Goal: Information Seeking & Learning: Compare options

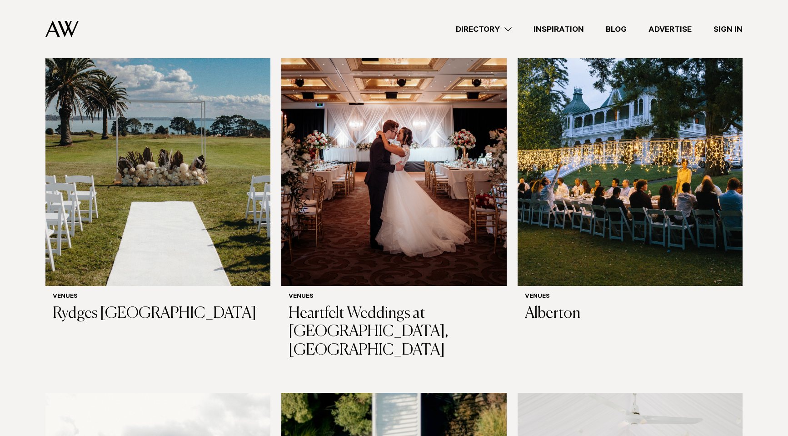
scroll to position [318, 0]
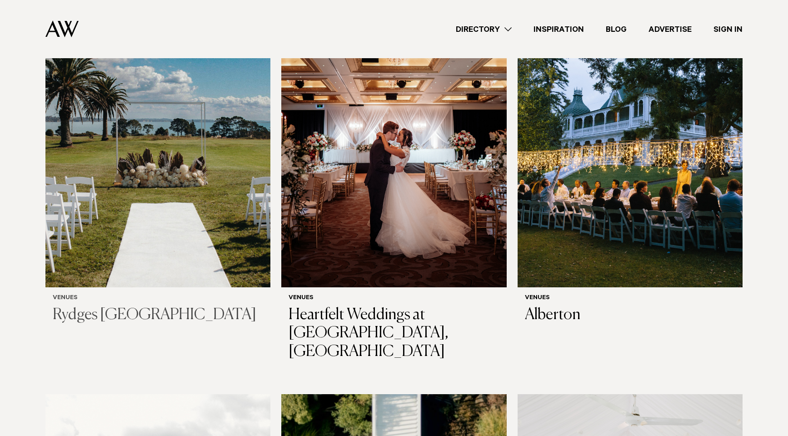
click at [203, 306] on h3 "Rydges [GEOGRAPHIC_DATA]" at bounding box center [158, 315] width 210 height 19
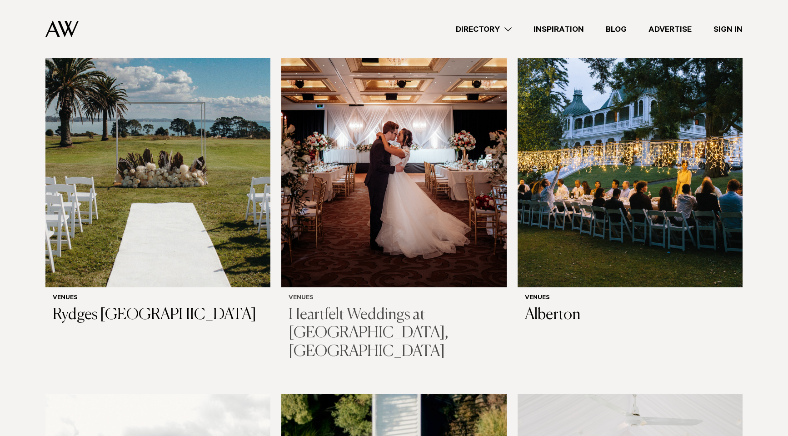
click at [395, 306] on h3 "Heartfelt Weddings at Cordis, Auckland" at bounding box center [394, 333] width 210 height 55
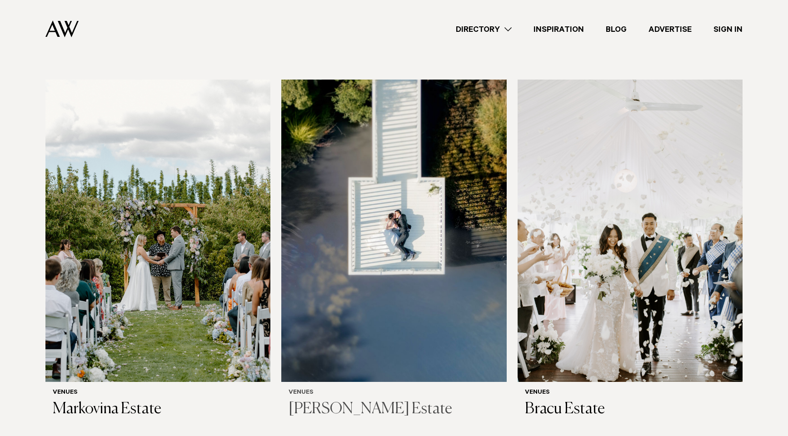
scroll to position [636, 0]
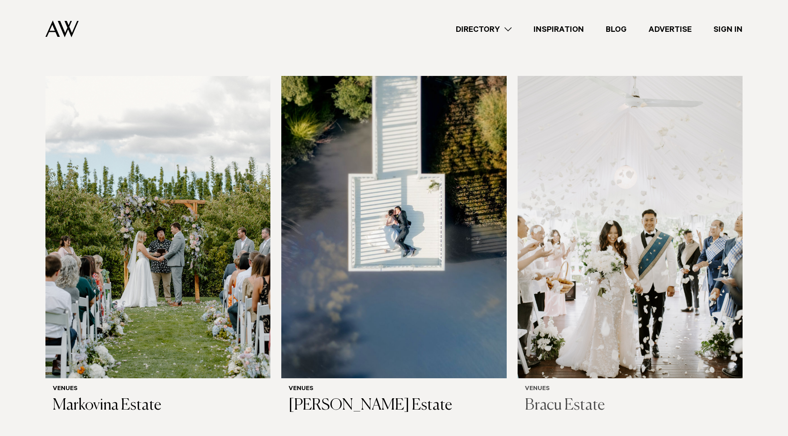
click at [588, 320] on img at bounding box center [630, 227] width 225 height 302
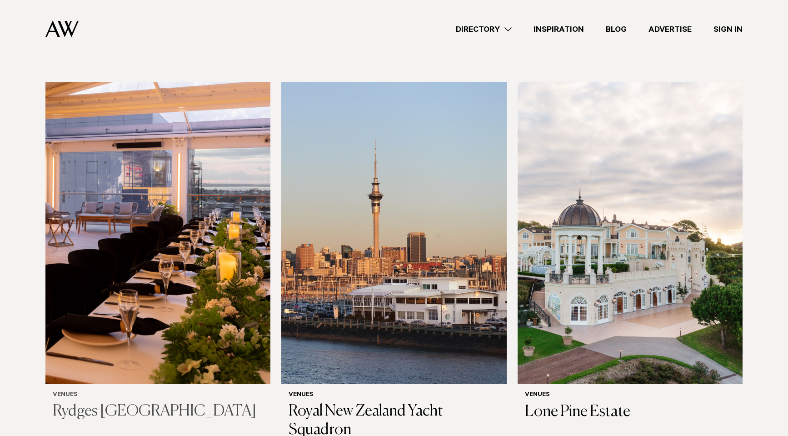
scroll to position [1000, 0]
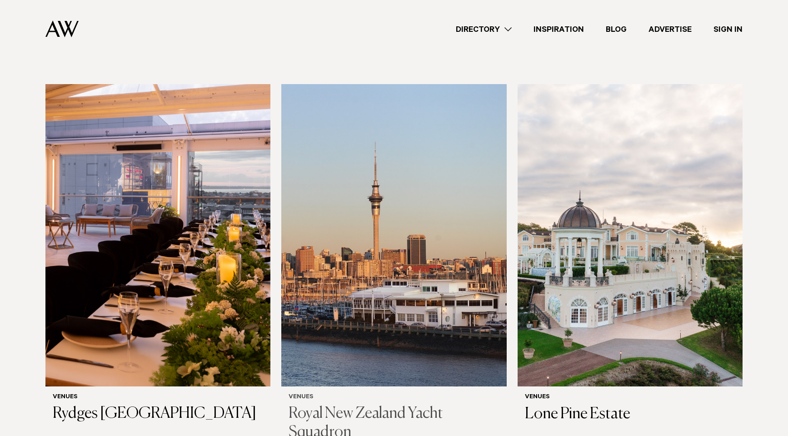
click at [418, 297] on img at bounding box center [393, 235] width 225 height 302
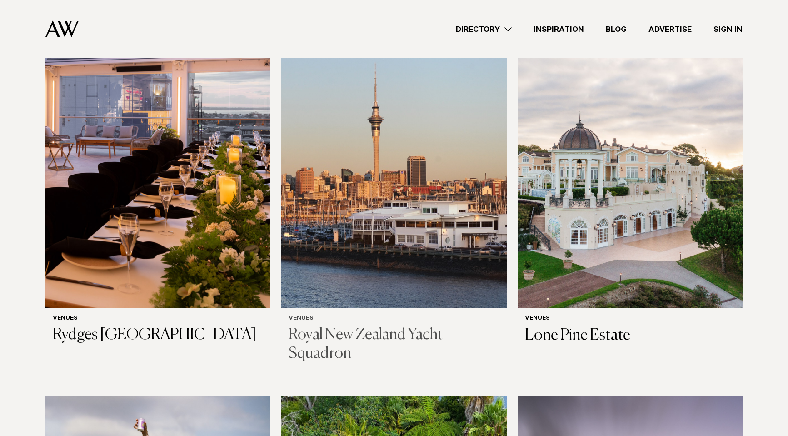
scroll to position [1091, 0]
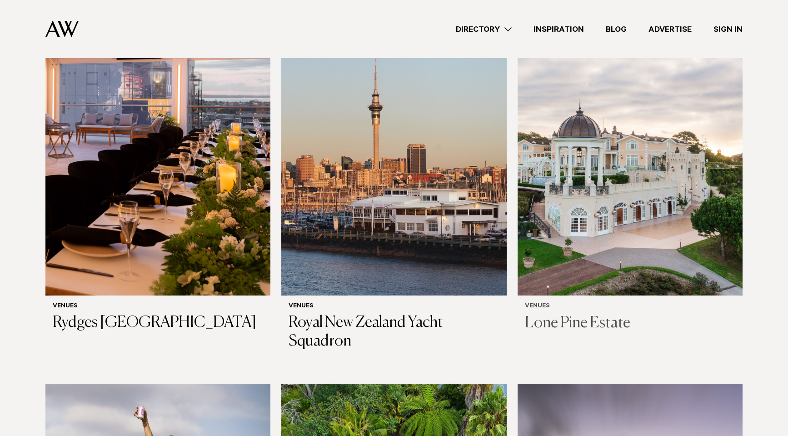
click at [625, 186] on img at bounding box center [630, 144] width 225 height 302
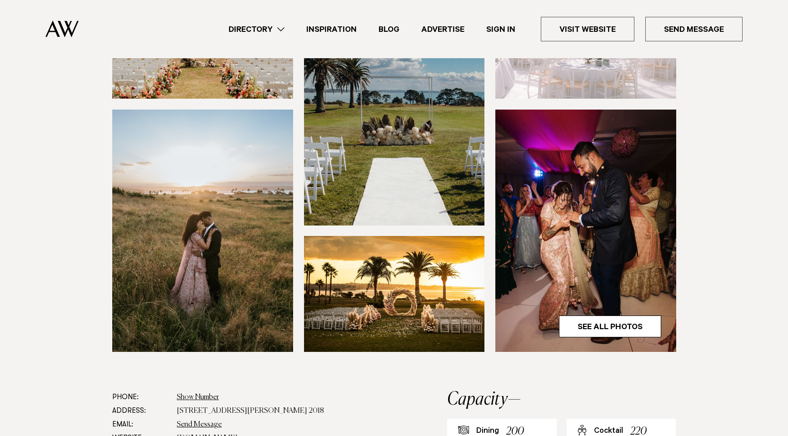
scroll to position [227, 0]
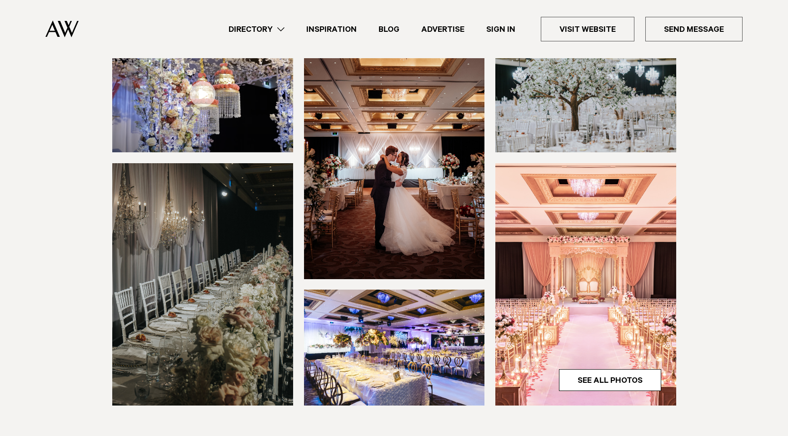
scroll to position [182, 0]
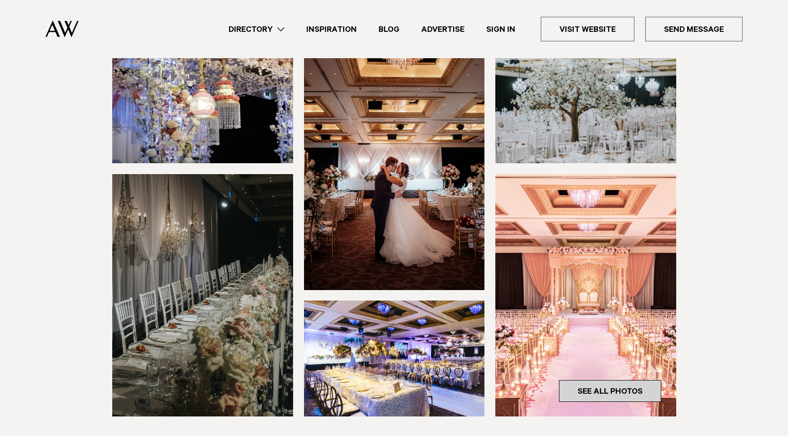
click at [611, 380] on link "See All Photos" at bounding box center [610, 391] width 102 height 22
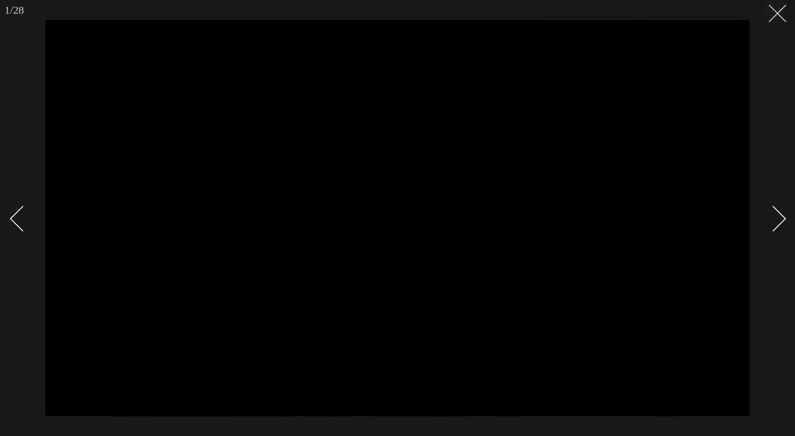
click at [773, 15] on icon at bounding box center [774, 10] width 11 height 11
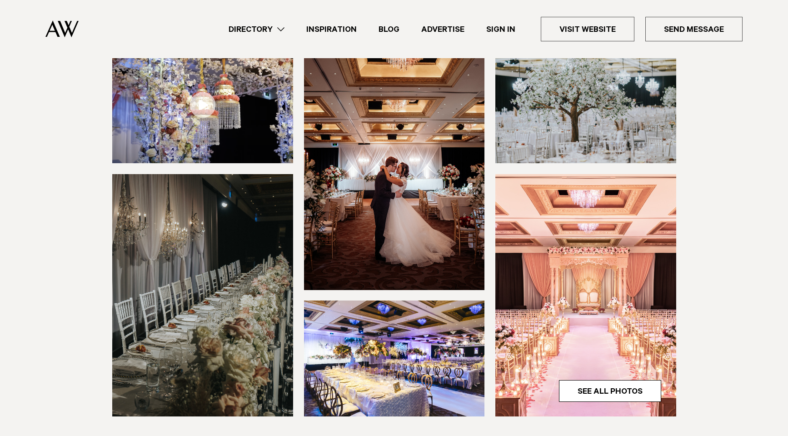
click at [407, 329] on img at bounding box center [394, 358] width 181 height 116
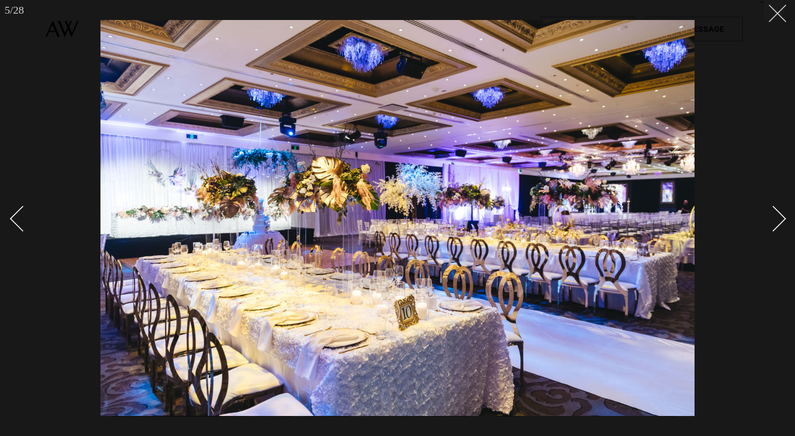
click at [776, 14] on icon at bounding box center [774, 10] width 11 height 11
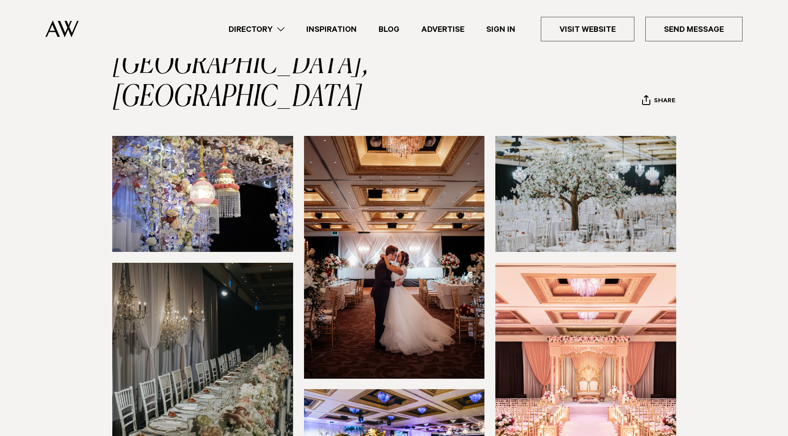
scroll to position [91, 0]
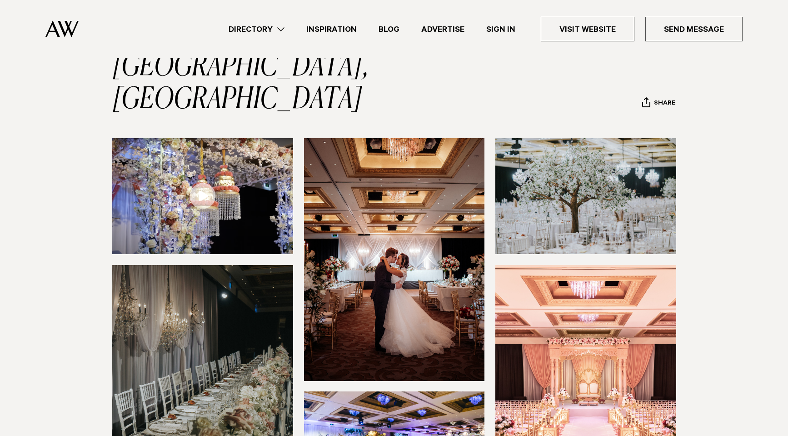
click at [410, 215] on img at bounding box center [394, 259] width 181 height 242
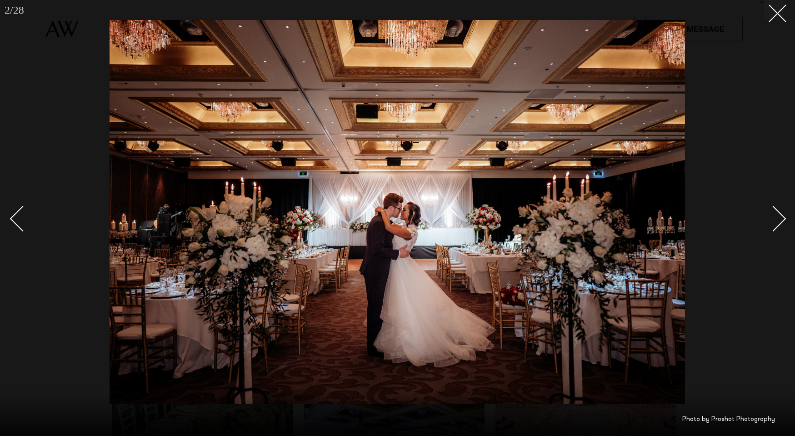
click at [772, 14] on icon at bounding box center [774, 10] width 11 height 11
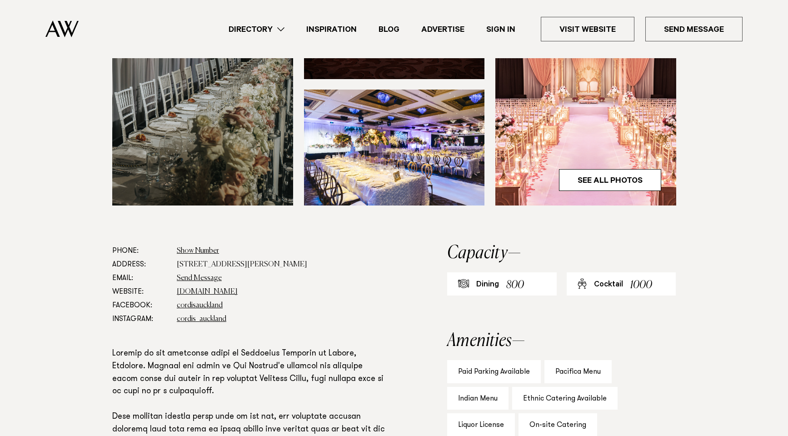
scroll to position [364, 0]
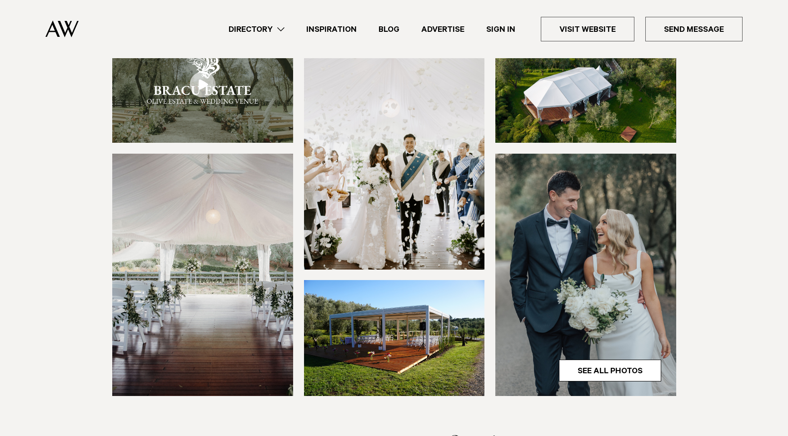
scroll to position [136, 0]
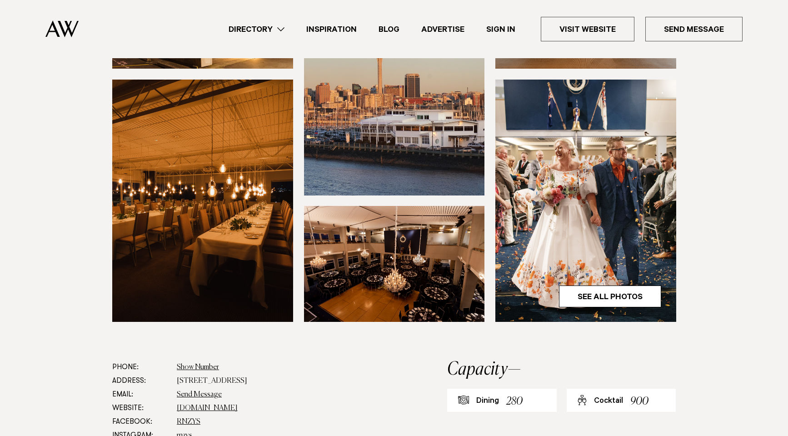
scroll to position [273, 0]
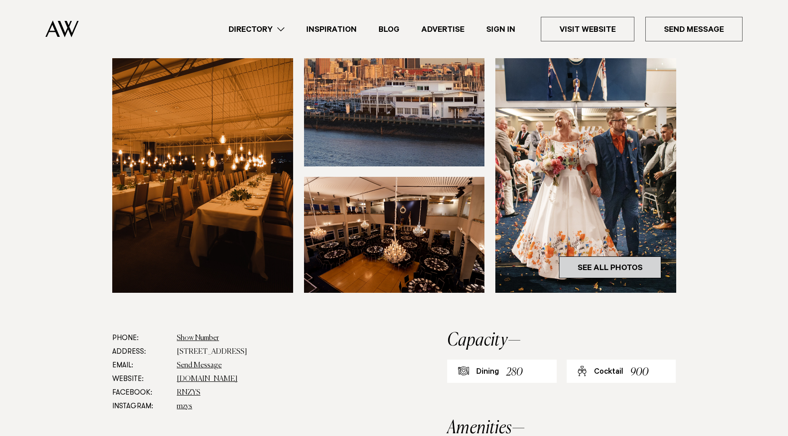
click at [603, 270] on link "See All Photos" at bounding box center [610, 267] width 102 height 22
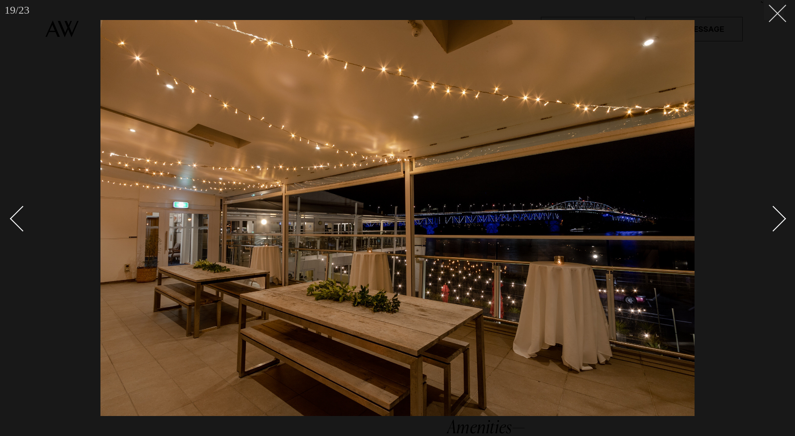
click at [778, 6] on icon at bounding box center [774, 10] width 11 height 11
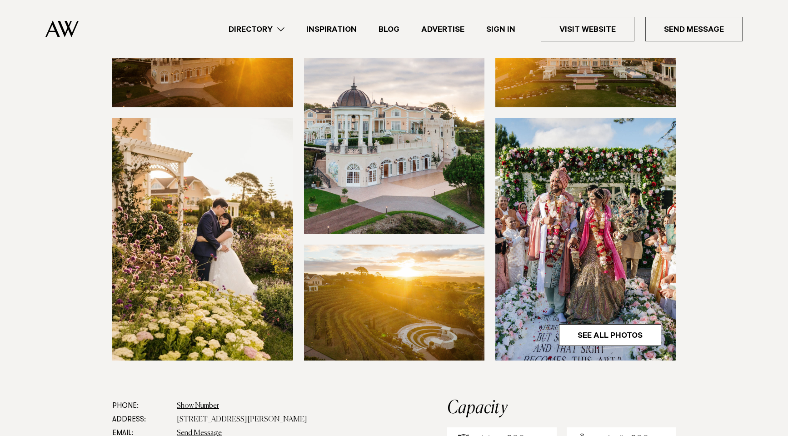
scroll to position [182, 0]
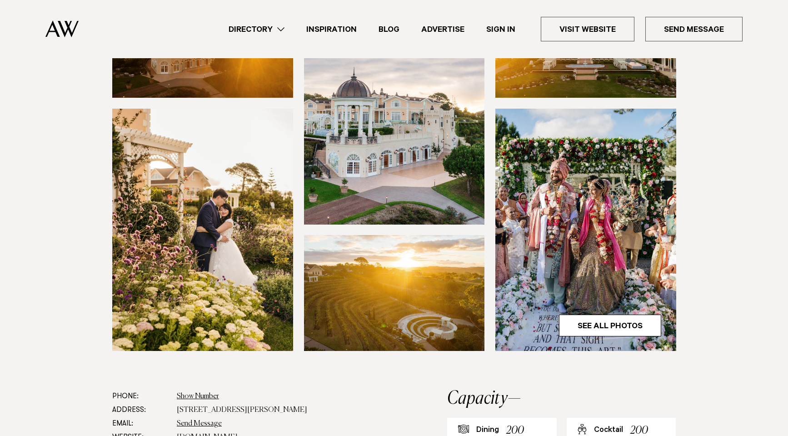
click at [234, 231] on img at bounding box center [202, 230] width 181 height 242
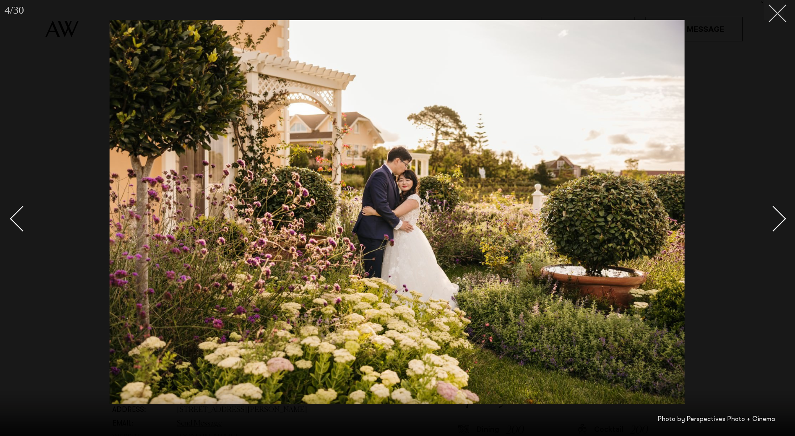
click at [769, 15] on icon at bounding box center [774, 10] width 11 height 11
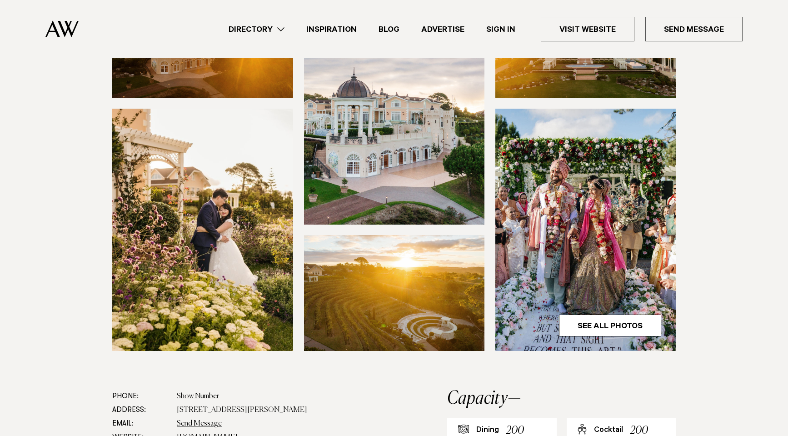
click at [401, 277] on img at bounding box center [394, 293] width 181 height 116
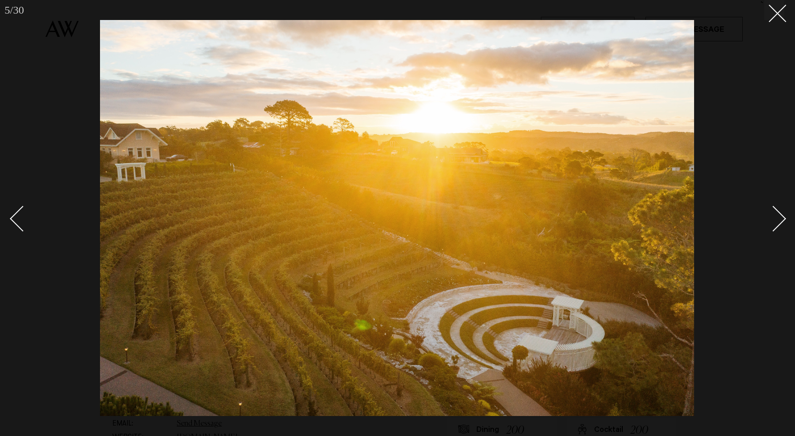
click at [772, 20] on div at bounding box center [397, 218] width 795 height 436
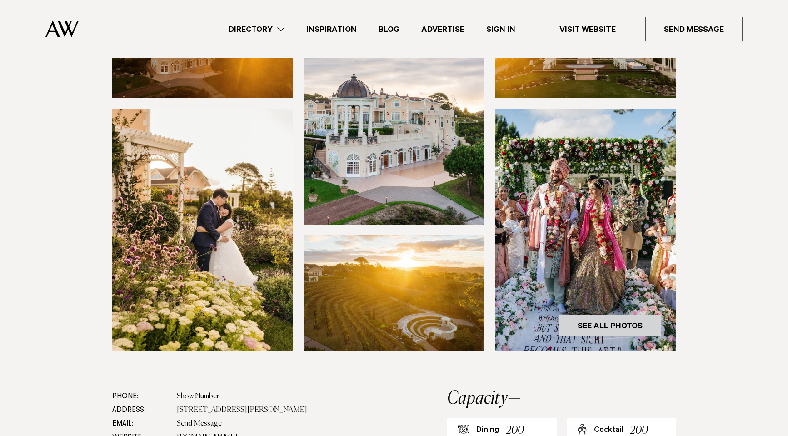
click at [610, 325] on link "See All Photos" at bounding box center [610, 326] width 102 height 22
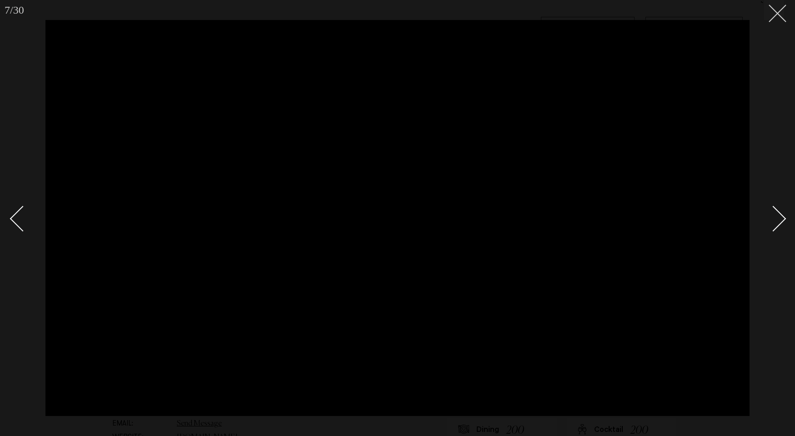
click at [778, 18] on button at bounding box center [774, 10] width 20 height 20
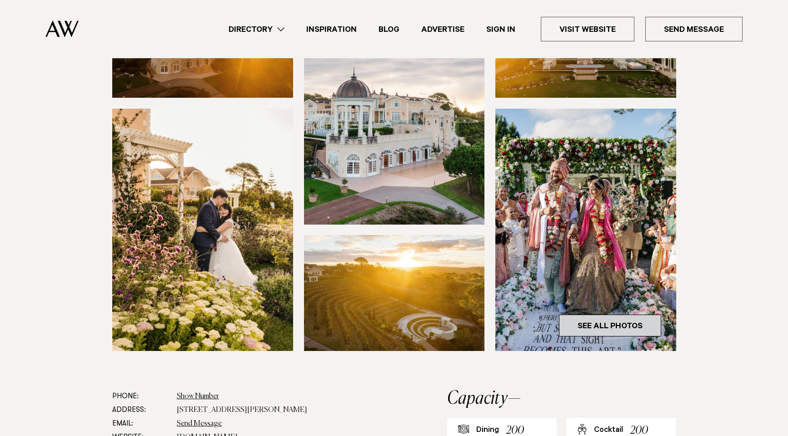
click at [611, 329] on link "See All Photos" at bounding box center [610, 326] width 102 height 22
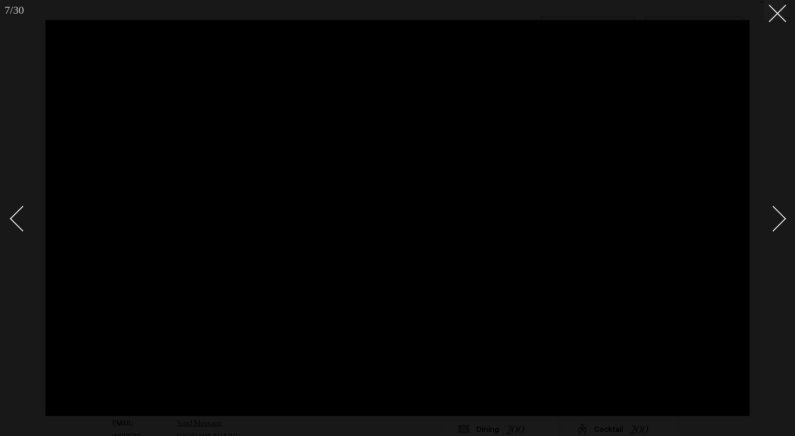
click at [773, 225] on div "Next slide" at bounding box center [773, 218] width 26 height 26
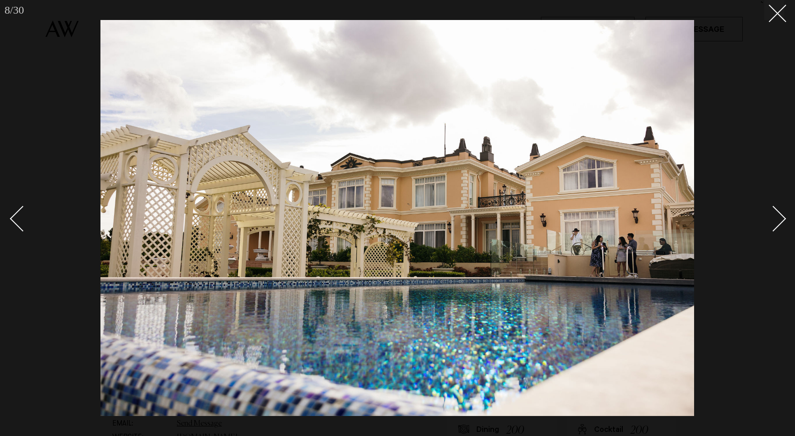
click at [765, 218] on div "Next slide" at bounding box center [773, 218] width 26 height 26
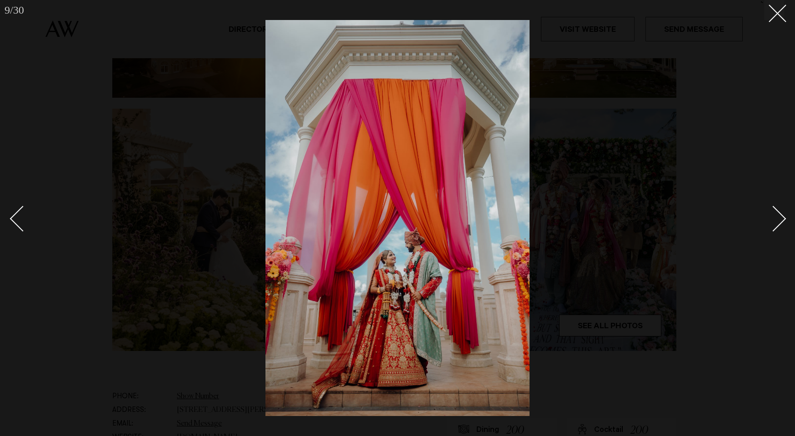
click at [767, 218] on div "Next slide" at bounding box center [773, 218] width 26 height 26
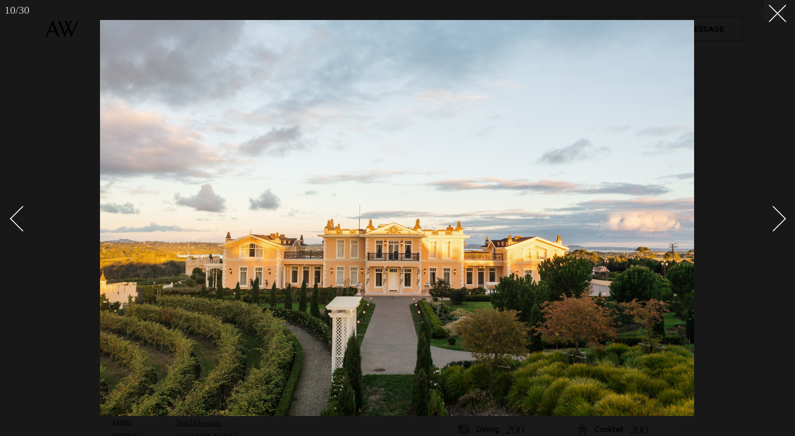
click at [767, 218] on div "Next slide" at bounding box center [773, 218] width 26 height 26
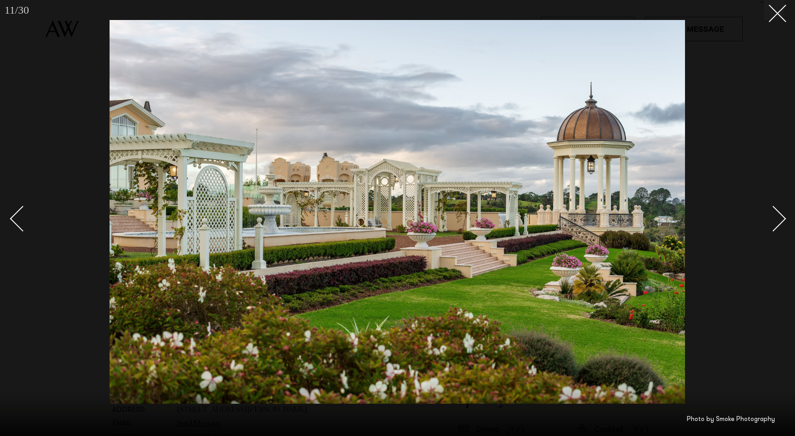
click at [767, 218] on div "Next slide" at bounding box center [773, 218] width 26 height 26
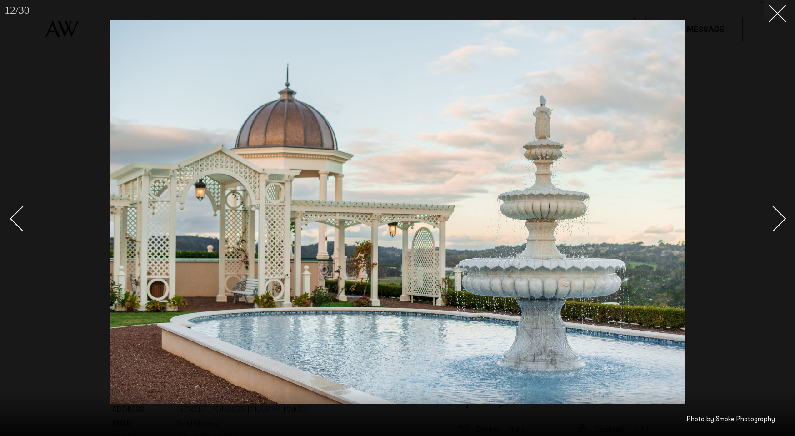
click at [769, 218] on div "Next slide" at bounding box center [773, 218] width 26 height 26
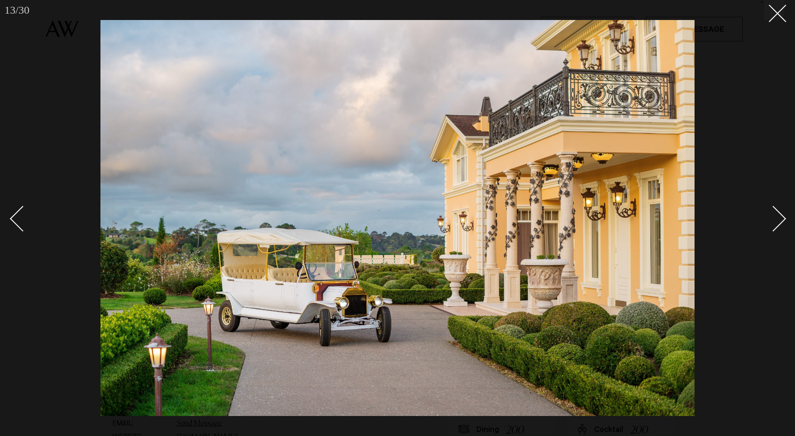
click at [769, 218] on div "Next slide" at bounding box center [773, 218] width 26 height 26
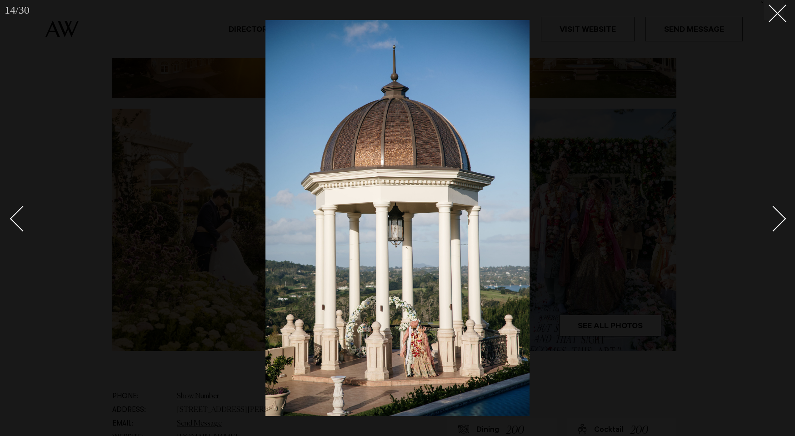
click at [769, 218] on div "Next slide" at bounding box center [773, 218] width 26 height 26
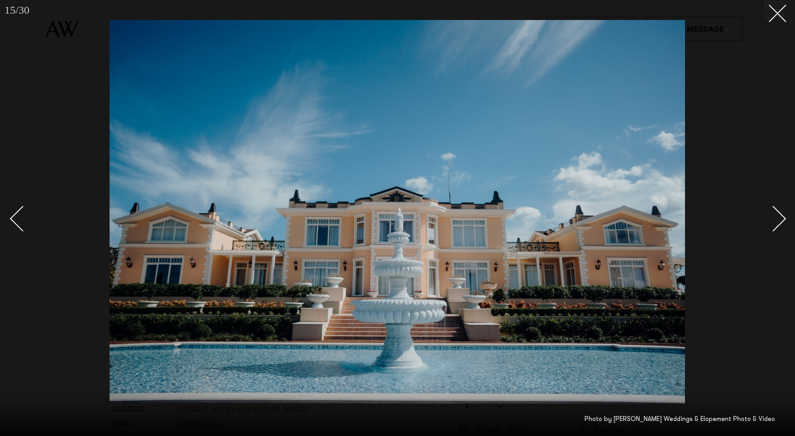
click at [769, 219] on div "Next slide" at bounding box center [773, 218] width 26 height 26
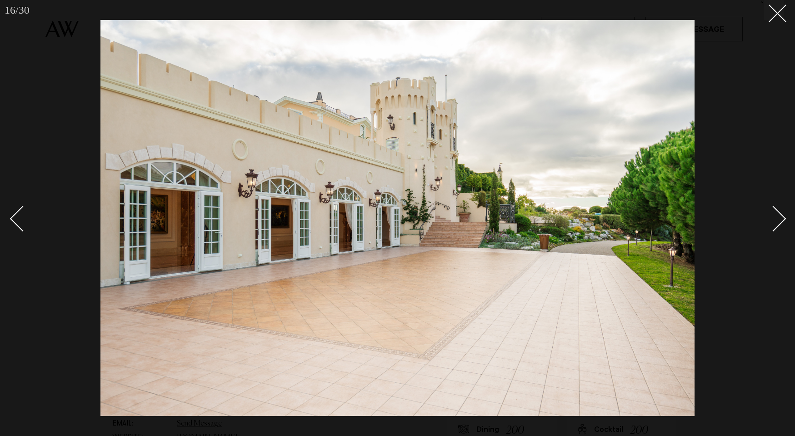
click at [769, 219] on div "Next slide" at bounding box center [773, 218] width 26 height 26
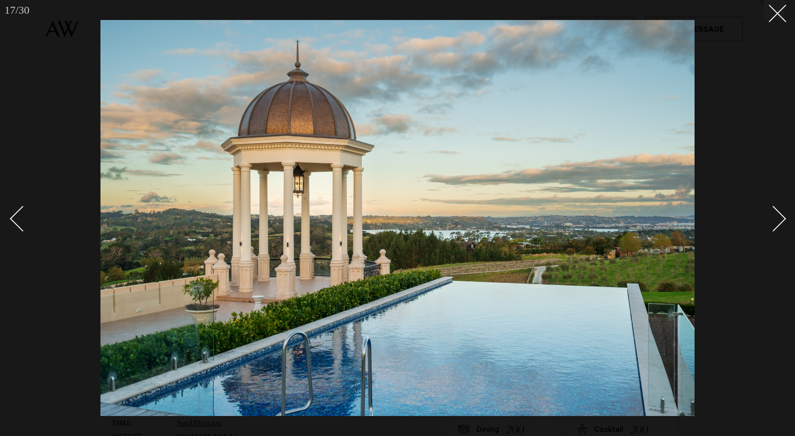
click at [769, 219] on div "Next slide" at bounding box center [773, 218] width 26 height 26
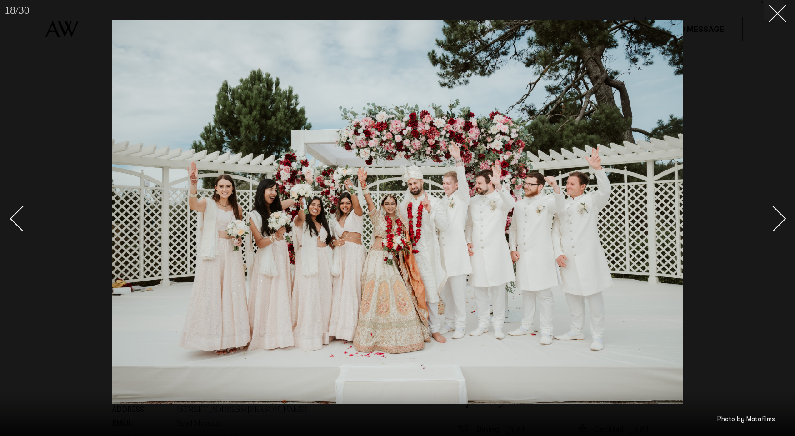
click at [769, 219] on div "Next slide" at bounding box center [773, 218] width 26 height 26
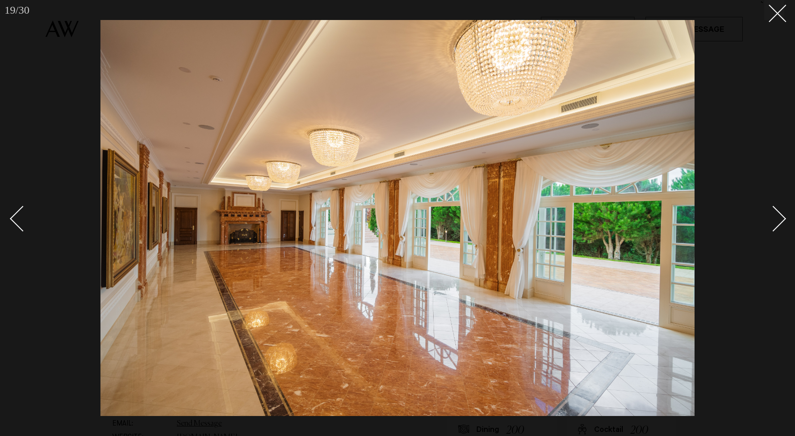
click at [773, 220] on div "Next slide" at bounding box center [773, 218] width 26 height 26
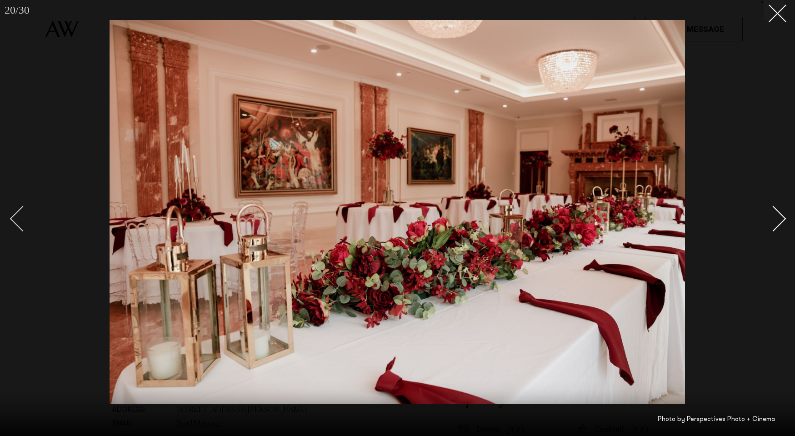
click at [20, 220] on div "Previous slide" at bounding box center [23, 218] width 26 height 26
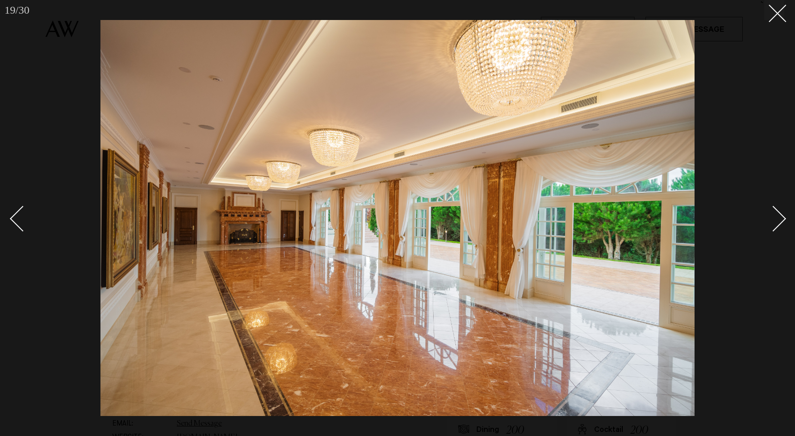
click at [770, 223] on div "Next slide" at bounding box center [773, 218] width 26 height 26
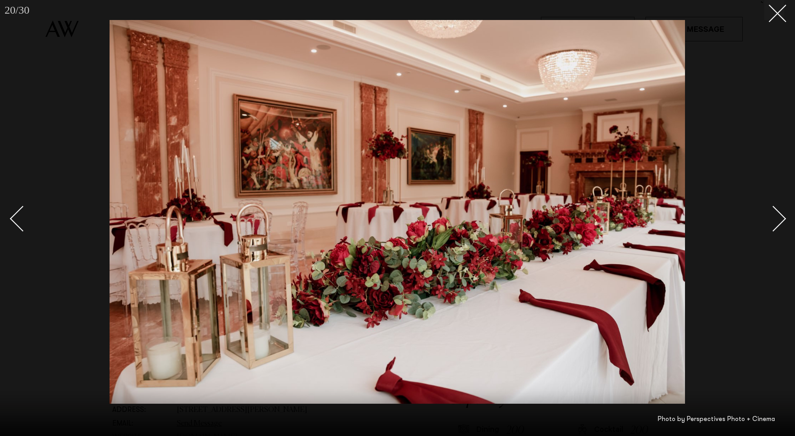
click at [770, 222] on div "Next slide" at bounding box center [773, 218] width 26 height 26
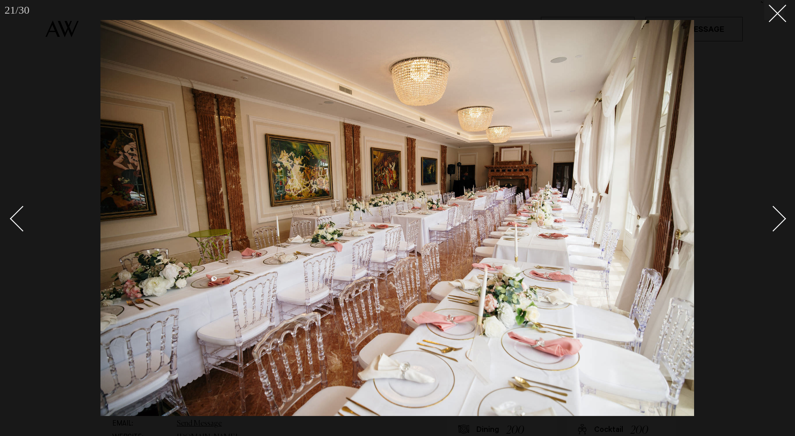
click at [770, 222] on div "Next slide" at bounding box center [773, 218] width 26 height 26
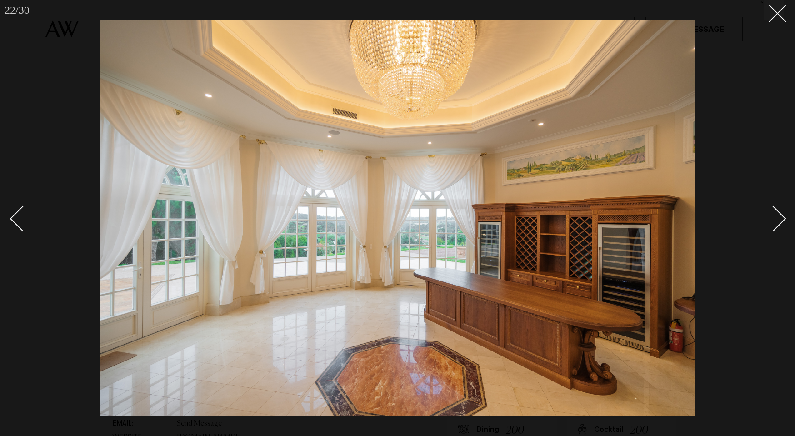
click at [770, 222] on div "Next slide" at bounding box center [773, 218] width 26 height 26
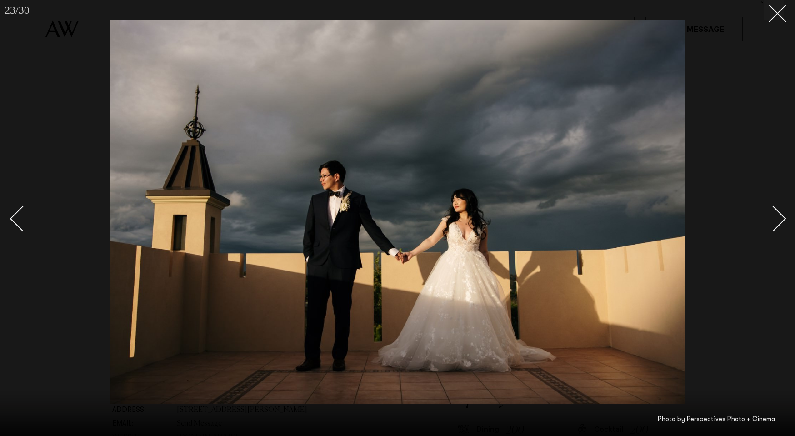
click at [770, 222] on div "Next slide" at bounding box center [773, 218] width 26 height 26
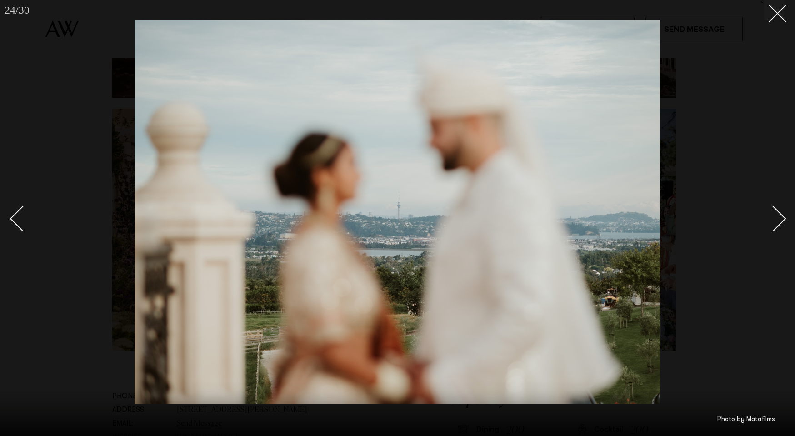
click at [770, 222] on div "Next slide" at bounding box center [773, 218] width 26 height 26
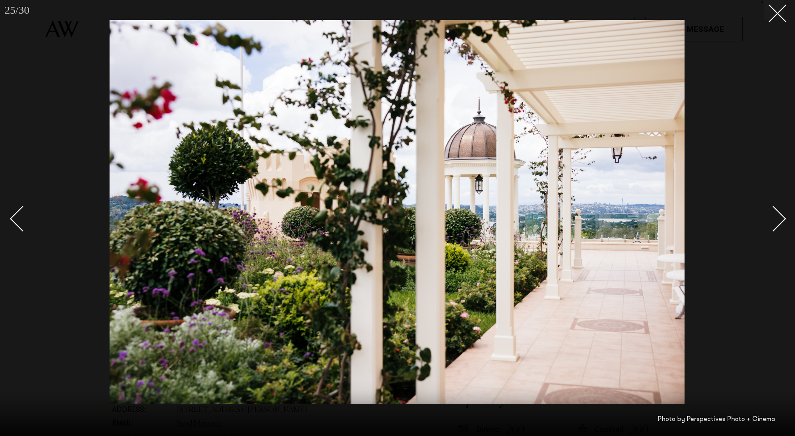
click at [770, 222] on div "Next slide" at bounding box center [773, 218] width 26 height 26
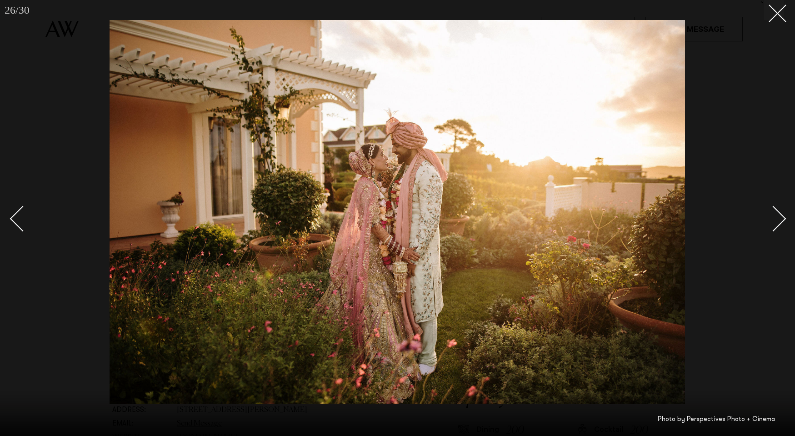
click at [770, 222] on div "Next slide" at bounding box center [773, 218] width 26 height 26
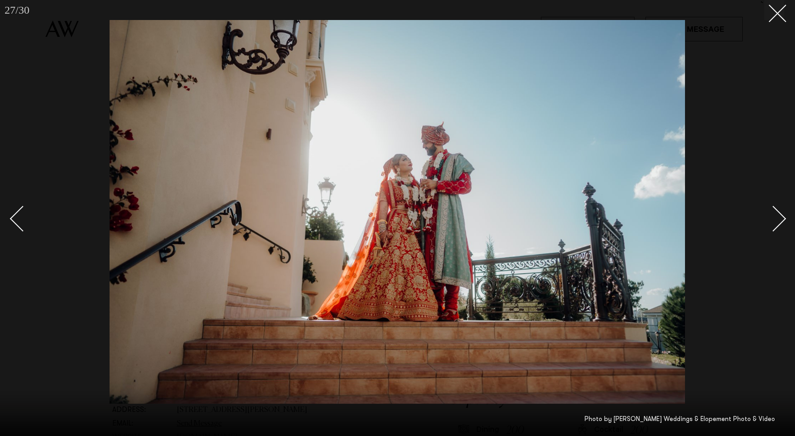
click at [770, 222] on div "Next slide" at bounding box center [773, 218] width 26 height 26
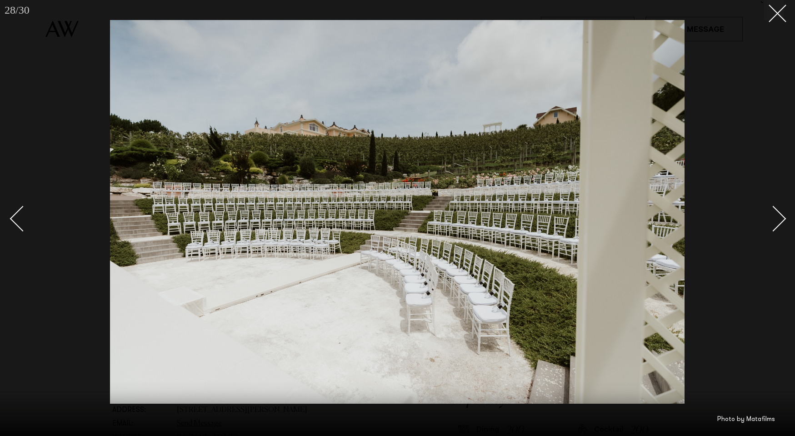
click at [770, 222] on div "Next slide" at bounding box center [773, 218] width 26 height 26
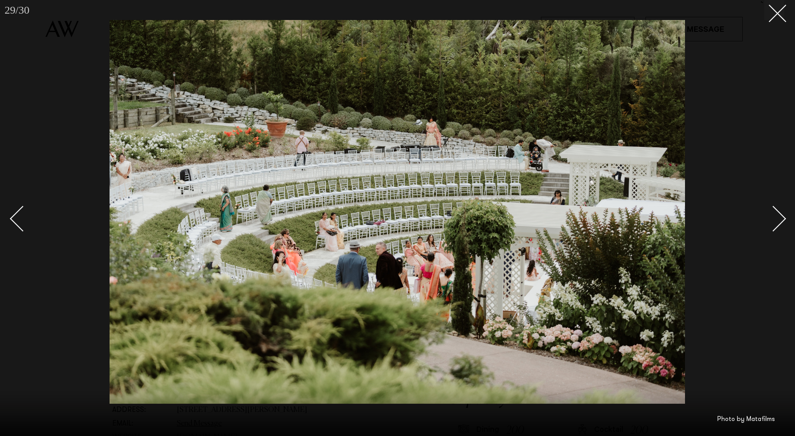
click at [771, 216] on div "Next slide" at bounding box center [773, 218] width 26 height 26
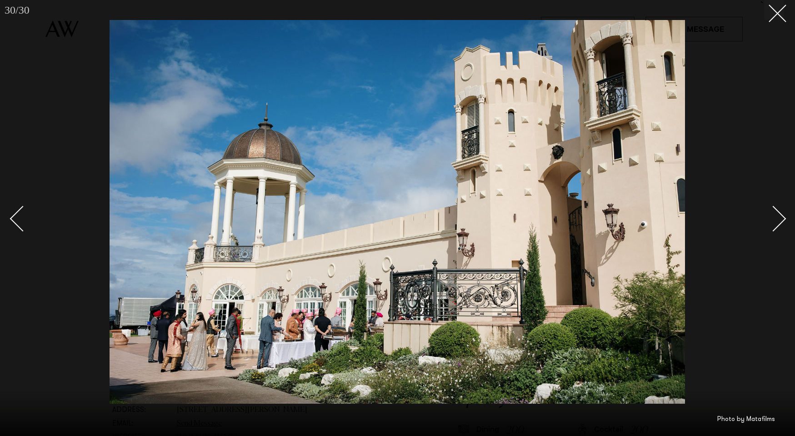
click at [770, 218] on div "Next slide" at bounding box center [773, 218] width 26 height 26
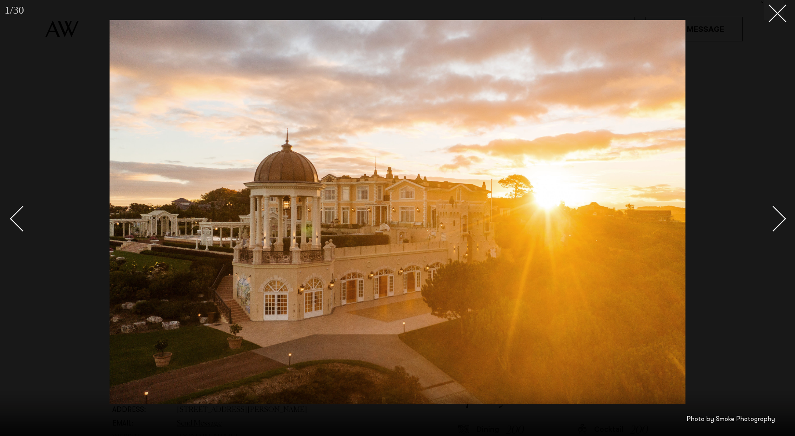
click at [770, 218] on div "Next slide" at bounding box center [773, 218] width 26 height 26
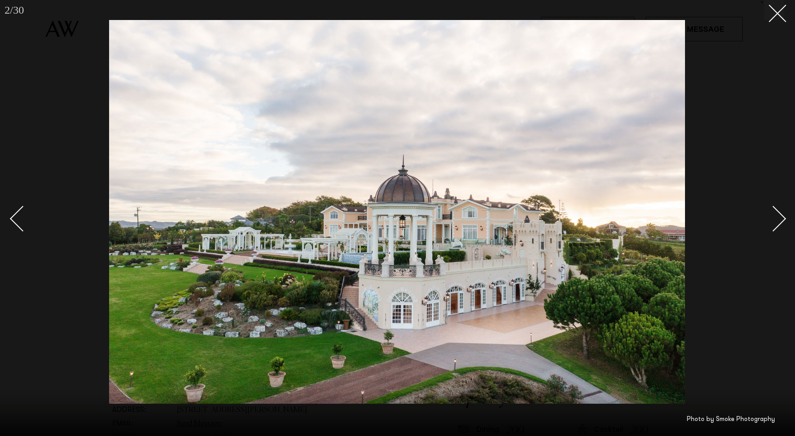
click at [770, 218] on div "Next slide" at bounding box center [773, 218] width 26 height 26
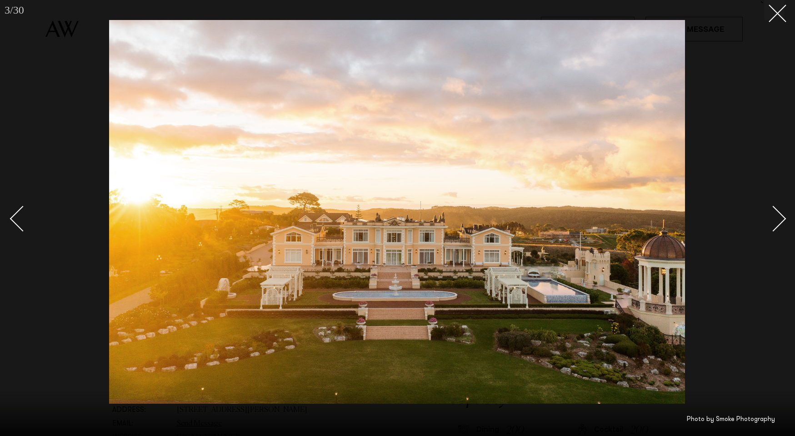
click at [773, 217] on div "Next slide" at bounding box center [773, 218] width 26 height 26
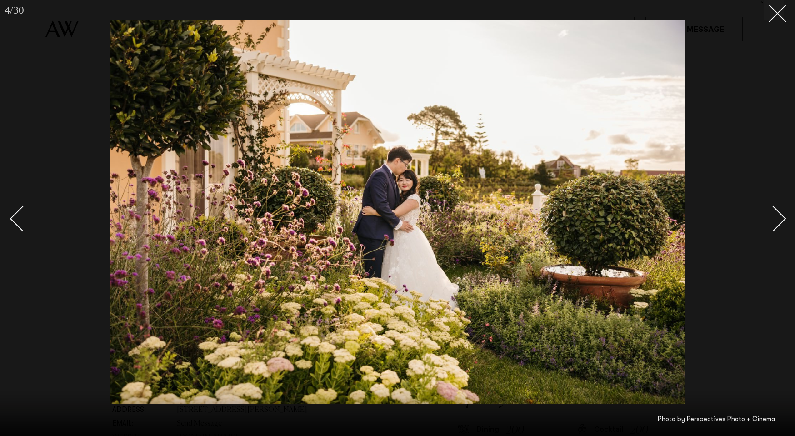
click at [773, 217] on div "Next slide" at bounding box center [773, 218] width 26 height 26
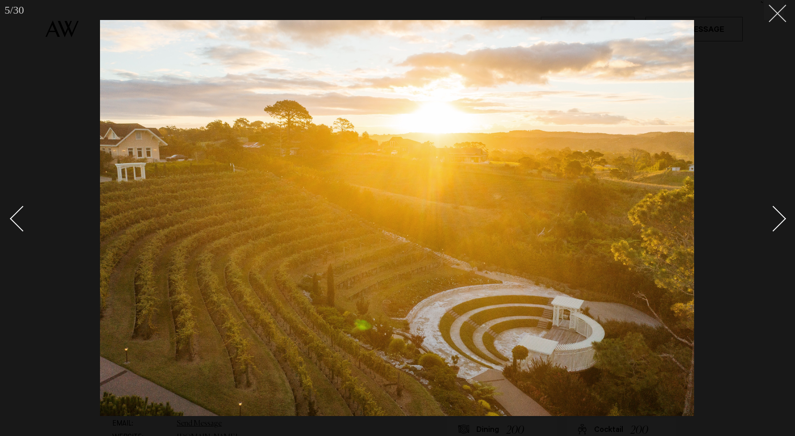
click at [775, 19] on button at bounding box center [774, 10] width 20 height 20
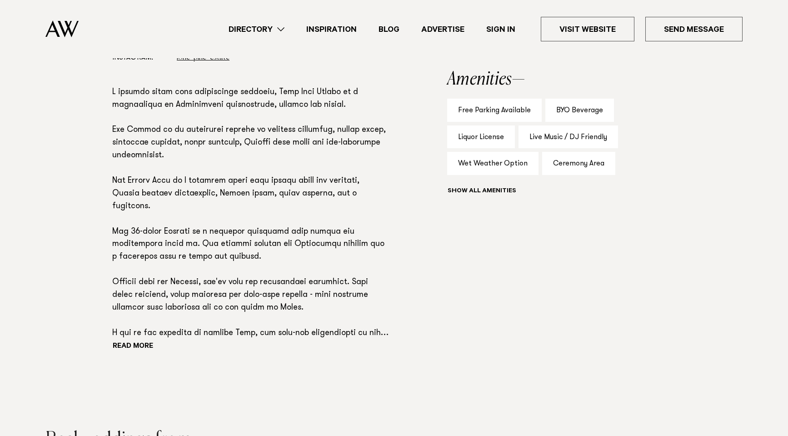
scroll to position [591, 0]
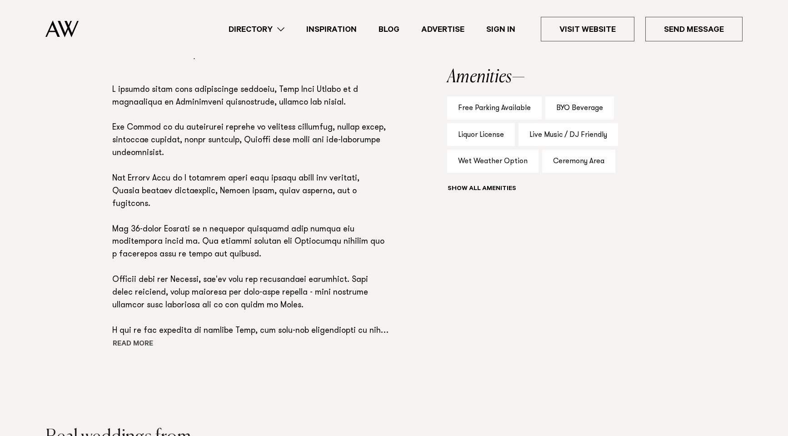
click at [130, 346] on button "Read more" at bounding box center [153, 345] width 82 height 14
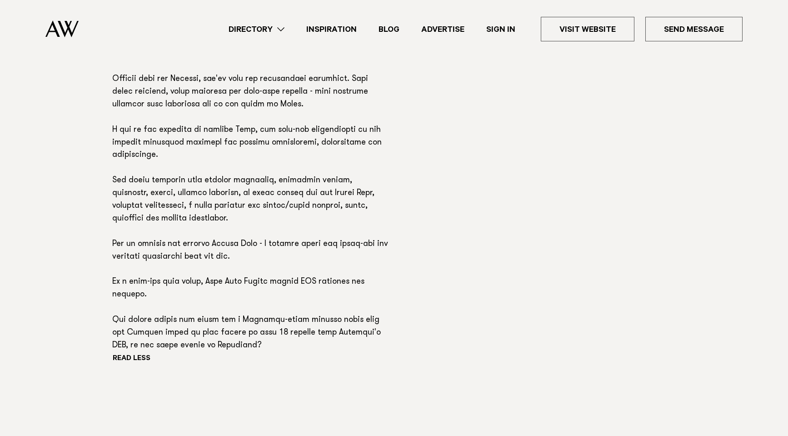
scroll to position [818, 0]
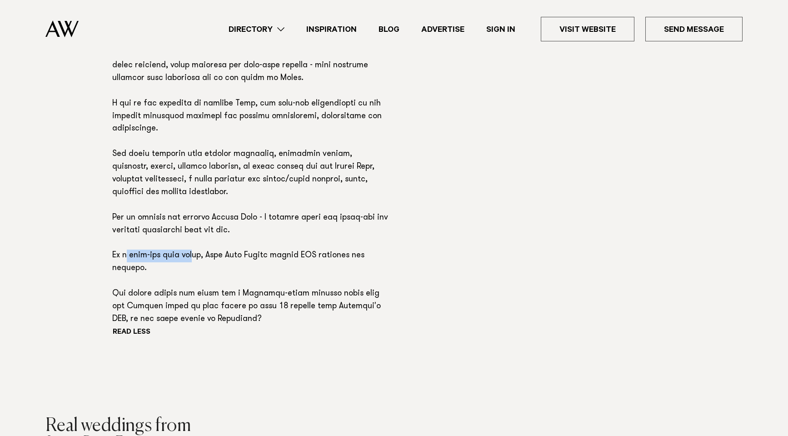
drag, startPoint x: 128, startPoint y: 245, endPoint x: 195, endPoint y: 245, distance: 66.4
click at [195, 245] on p at bounding box center [250, 91] width 276 height 469
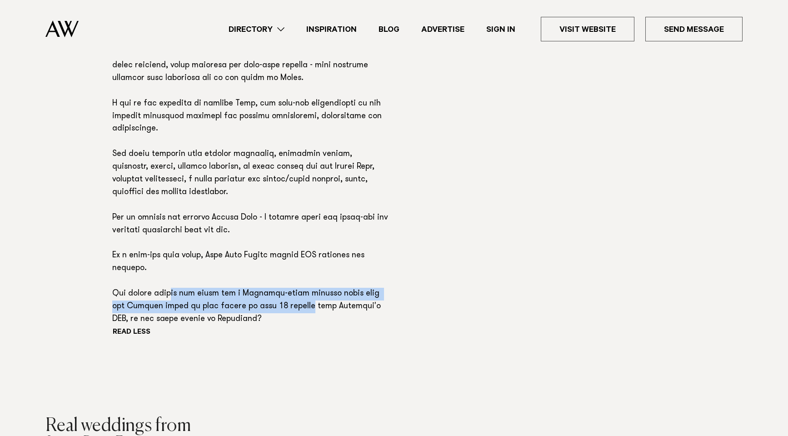
drag, startPoint x: 170, startPoint y: 270, endPoint x: 283, endPoint y: 282, distance: 113.4
click at [283, 282] on p at bounding box center [250, 91] width 276 height 469
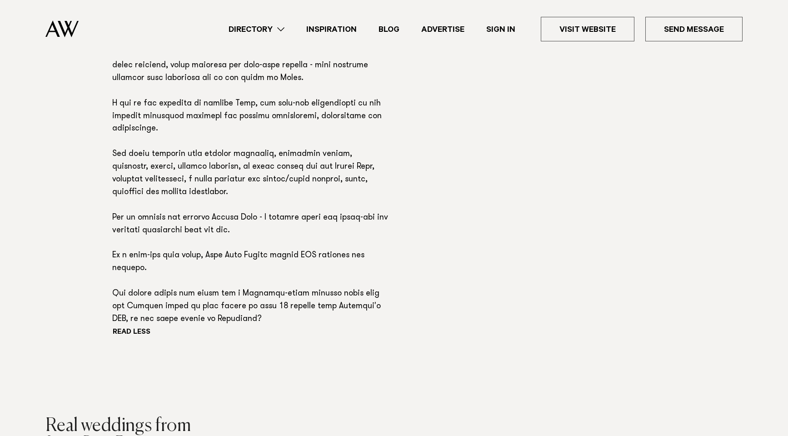
drag, startPoint x: 283, startPoint y: 282, endPoint x: 293, endPoint y: 283, distance: 10.5
click at [294, 283] on p at bounding box center [250, 91] width 276 height 469
drag, startPoint x: 257, startPoint y: 285, endPoint x: 359, endPoint y: 281, distance: 101.9
click at [359, 281] on p at bounding box center [250, 91] width 276 height 469
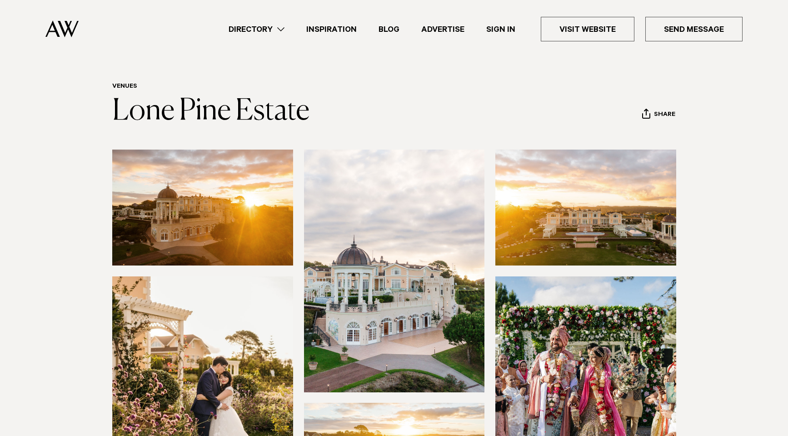
scroll to position [0, 0]
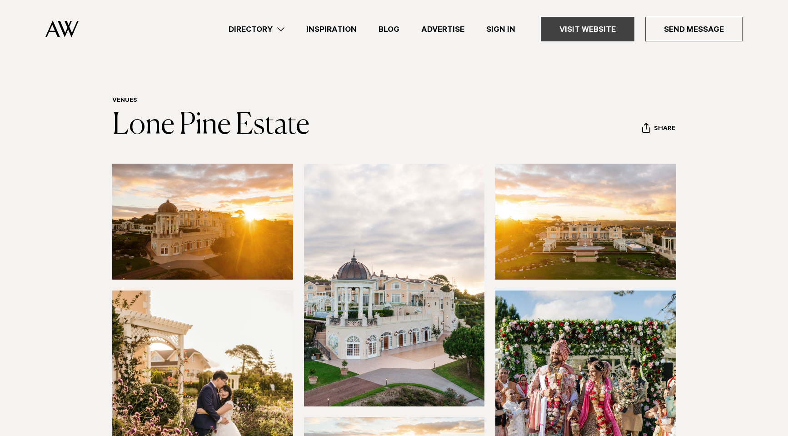
click at [579, 29] on link "Visit Website" at bounding box center [588, 29] width 94 height 25
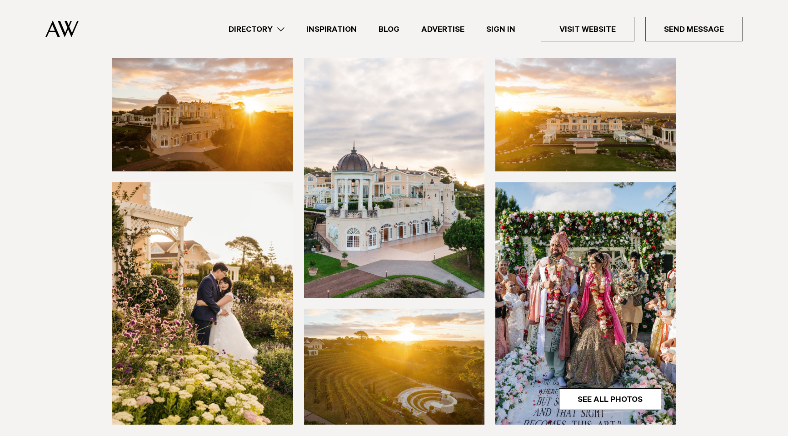
scroll to position [136, 0]
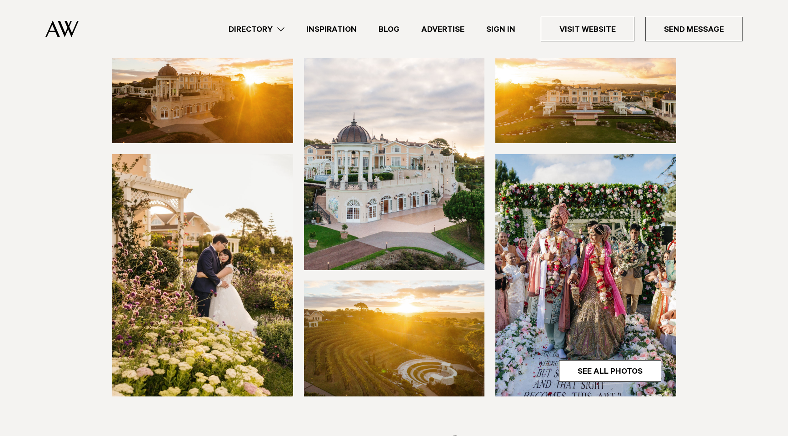
click at [560, 278] on img at bounding box center [585, 275] width 181 height 242
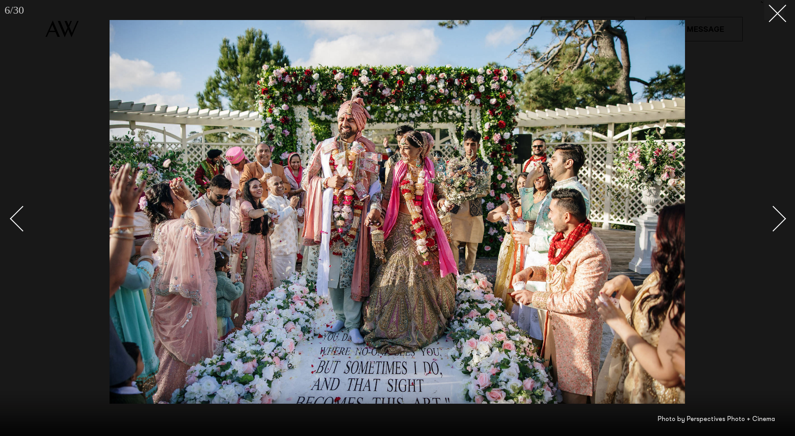
click at [773, 214] on div "Next slide" at bounding box center [773, 218] width 26 height 26
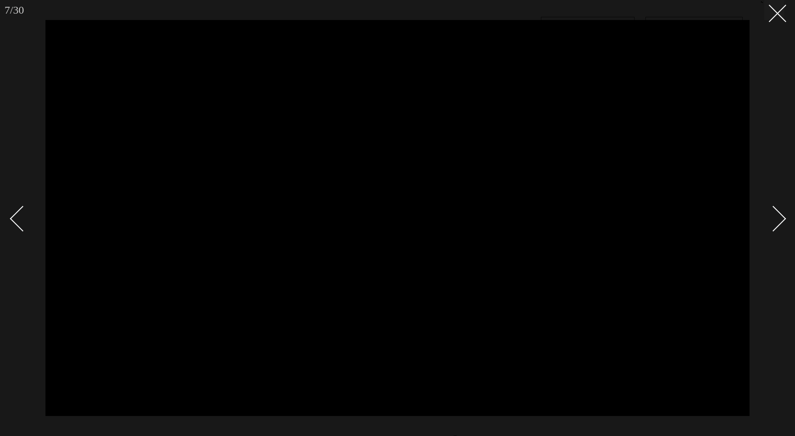
click at [774, 214] on div "Next slide" at bounding box center [773, 218] width 26 height 26
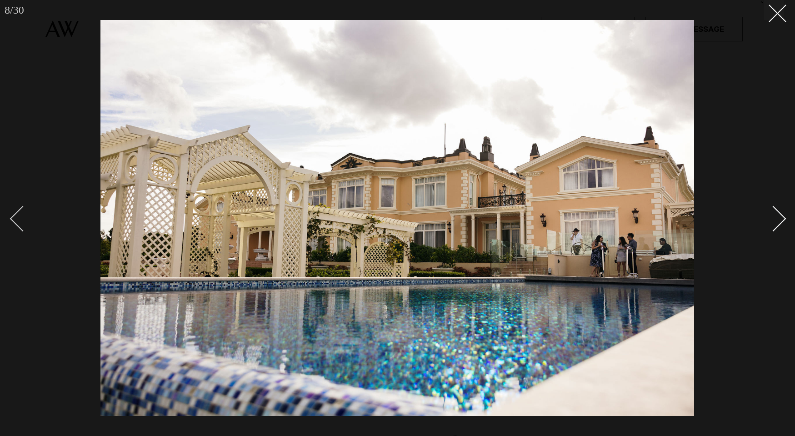
click at [15, 215] on div "Previous slide" at bounding box center [23, 218] width 26 height 26
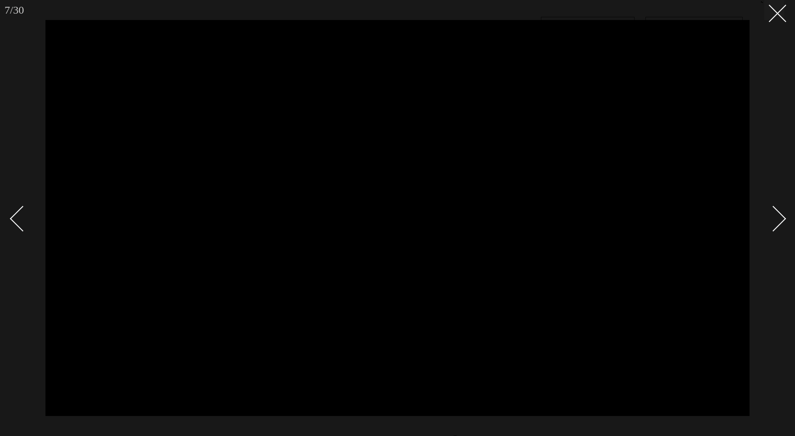
click at [775, 215] on div "Next slide" at bounding box center [773, 218] width 26 height 26
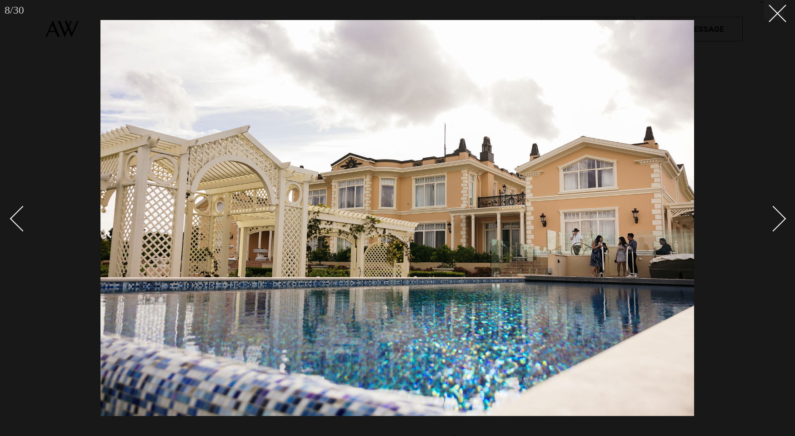
click at [775, 221] on div "Next slide" at bounding box center [773, 218] width 26 height 26
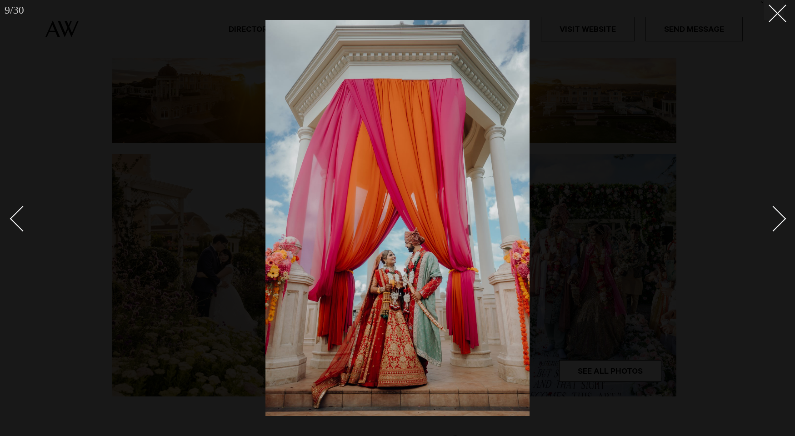
click at [776, 221] on div "Next slide" at bounding box center [773, 218] width 26 height 26
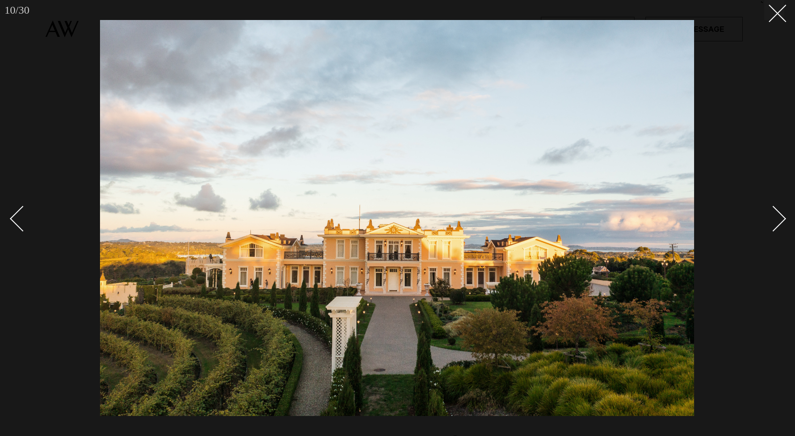
click at [776, 221] on div "Next slide" at bounding box center [773, 218] width 26 height 26
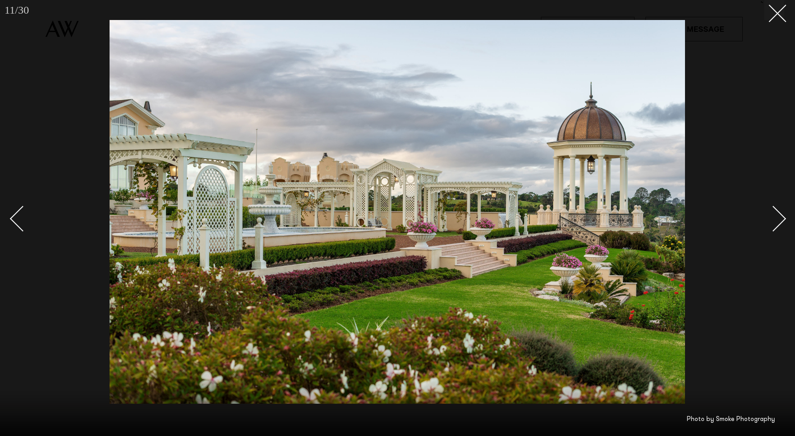
click at [776, 221] on div "Next slide" at bounding box center [773, 218] width 26 height 26
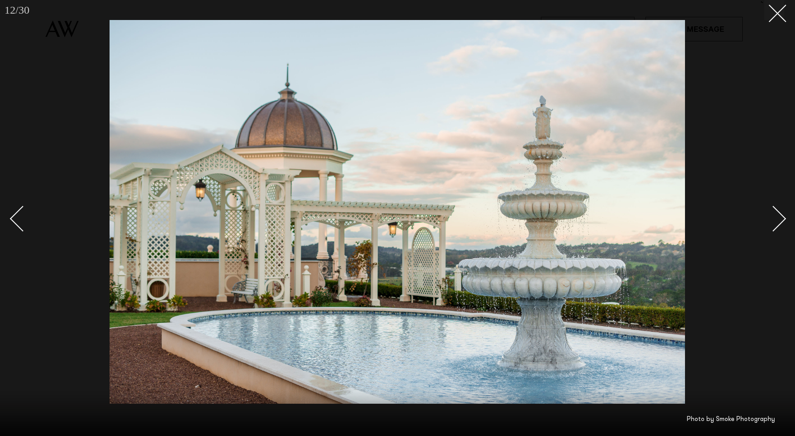
click at [776, 220] on div "Next slide" at bounding box center [773, 218] width 26 height 26
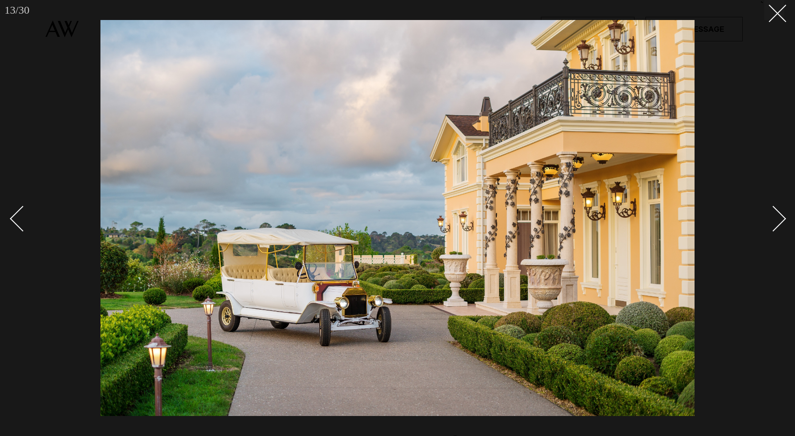
click at [776, 220] on div "Next slide" at bounding box center [773, 218] width 26 height 26
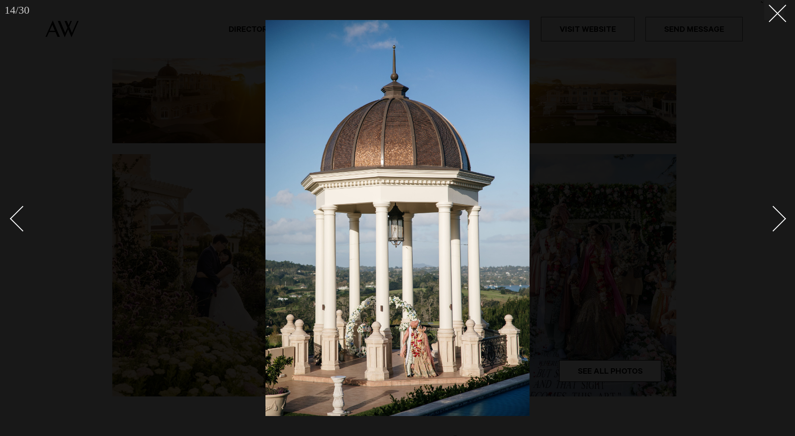
click at [776, 220] on div "Next slide" at bounding box center [773, 218] width 26 height 26
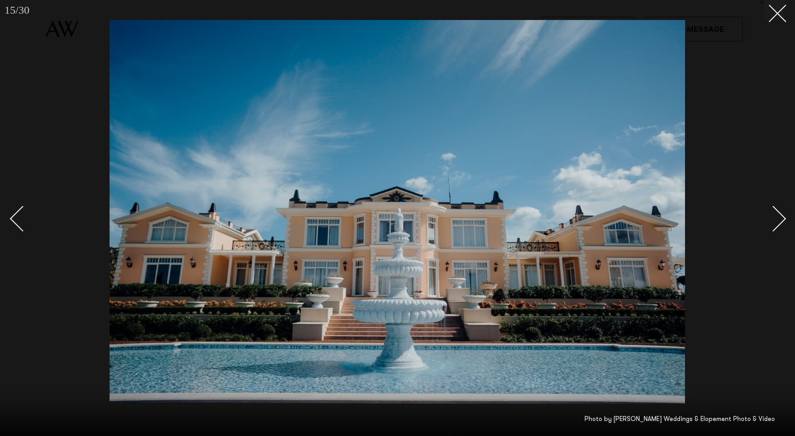
click at [776, 220] on div "Next slide" at bounding box center [773, 218] width 26 height 26
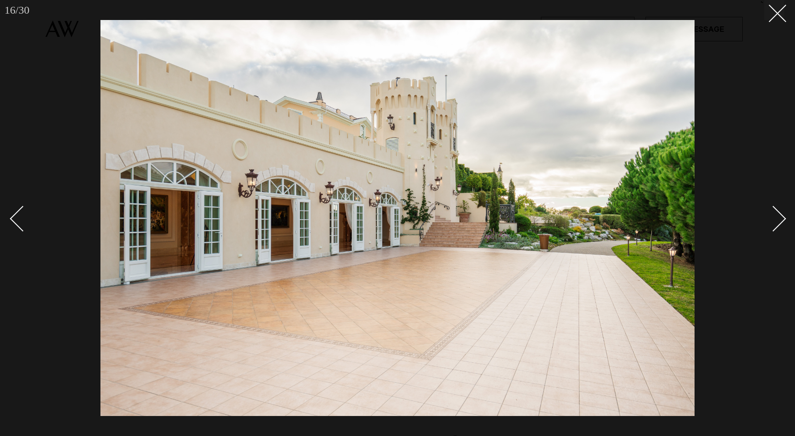
click at [775, 222] on div "Next slide" at bounding box center [773, 218] width 26 height 26
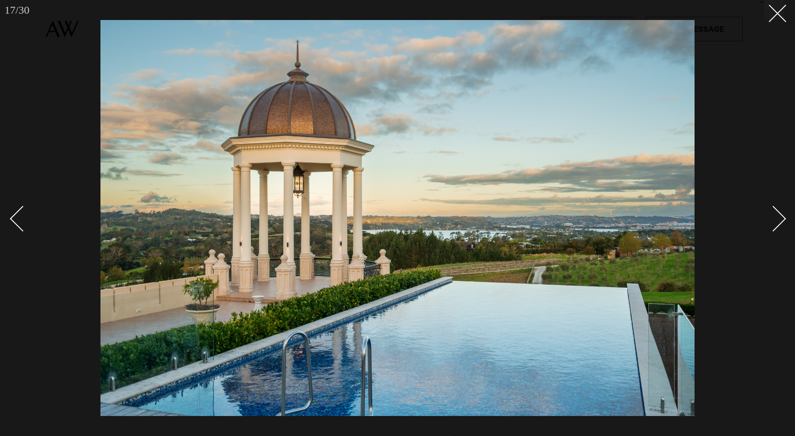
click at [775, 221] on div "Next slide" at bounding box center [773, 218] width 26 height 26
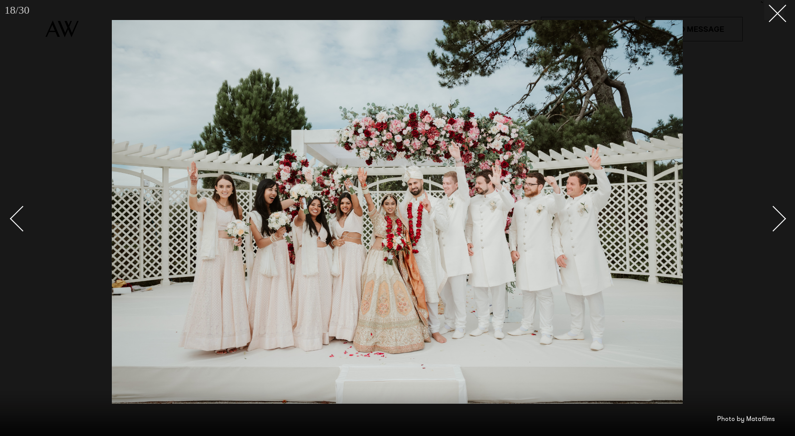
click at [774, 221] on div "Next slide" at bounding box center [773, 218] width 26 height 26
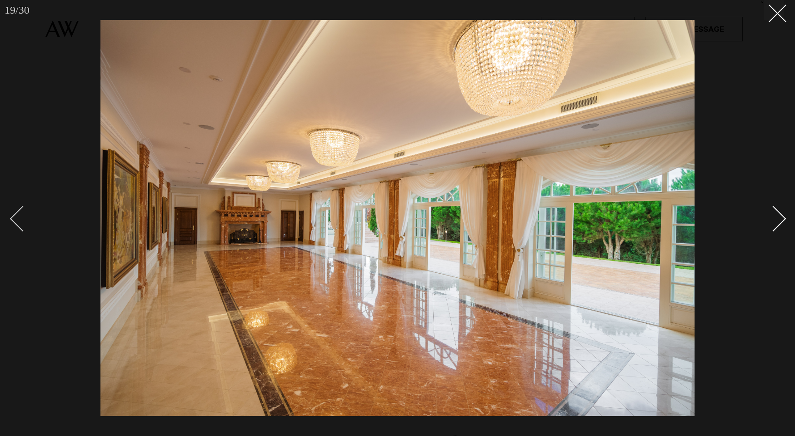
click at [26, 218] on div "Previous slide" at bounding box center [23, 218] width 26 height 26
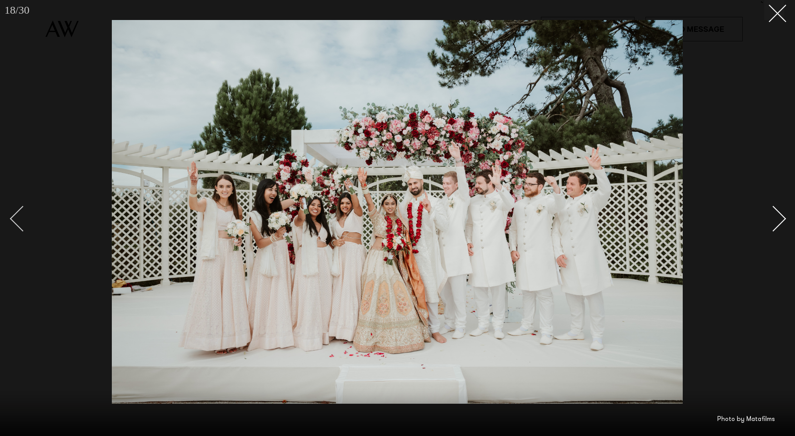
click at [24, 218] on div "Previous slide" at bounding box center [23, 218] width 26 height 26
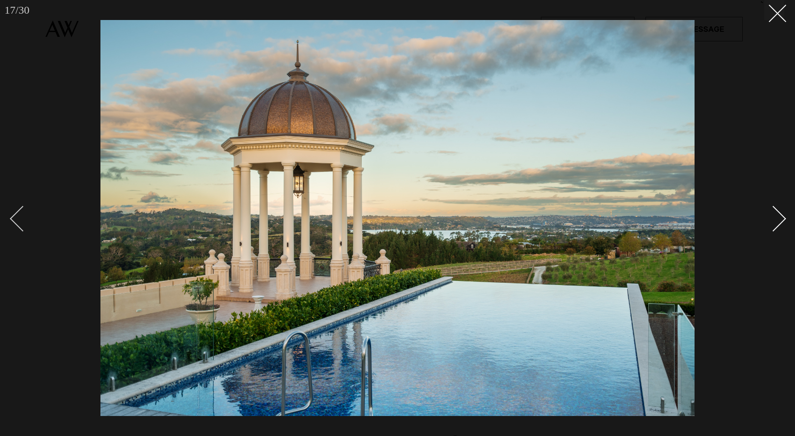
click at [24, 219] on div "Previous slide" at bounding box center [23, 218] width 26 height 26
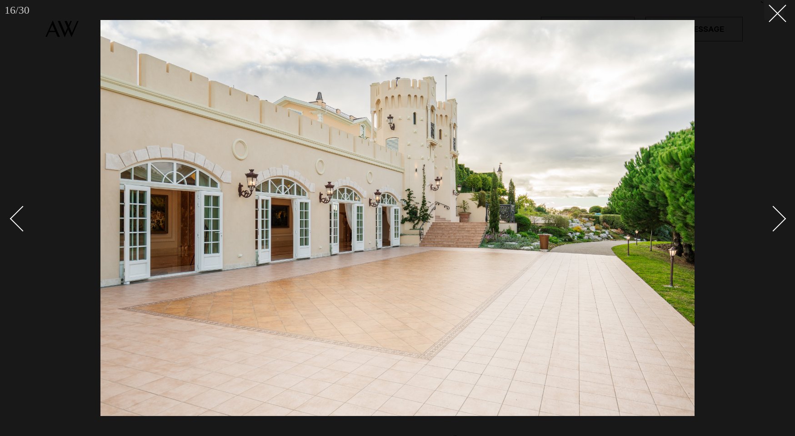
click at [770, 225] on div "Next slide" at bounding box center [773, 218] width 26 height 26
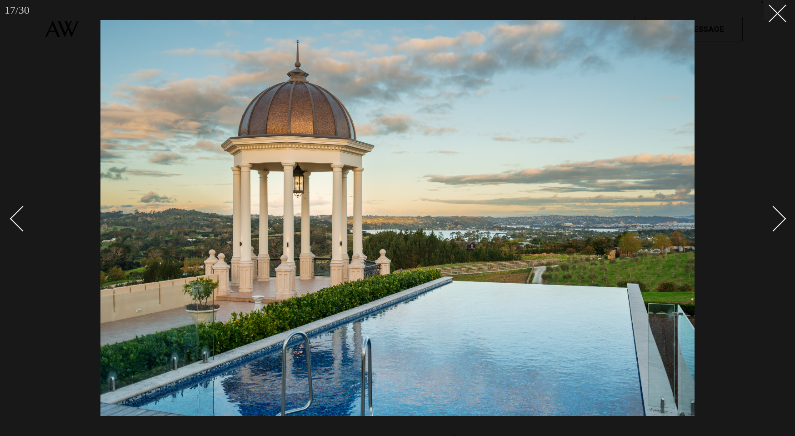
click at [770, 225] on div "Next slide" at bounding box center [773, 218] width 26 height 26
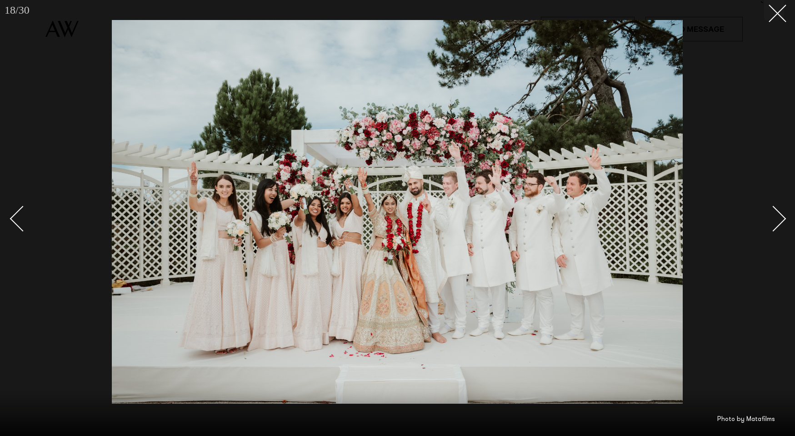
click at [770, 225] on div "Next slide" at bounding box center [773, 218] width 26 height 26
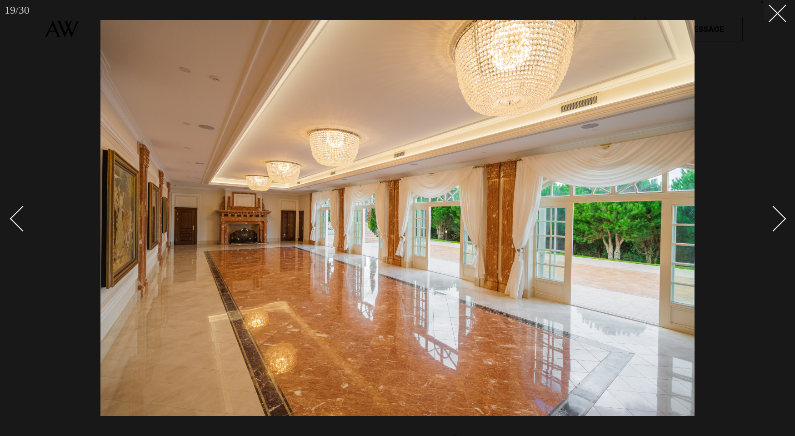
click at [770, 225] on div "Next slide" at bounding box center [773, 218] width 26 height 26
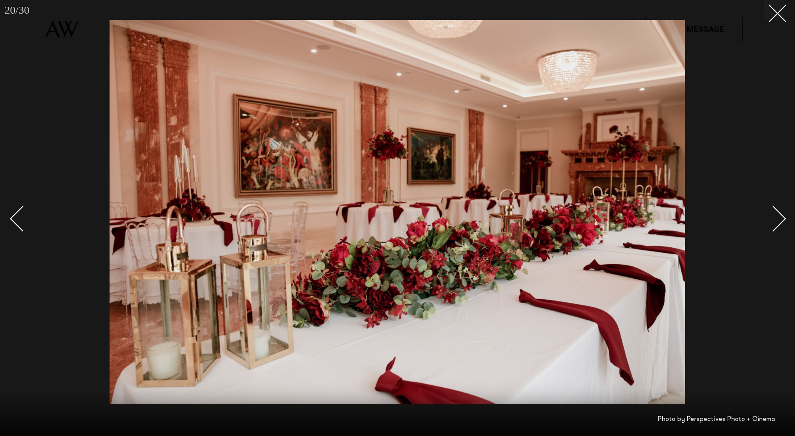
click at [770, 221] on div "Next slide" at bounding box center [773, 218] width 26 height 26
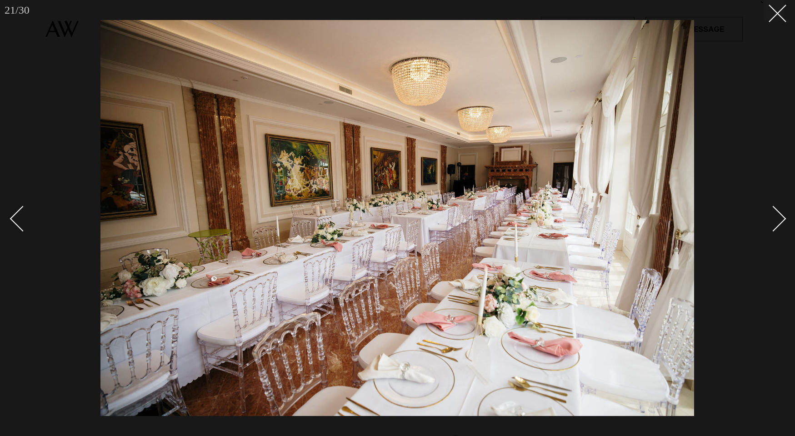
click at [770, 218] on div "Next slide" at bounding box center [773, 218] width 26 height 26
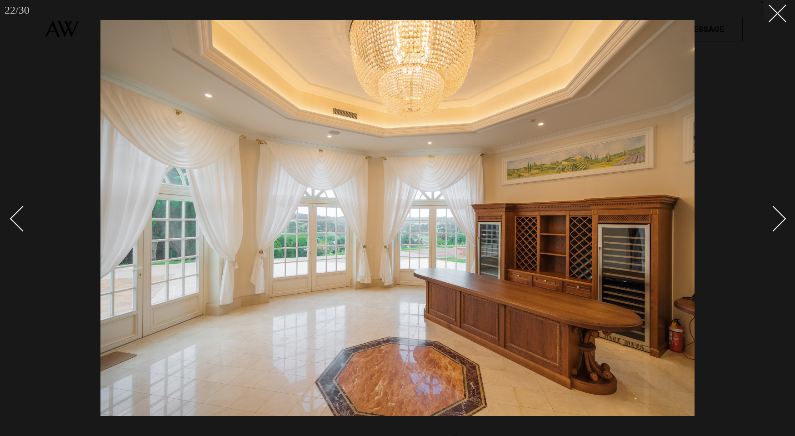
click at [772, 217] on div "Next slide" at bounding box center [773, 218] width 26 height 26
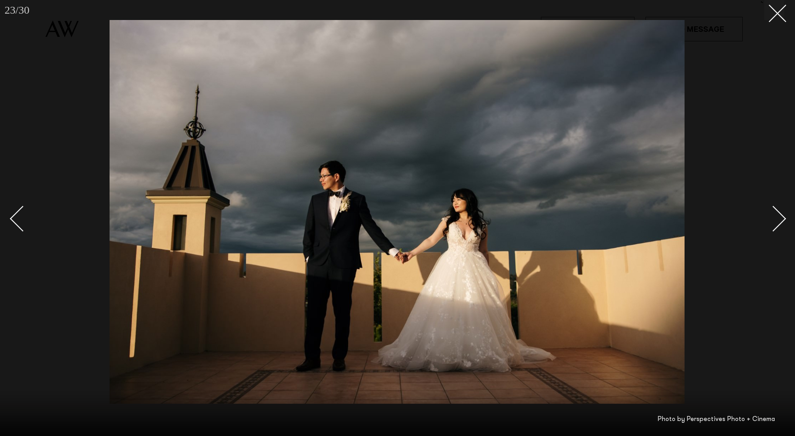
click at [772, 217] on div "Next slide" at bounding box center [773, 218] width 26 height 26
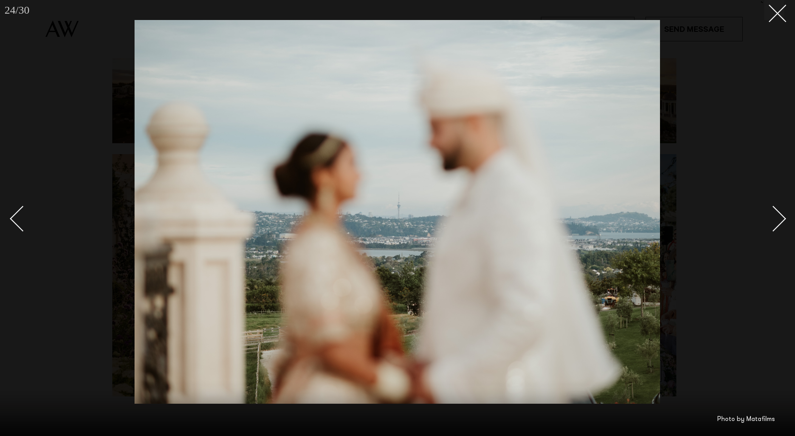
click at [772, 217] on div "Next slide" at bounding box center [773, 218] width 26 height 26
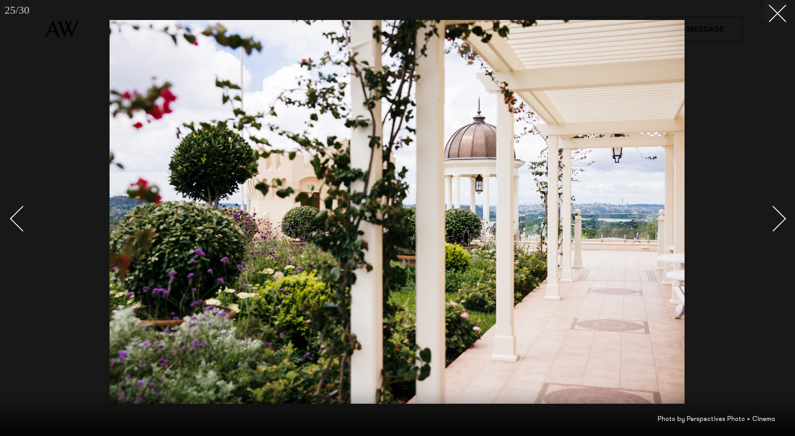
click at [772, 217] on div "Next slide" at bounding box center [773, 218] width 26 height 26
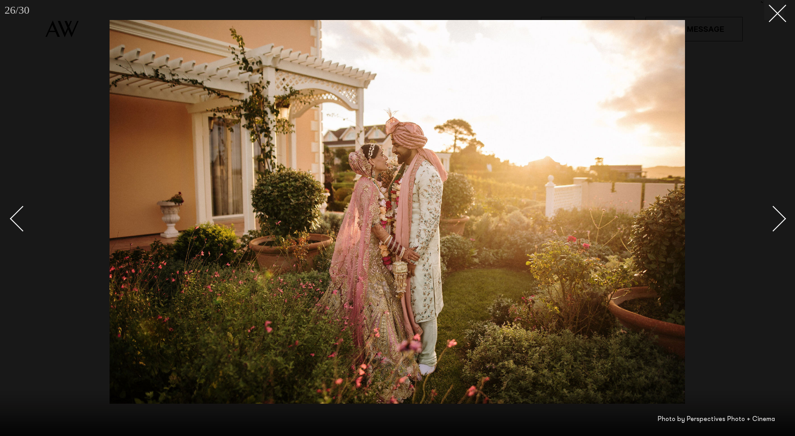
click at [772, 217] on div "Next slide" at bounding box center [773, 218] width 26 height 26
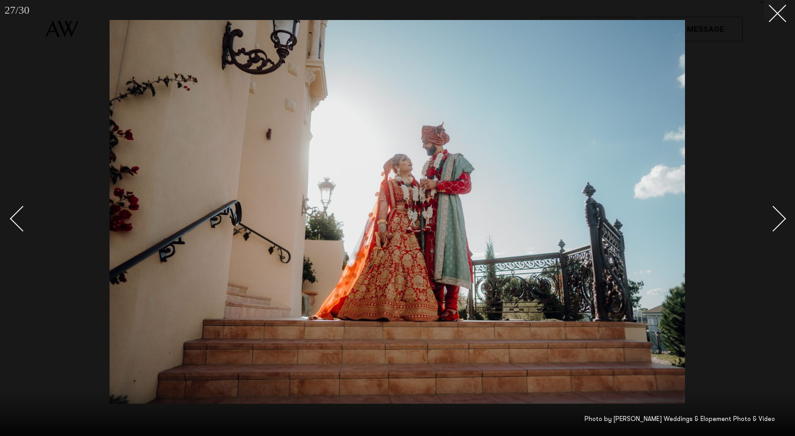
click at [772, 217] on div "Next slide" at bounding box center [773, 218] width 26 height 26
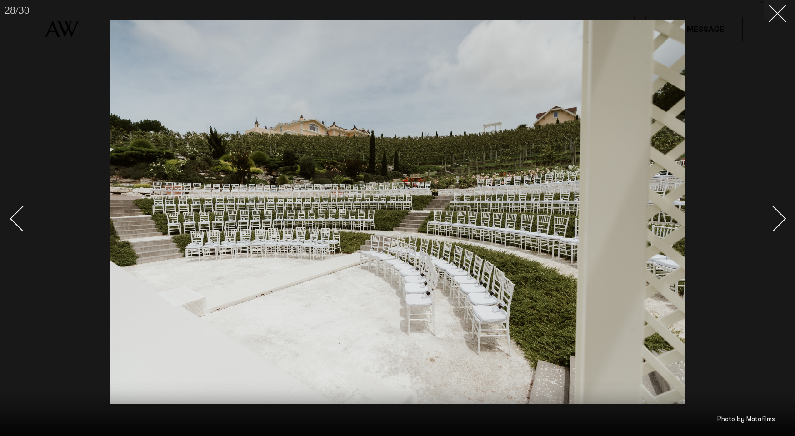
click at [772, 217] on div "Next slide" at bounding box center [773, 218] width 26 height 26
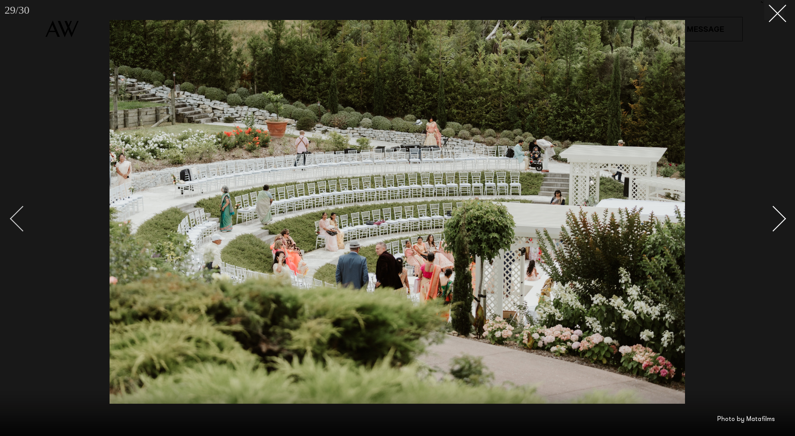
click at [15, 222] on div "Previous slide" at bounding box center [23, 218] width 26 height 26
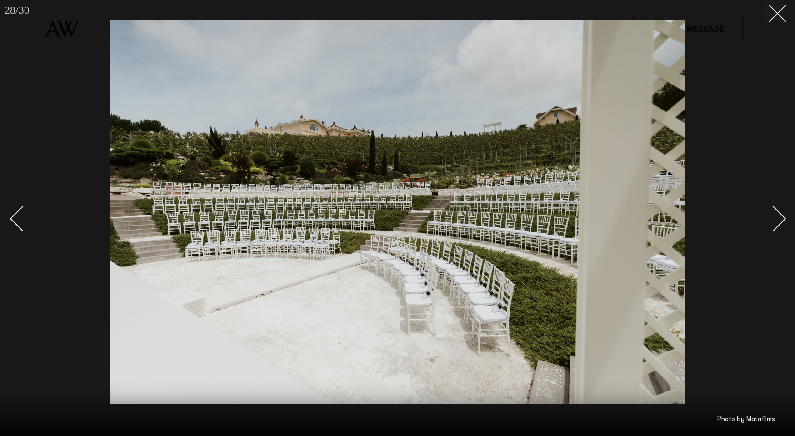
click at [776, 218] on div "Next slide" at bounding box center [773, 218] width 26 height 26
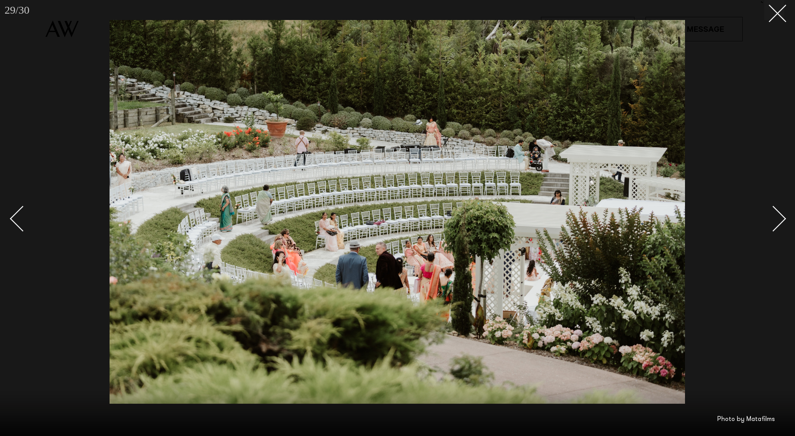
click at [776, 218] on div "Next slide" at bounding box center [773, 218] width 26 height 26
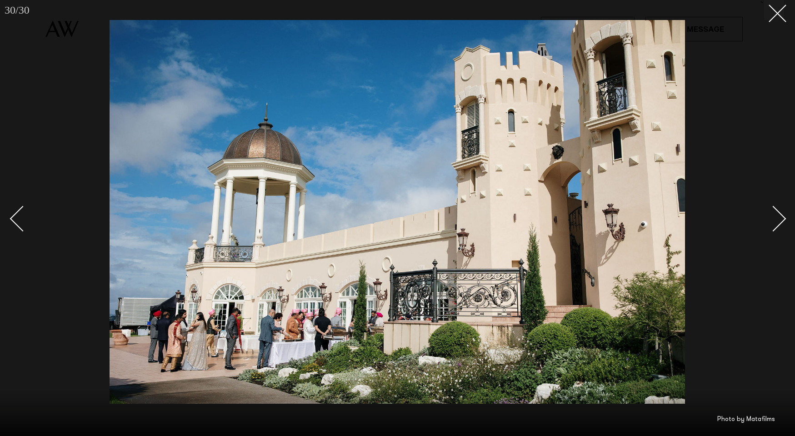
click at [776, 218] on div "Next slide" at bounding box center [773, 218] width 26 height 26
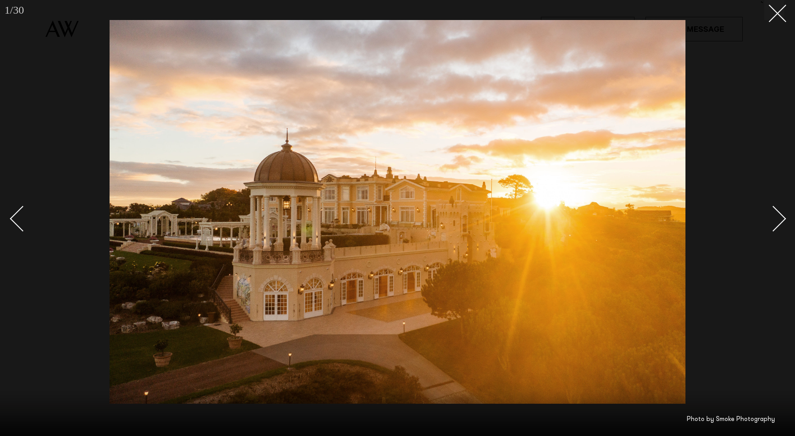
click at [776, 218] on div "Next slide" at bounding box center [773, 218] width 26 height 26
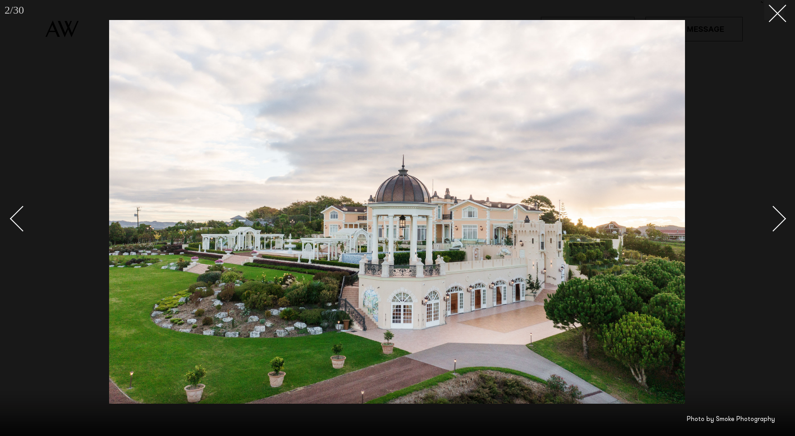
click at [776, 219] on div "Next slide" at bounding box center [773, 218] width 26 height 26
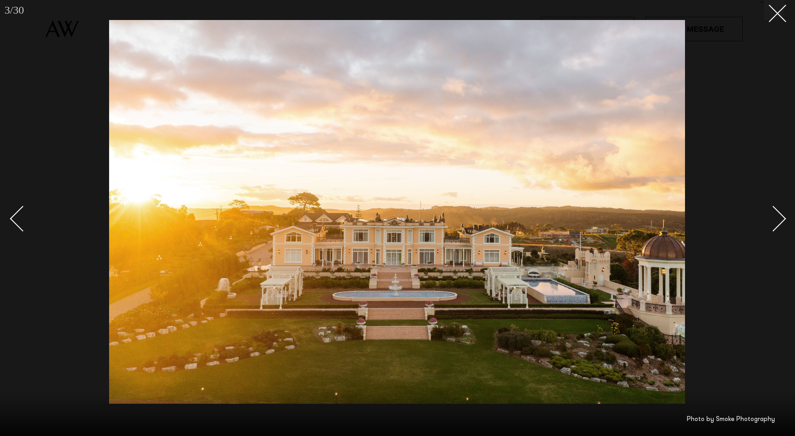
click at [776, 219] on div "Next slide" at bounding box center [773, 218] width 26 height 26
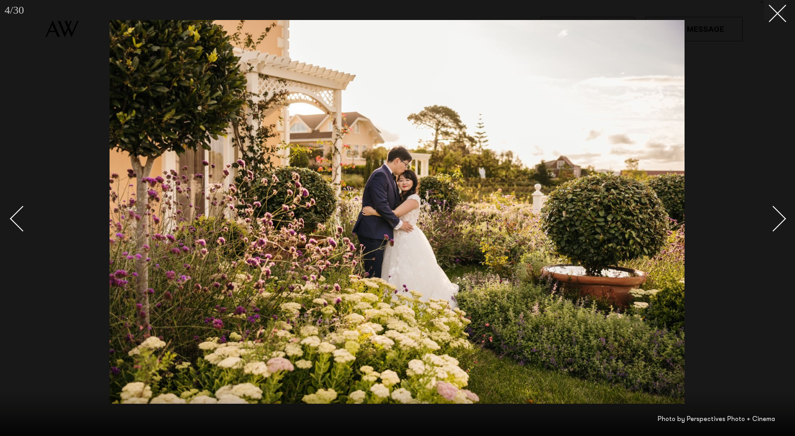
click at [776, 219] on div "Next slide" at bounding box center [773, 218] width 26 height 26
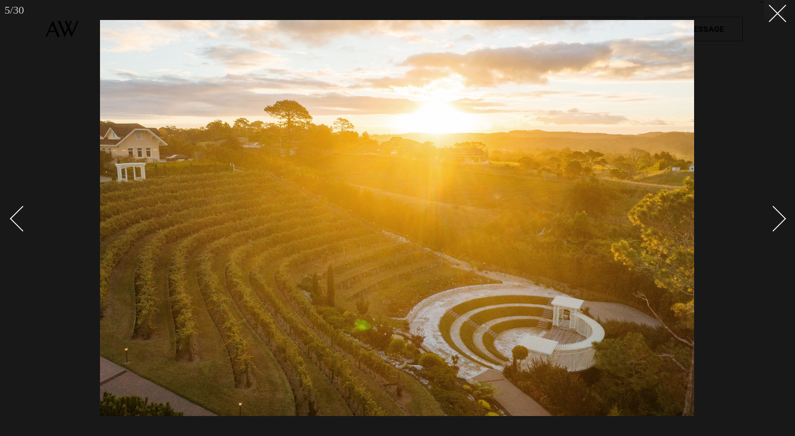
click at [776, 219] on div "Next slide" at bounding box center [773, 218] width 26 height 26
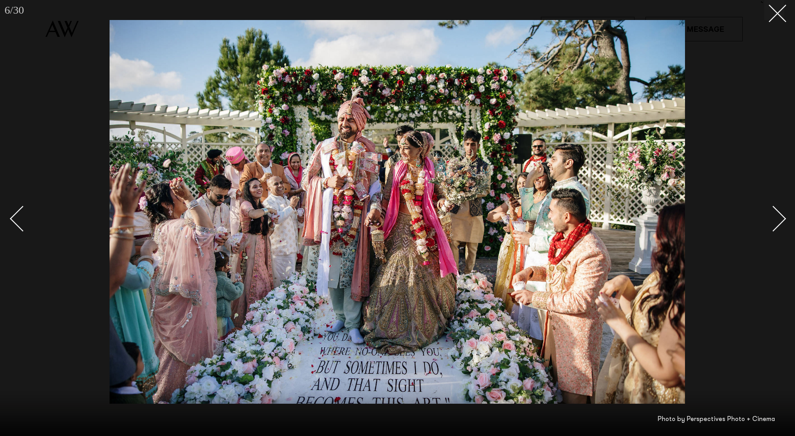
click at [776, 219] on div "Next slide" at bounding box center [773, 218] width 26 height 26
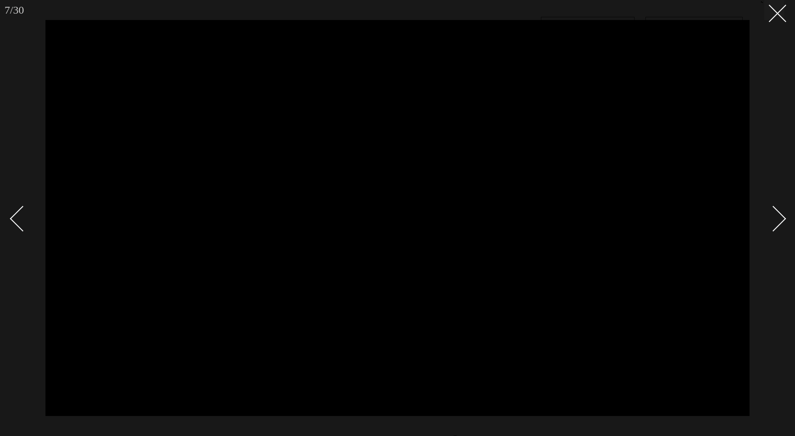
click at [776, 219] on div "Next slide" at bounding box center [773, 218] width 26 height 26
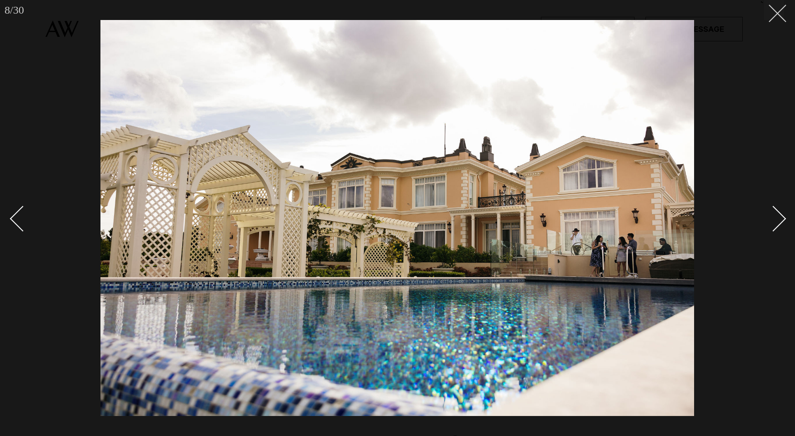
click at [774, 16] on line at bounding box center [777, 13] width 17 height 17
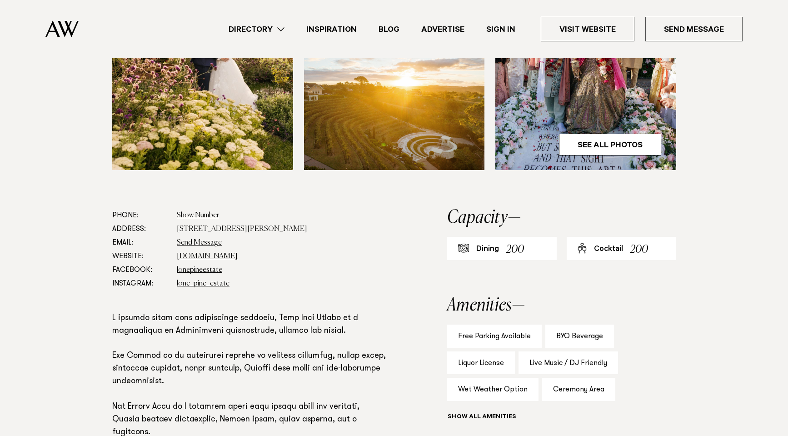
scroll to position [364, 0]
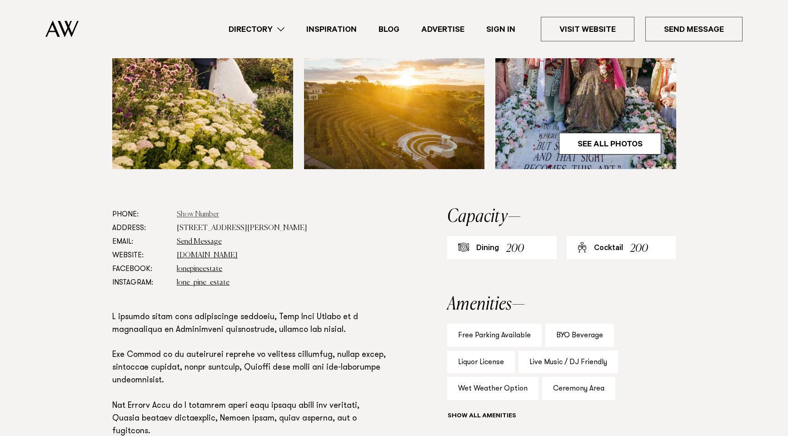
click at [201, 215] on link "Show Number" at bounding box center [198, 214] width 42 height 7
click at [248, 228] on dd "129 Lloyd Road, Riverhead 0793" at bounding box center [283, 228] width 212 height 14
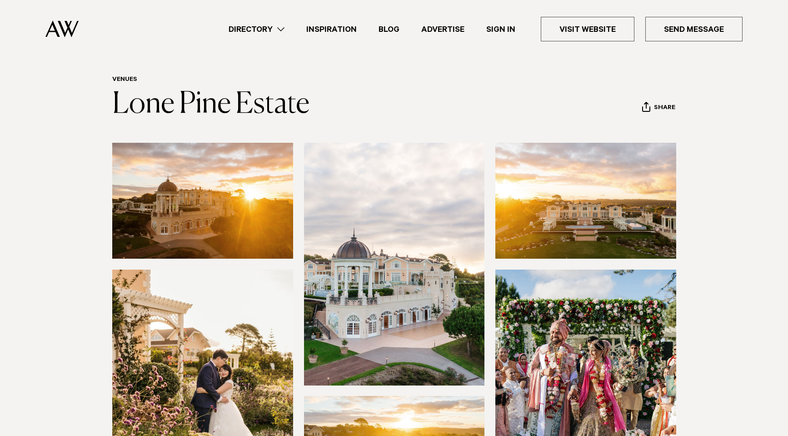
scroll to position [0, 0]
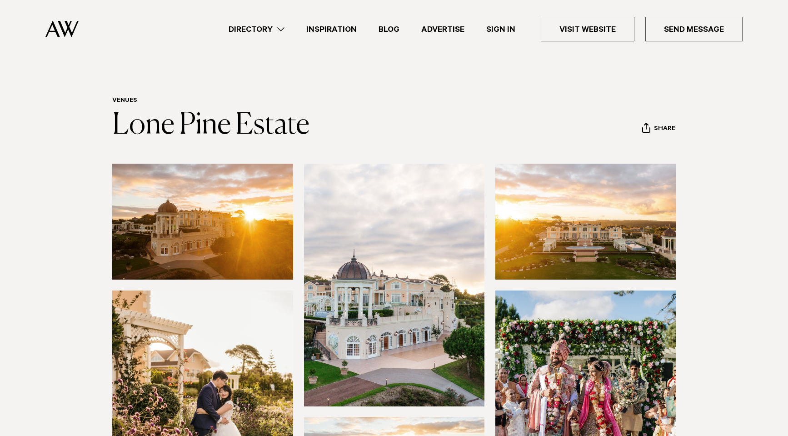
click at [275, 23] on link "Directory" at bounding box center [257, 29] width 78 height 12
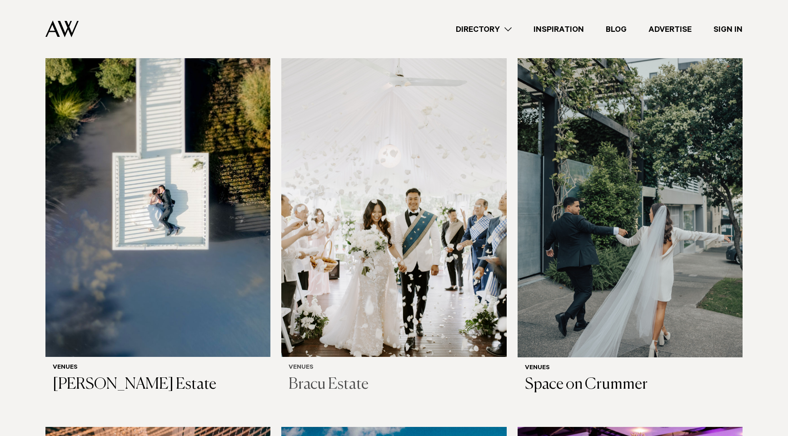
scroll to position [1045, 0]
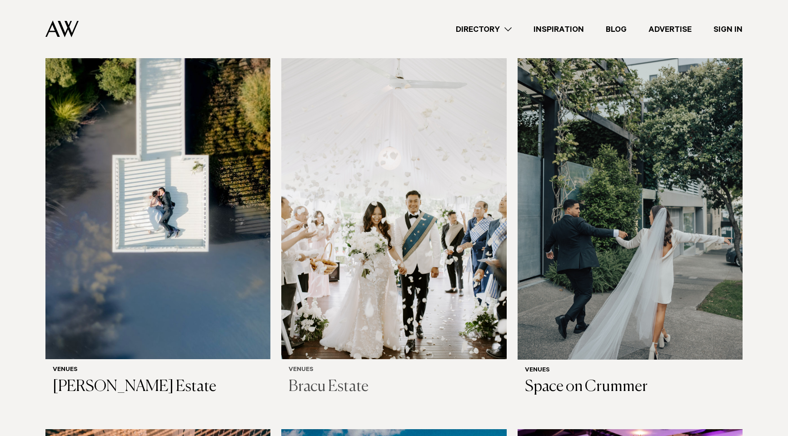
click at [355, 261] on img at bounding box center [393, 208] width 225 height 302
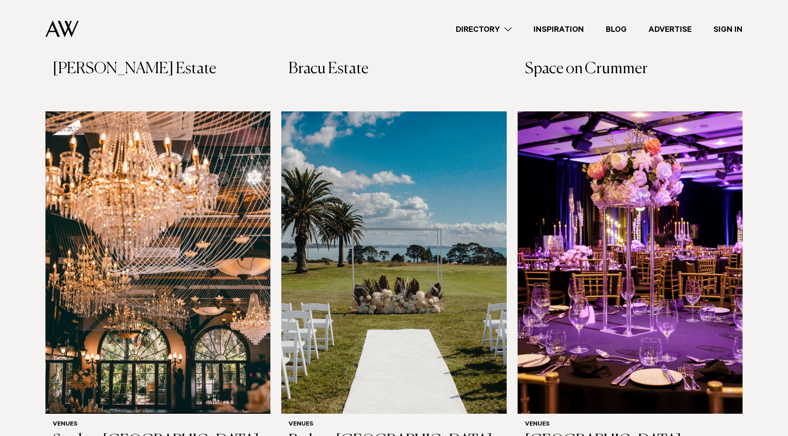
scroll to position [1364, 0]
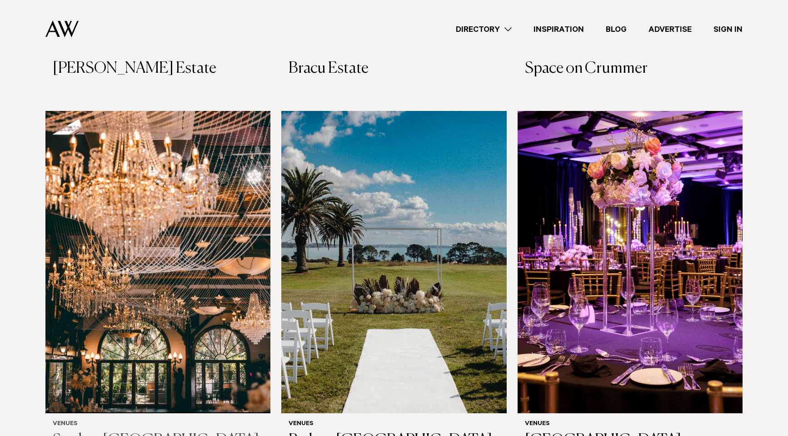
click at [198, 304] on img at bounding box center [157, 262] width 225 height 302
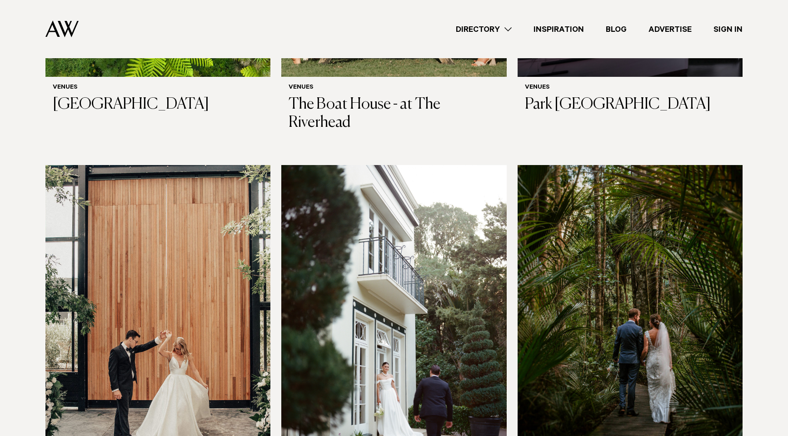
scroll to position [2182, 0]
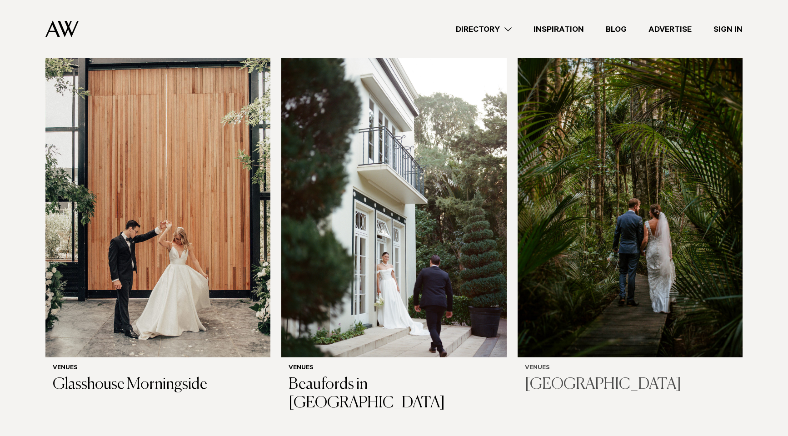
click at [594, 293] on img at bounding box center [630, 206] width 225 height 302
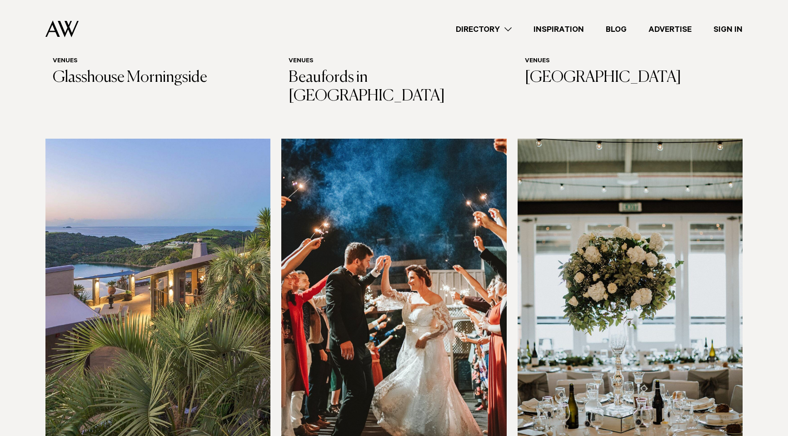
scroll to position [2546, 0]
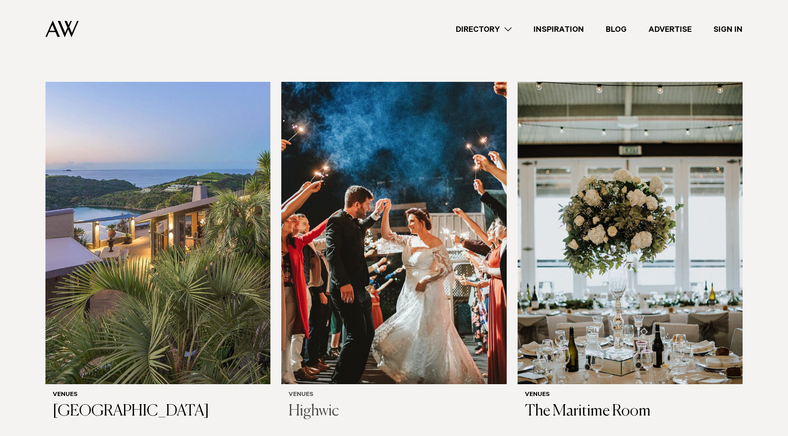
click at [340, 384] on div "Venues Highwic" at bounding box center [393, 406] width 225 height 45
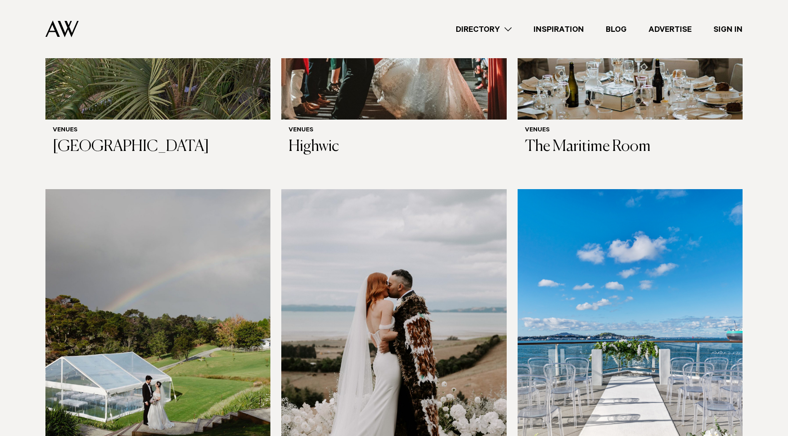
scroll to position [2909, 0]
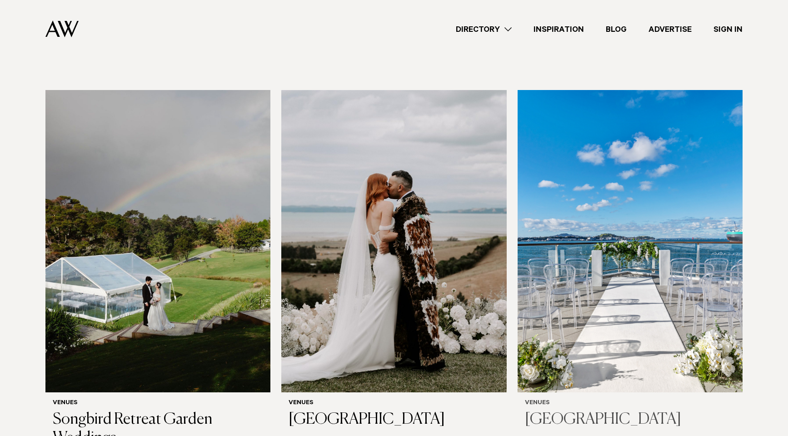
click at [632, 280] on img at bounding box center [630, 241] width 225 height 302
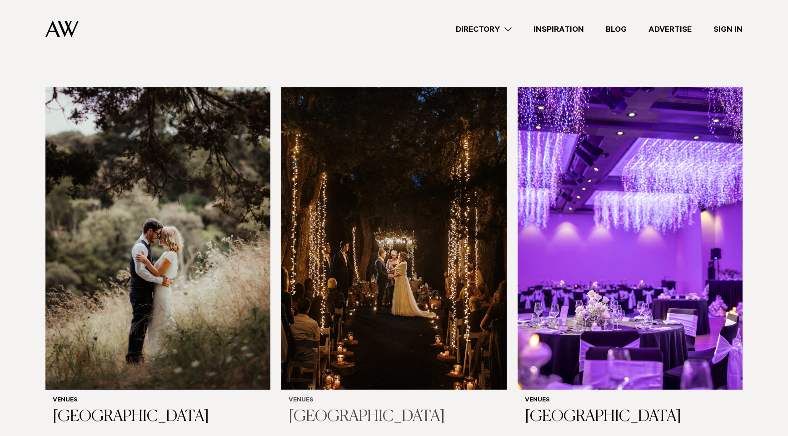
scroll to position [3318, 0]
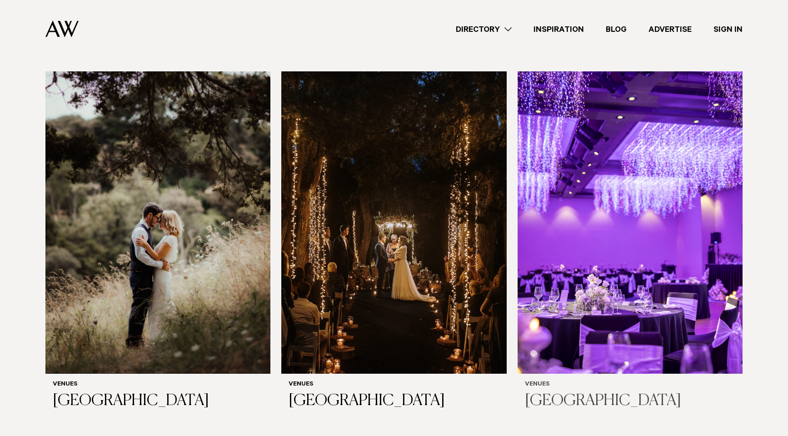
click at [588, 284] on img at bounding box center [630, 222] width 225 height 302
click at [361, 272] on img at bounding box center [393, 222] width 225 height 302
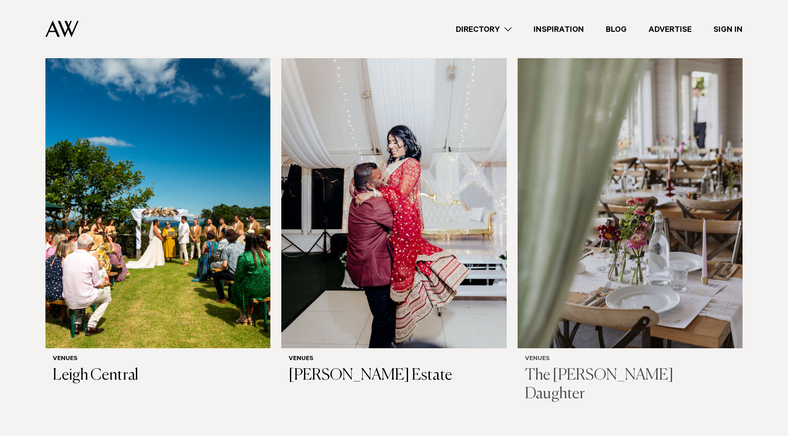
scroll to position [3682, 0]
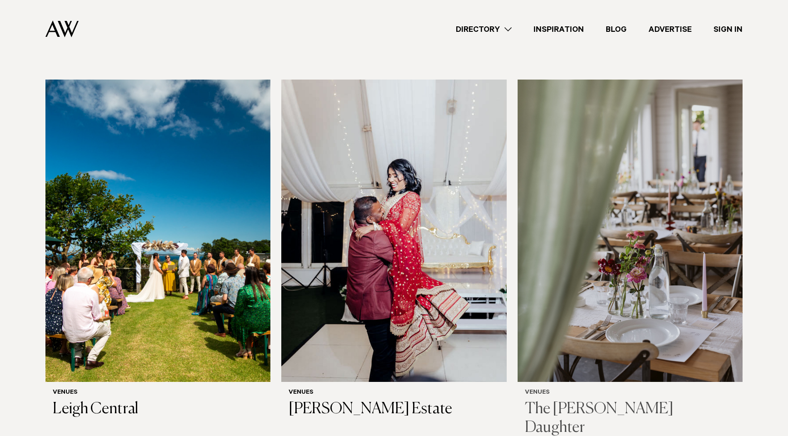
click at [617, 303] on img at bounding box center [630, 231] width 225 height 302
click at [347, 294] on img at bounding box center [393, 231] width 225 height 302
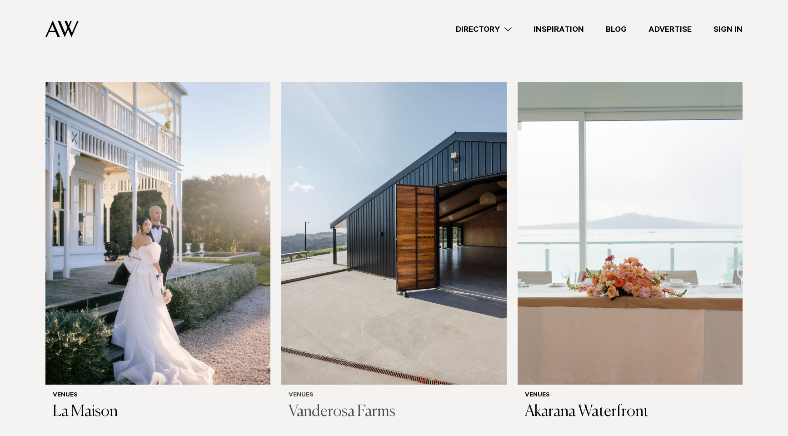
scroll to position [4091, 0]
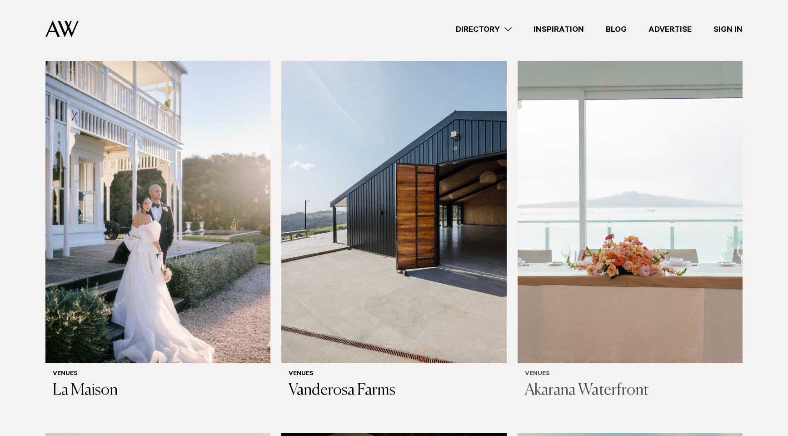
click at [580, 287] on img at bounding box center [630, 212] width 225 height 302
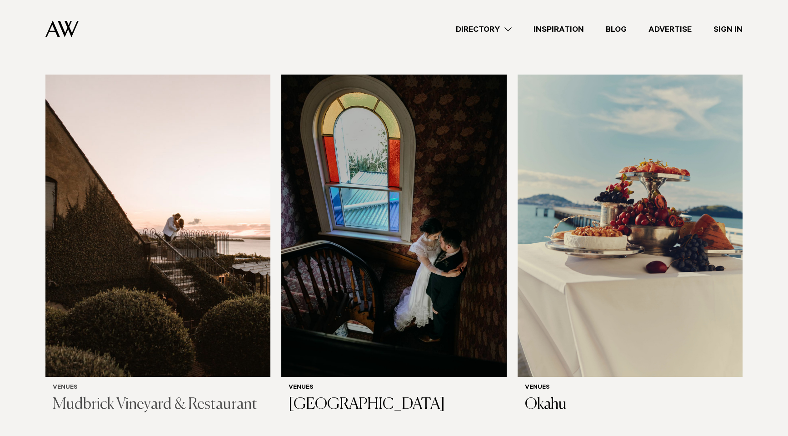
scroll to position [4455, 0]
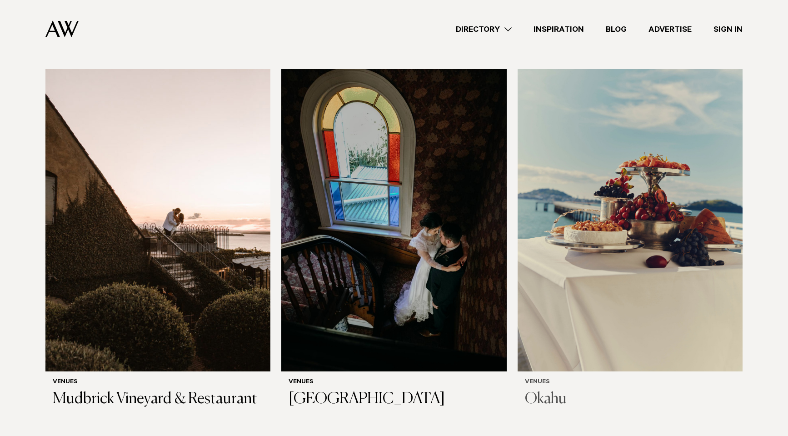
click at [598, 272] on img at bounding box center [630, 220] width 225 height 302
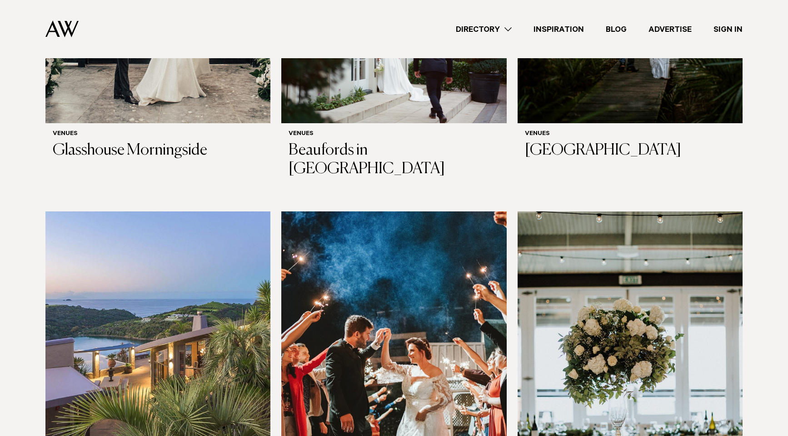
scroll to position [2636, 0]
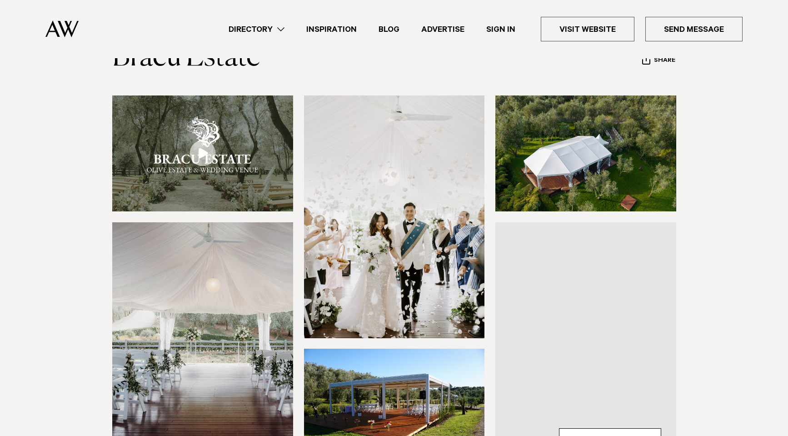
scroll to position [182, 0]
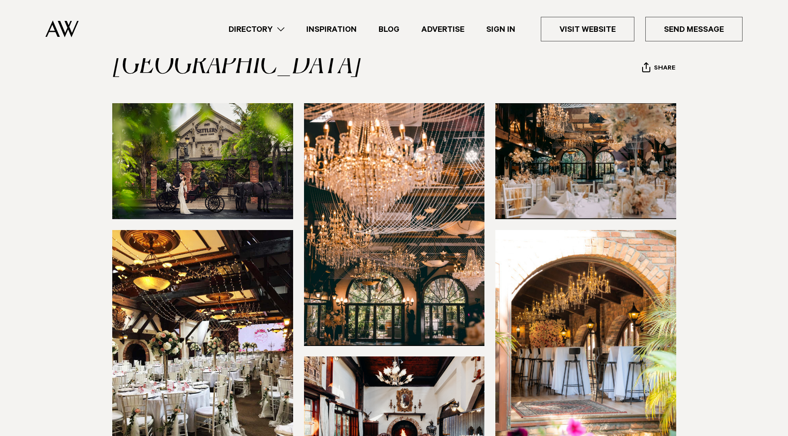
scroll to position [91, 0]
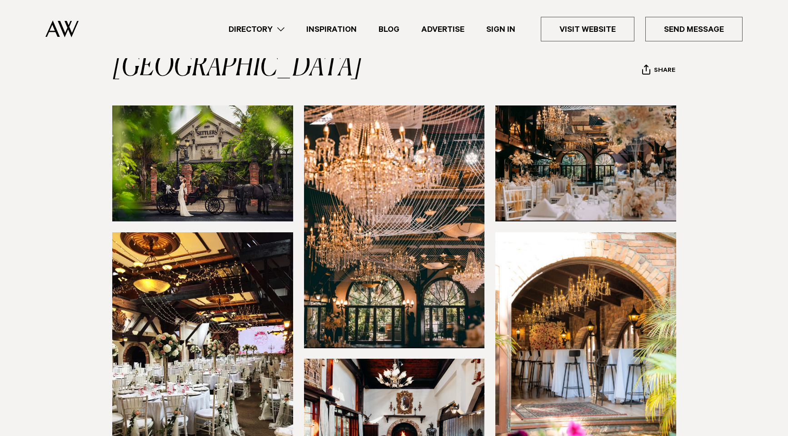
click at [578, 141] on img at bounding box center [585, 163] width 181 height 116
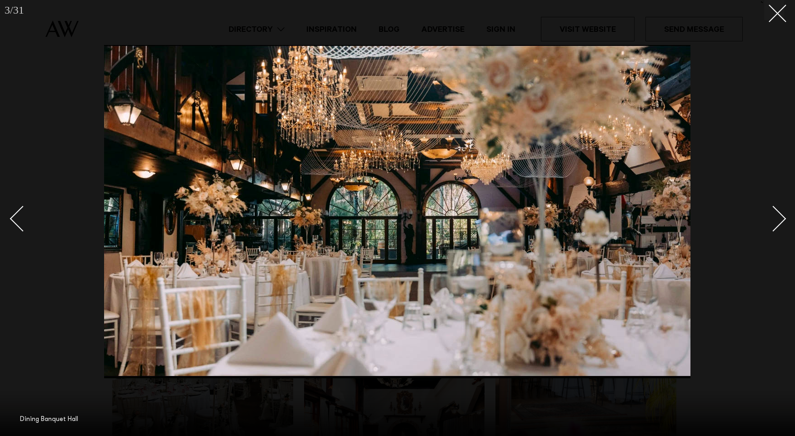
click at [766, 216] on div "Next slide" at bounding box center [773, 218] width 26 height 26
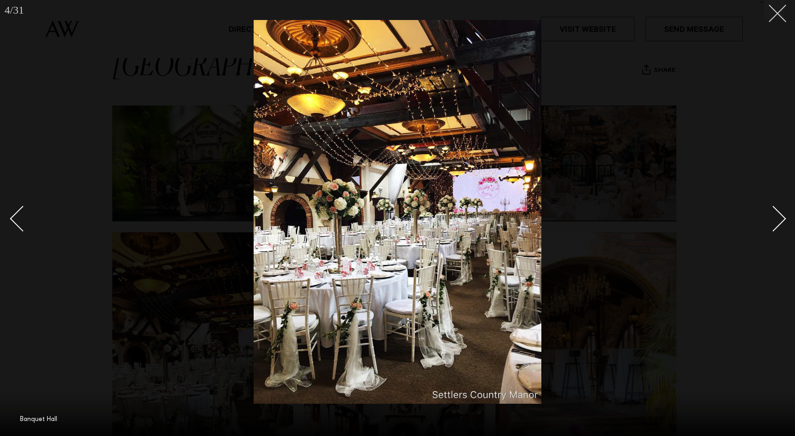
click at [772, 18] on line at bounding box center [777, 13] width 17 height 17
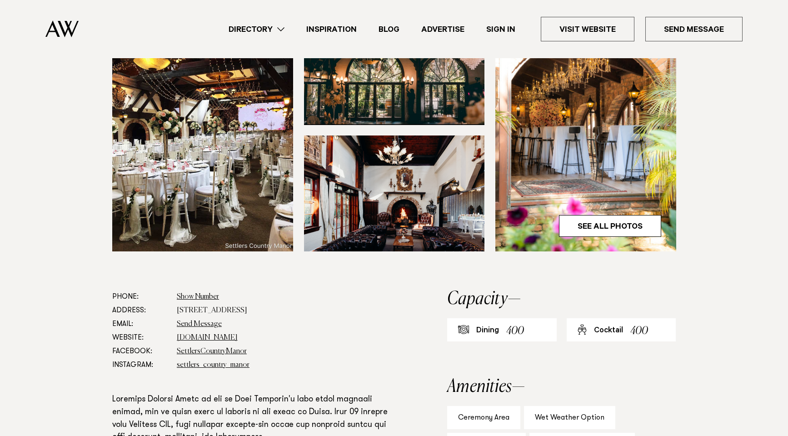
scroll to position [318, 0]
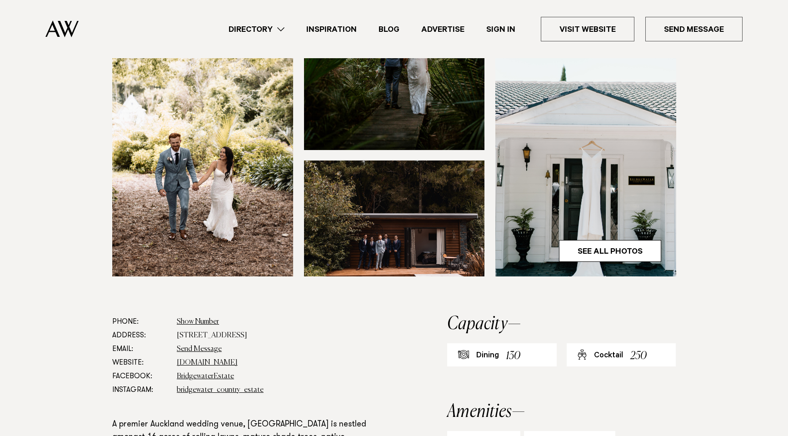
scroll to position [227, 0]
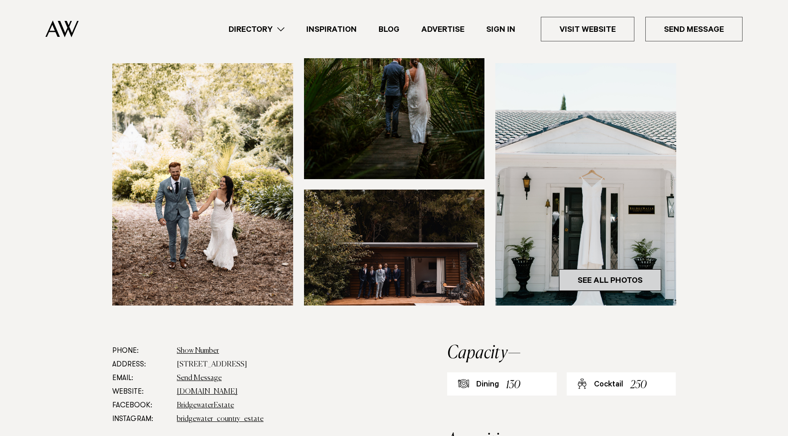
click at [600, 291] on link "See All Photos" at bounding box center [610, 280] width 102 height 22
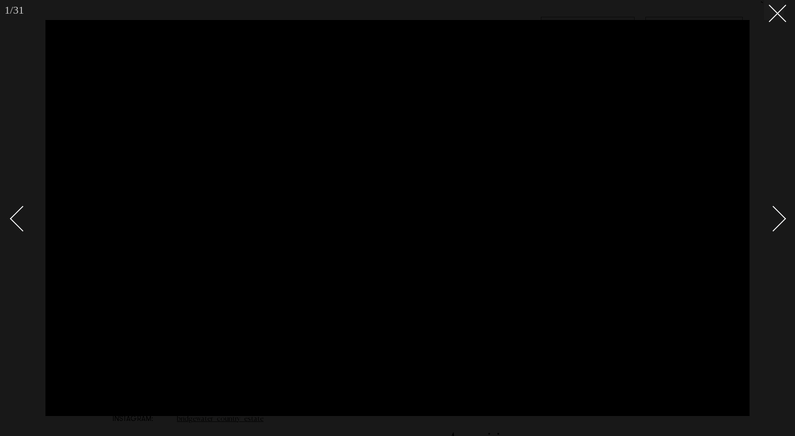
click at [780, 220] on div "Next slide" at bounding box center [773, 218] width 26 height 26
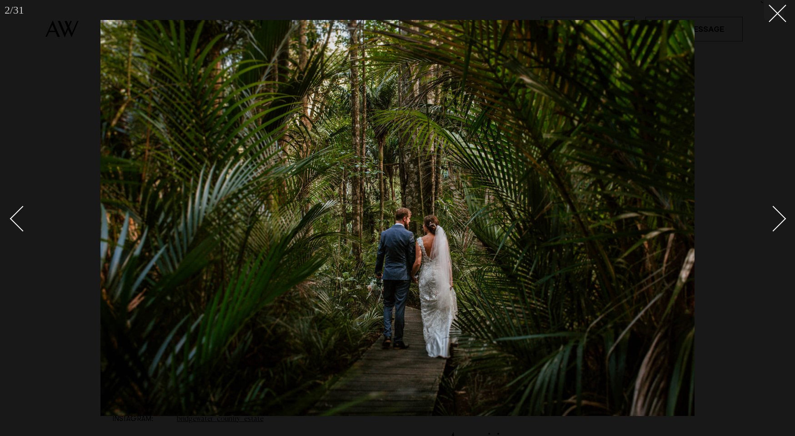
click at [780, 220] on div "Next slide" at bounding box center [773, 218] width 26 height 26
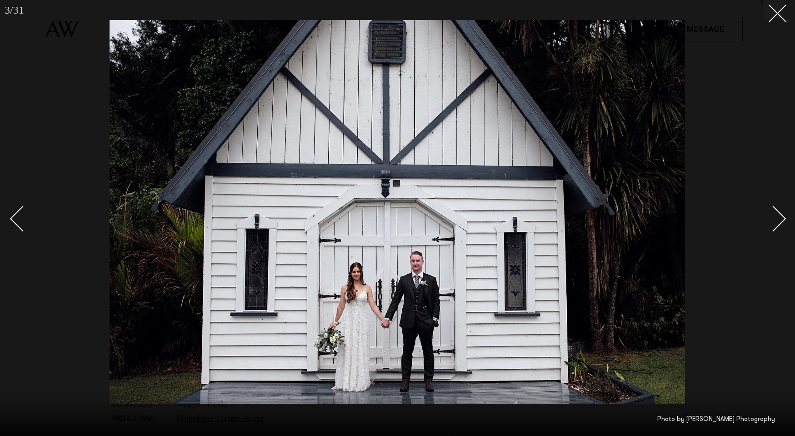
click at [780, 220] on div "Next slide" at bounding box center [773, 218] width 26 height 26
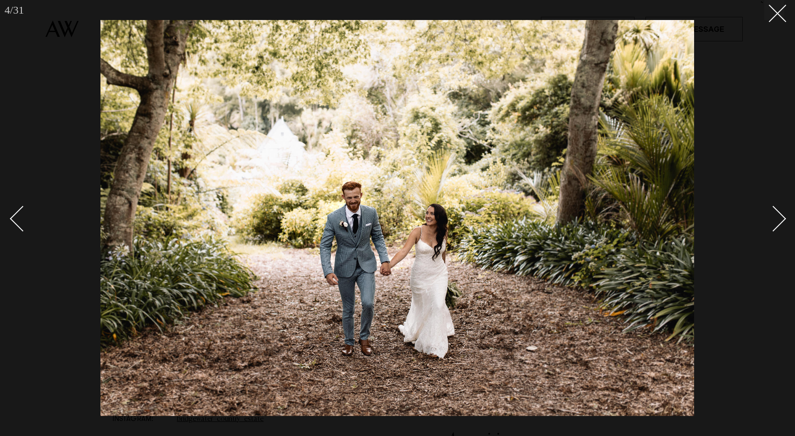
click at [780, 220] on div "Next slide" at bounding box center [773, 218] width 26 height 26
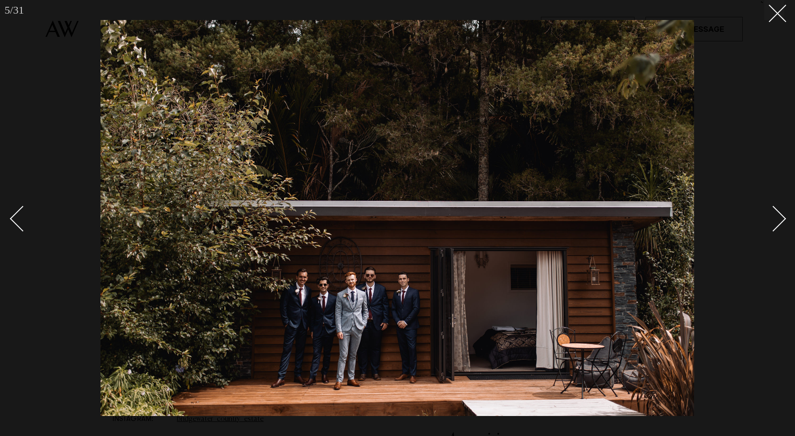
click at [780, 220] on div "Next slide" at bounding box center [773, 218] width 26 height 26
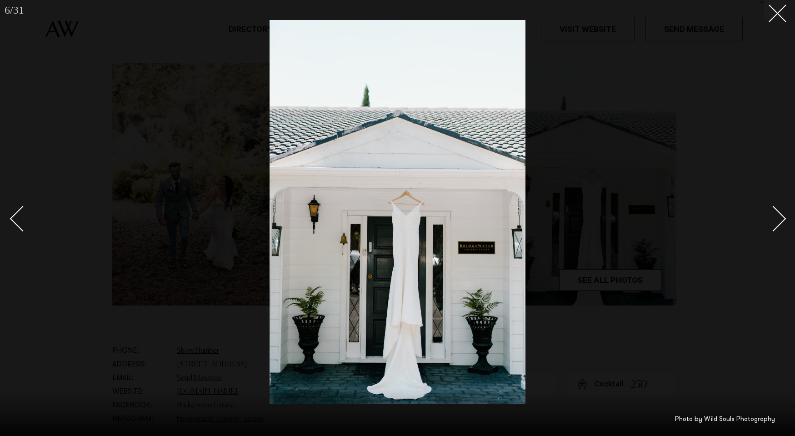
click at [780, 220] on div "Next slide" at bounding box center [773, 218] width 26 height 26
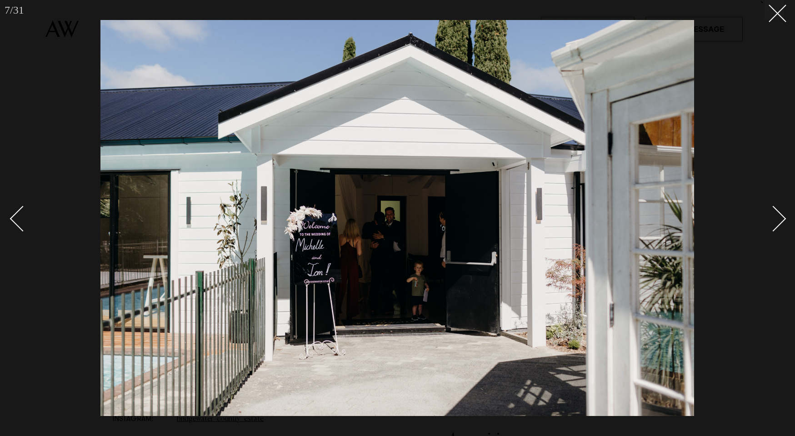
click at [779, 220] on div "Next slide" at bounding box center [773, 218] width 26 height 26
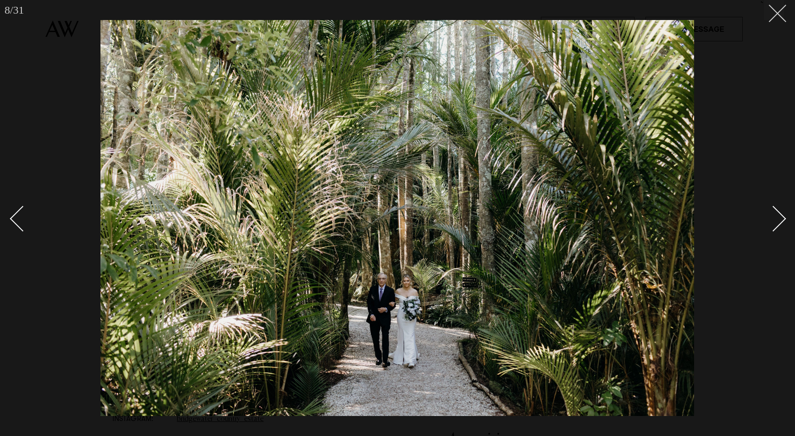
click at [775, 19] on button at bounding box center [774, 10] width 20 height 20
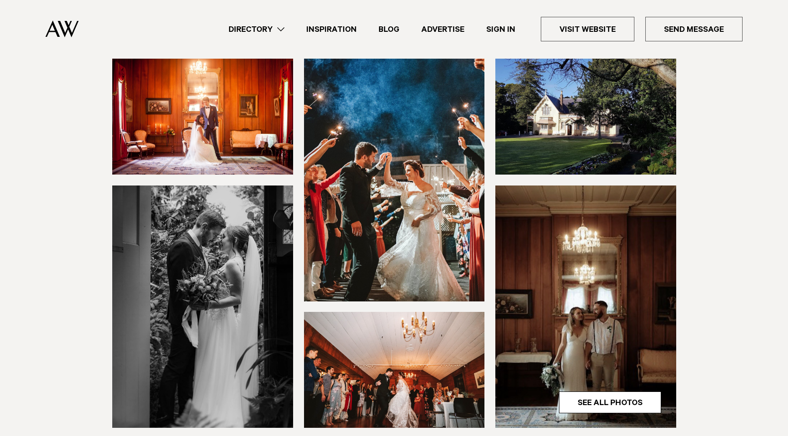
scroll to position [91, 0]
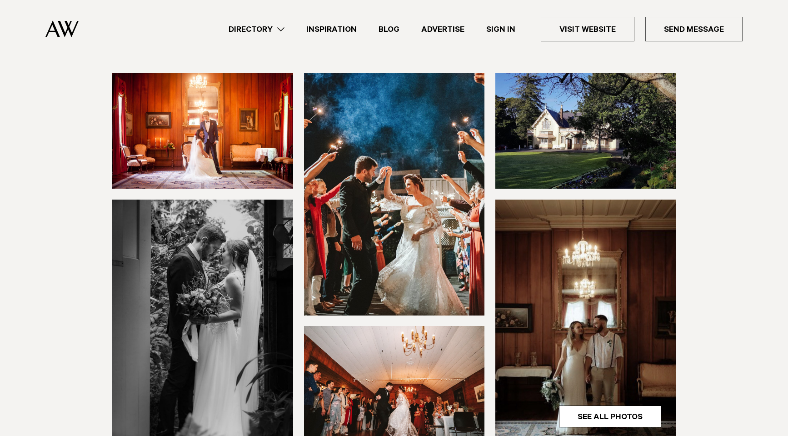
click at [620, 381] on img at bounding box center [585, 321] width 181 height 242
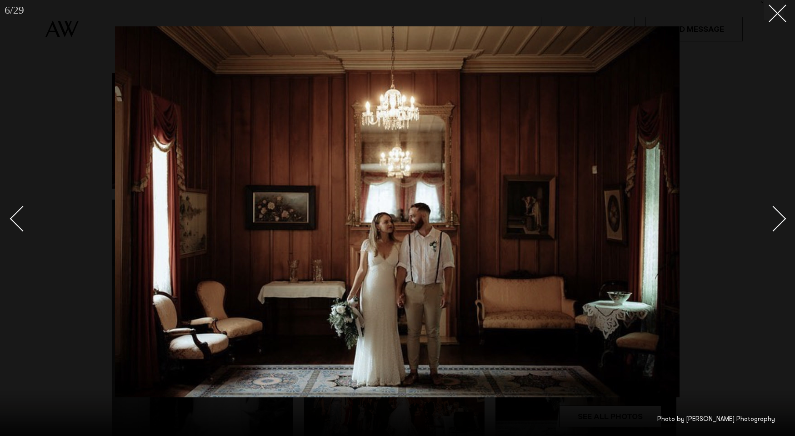
click at [773, 216] on div "Next slide" at bounding box center [773, 218] width 26 height 26
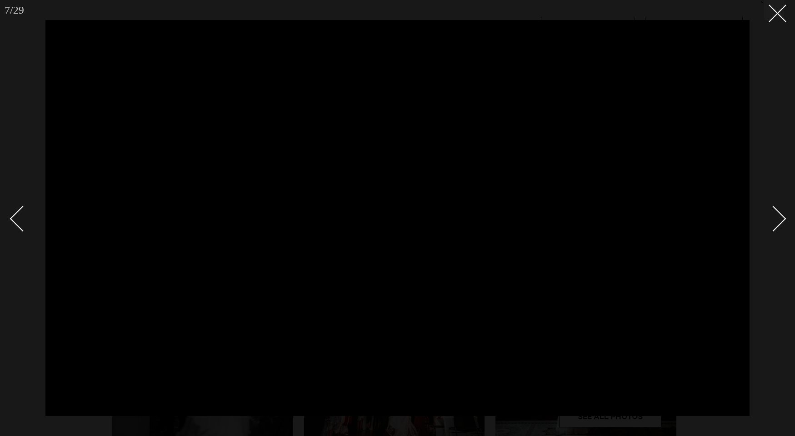
click at [776, 219] on div "Next slide" at bounding box center [773, 218] width 26 height 26
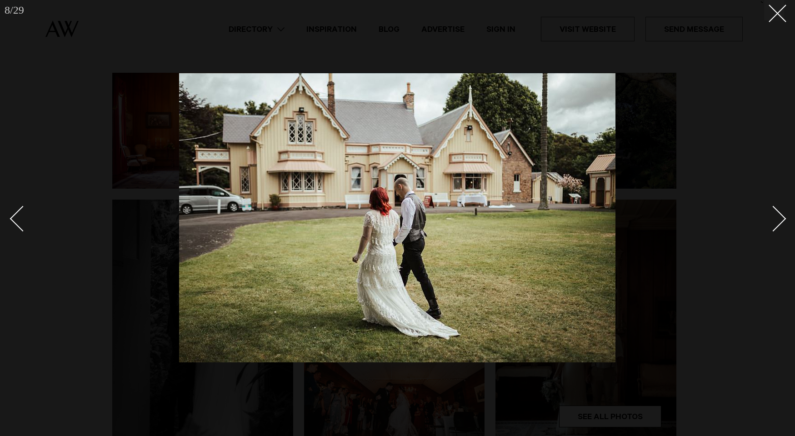
click at [776, 219] on div "Next slide" at bounding box center [773, 218] width 26 height 26
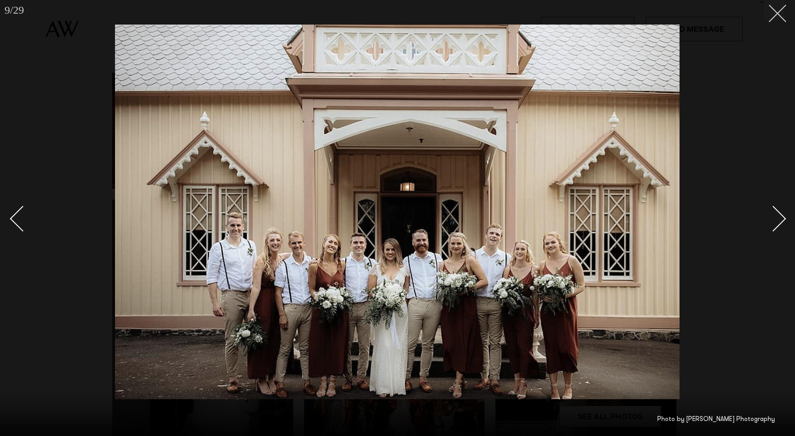
click at [775, 15] on button at bounding box center [774, 10] width 20 height 20
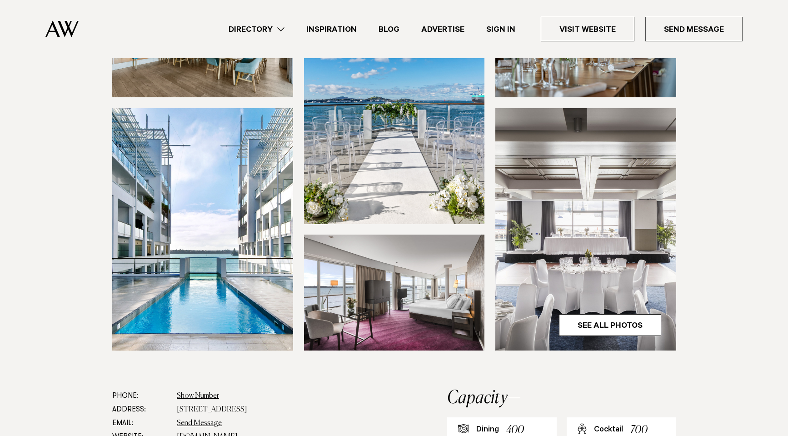
scroll to position [182, 0]
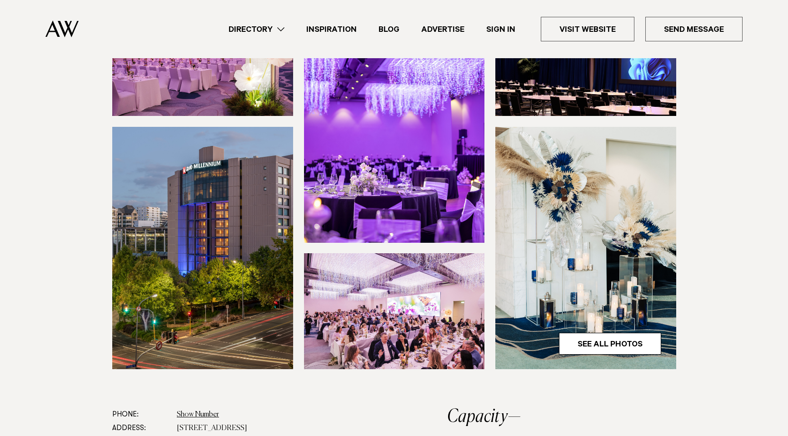
scroll to position [273, 0]
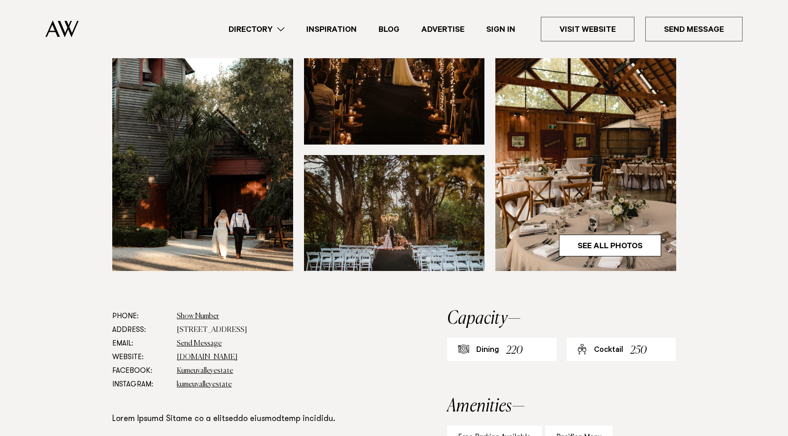
scroll to position [273, 0]
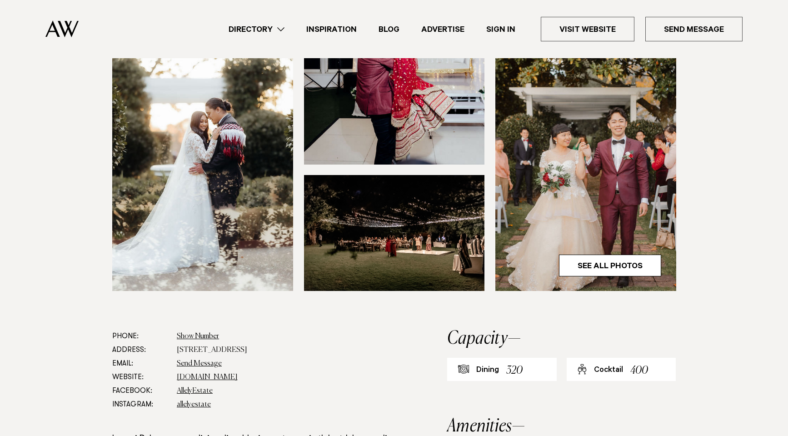
scroll to position [273, 0]
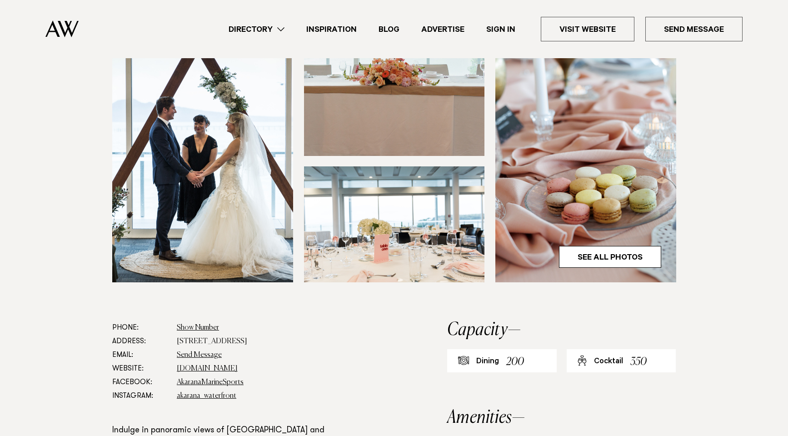
scroll to position [91, 0]
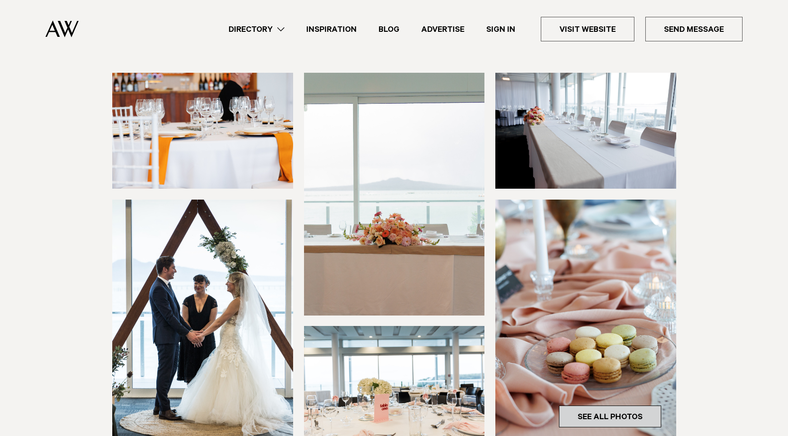
click at [605, 416] on link "See All Photos" at bounding box center [610, 416] width 102 height 22
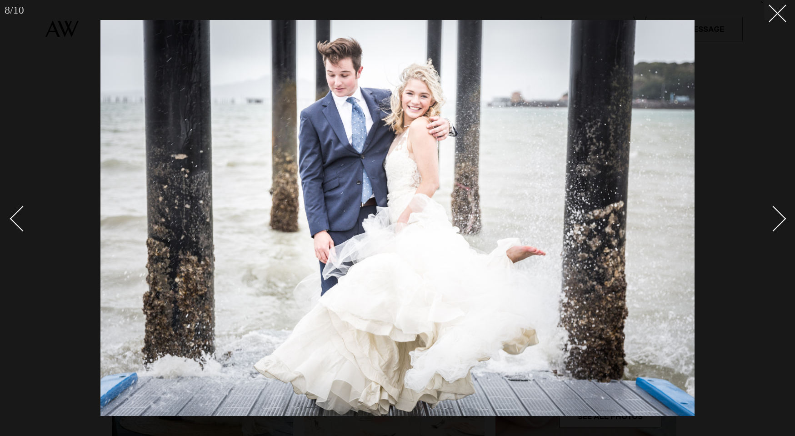
click at [770, 21] on div at bounding box center [397, 218] width 795 height 436
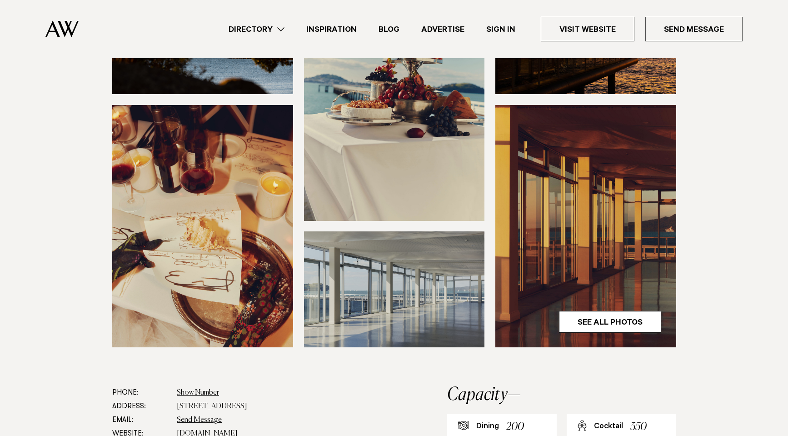
scroll to position [182, 0]
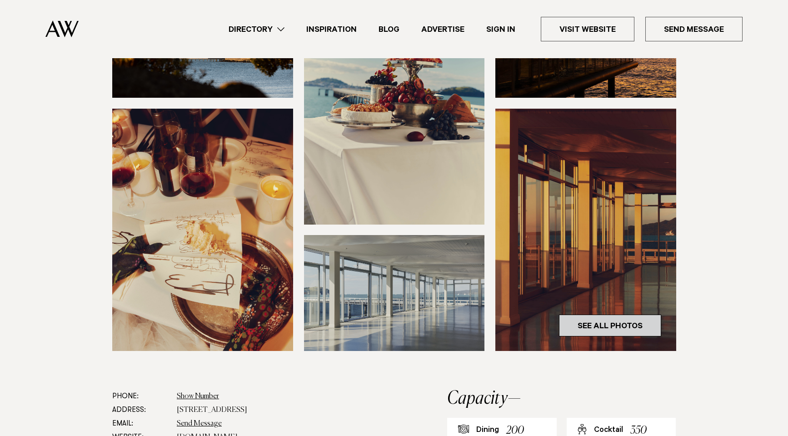
click at [610, 330] on link "See All Photos" at bounding box center [610, 326] width 102 height 22
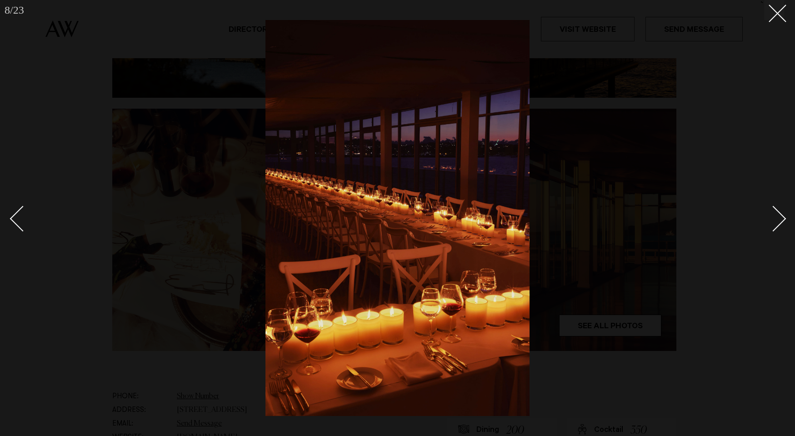
click at [772, 219] on div "Next slide" at bounding box center [773, 218] width 26 height 26
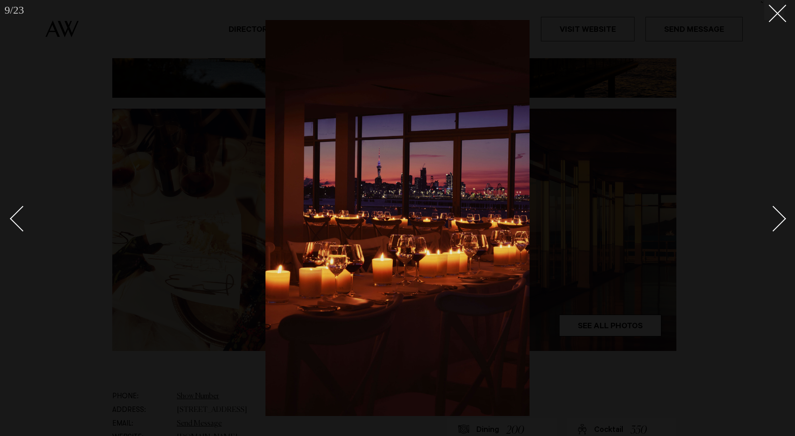
click at [772, 220] on div "Next slide" at bounding box center [773, 218] width 26 height 26
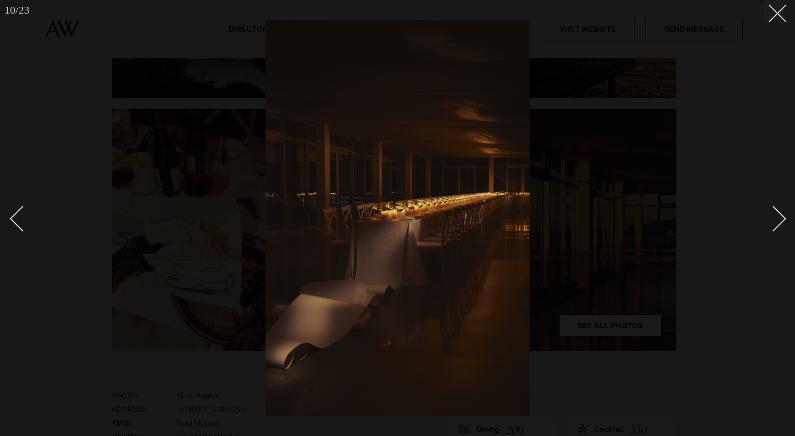
click at [772, 220] on div "Next slide" at bounding box center [773, 218] width 26 height 26
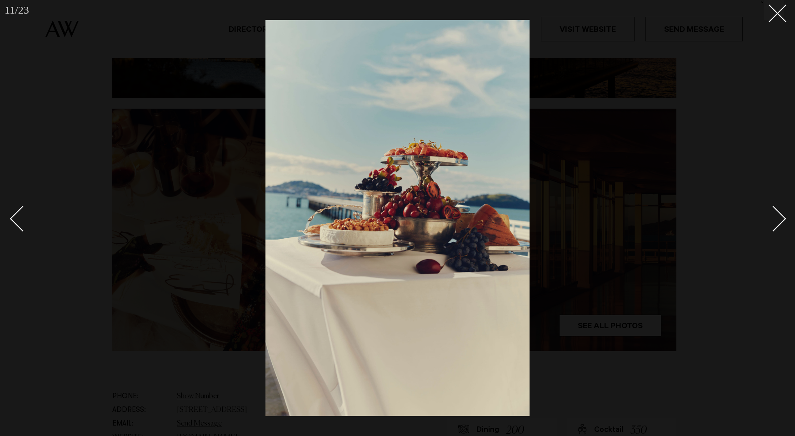
click at [779, 214] on div "Next slide" at bounding box center [773, 218] width 26 height 26
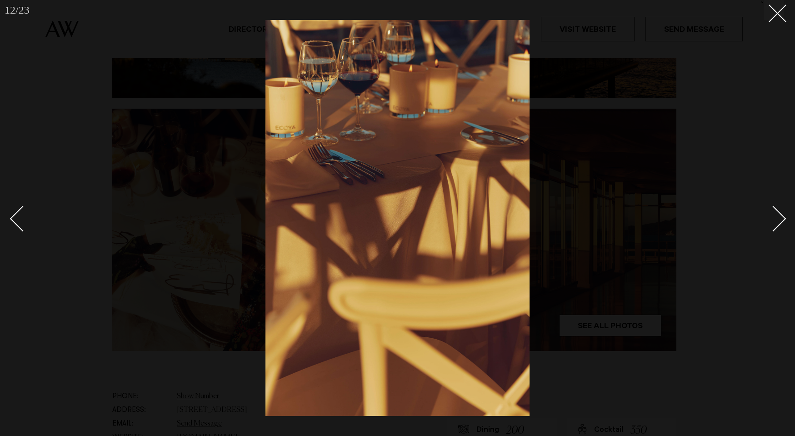
click at [779, 215] on div "Next slide" at bounding box center [773, 218] width 26 height 26
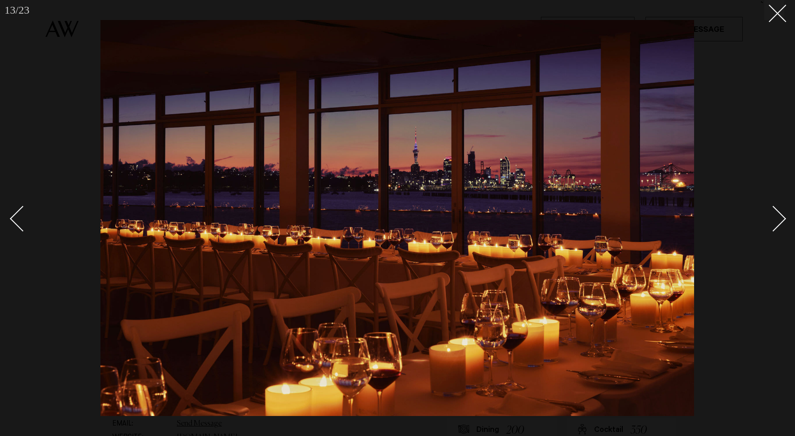
click at [777, 215] on div "Next slide" at bounding box center [773, 218] width 26 height 26
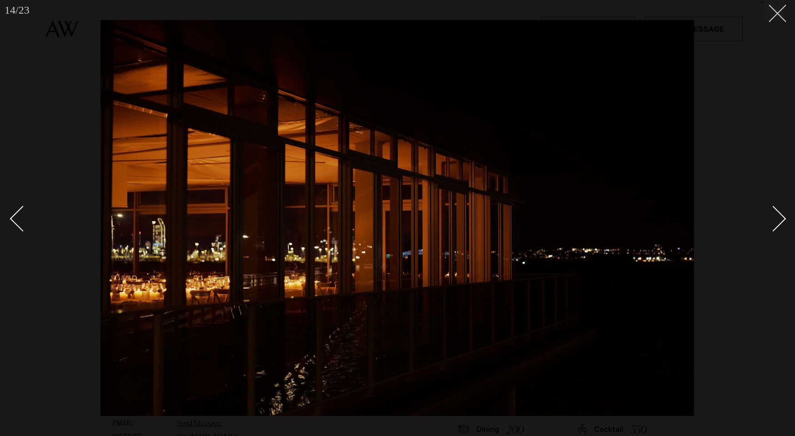
click at [774, 13] on icon at bounding box center [774, 10] width 11 height 11
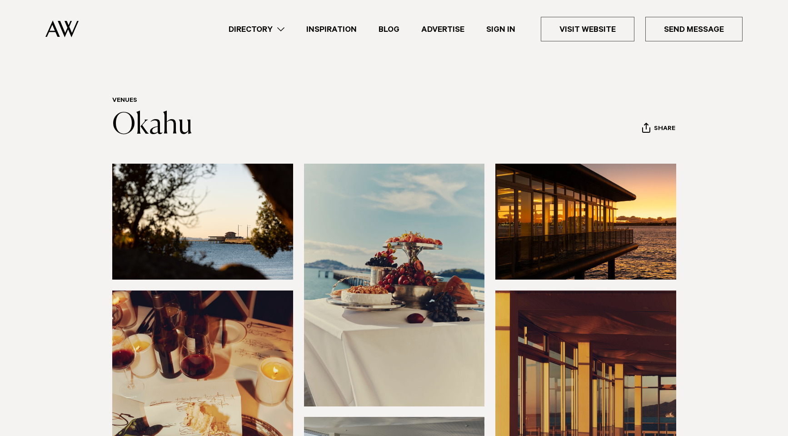
click at [231, 239] on img at bounding box center [202, 222] width 181 height 116
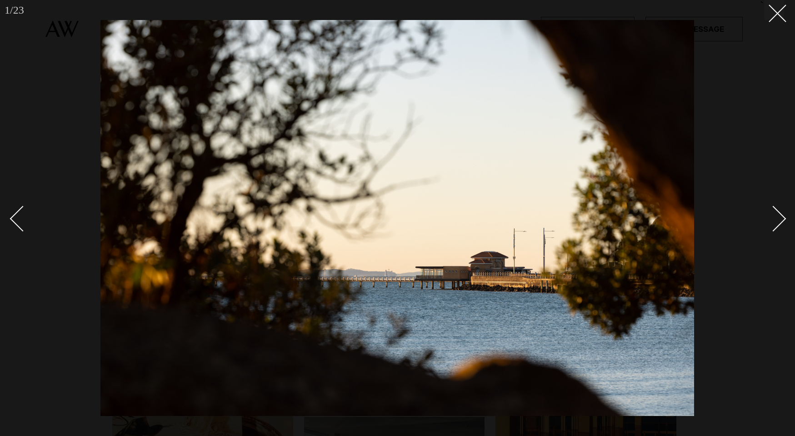
click at [776, 215] on div "Next slide" at bounding box center [773, 218] width 26 height 26
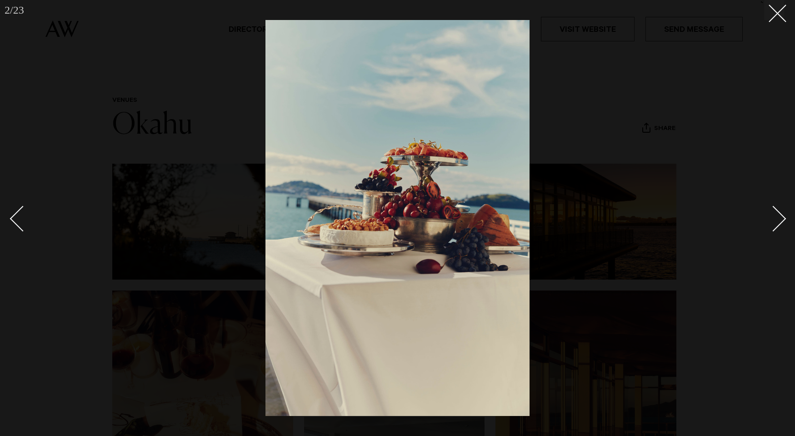
click at [774, 208] on div "Next slide" at bounding box center [773, 218] width 26 height 26
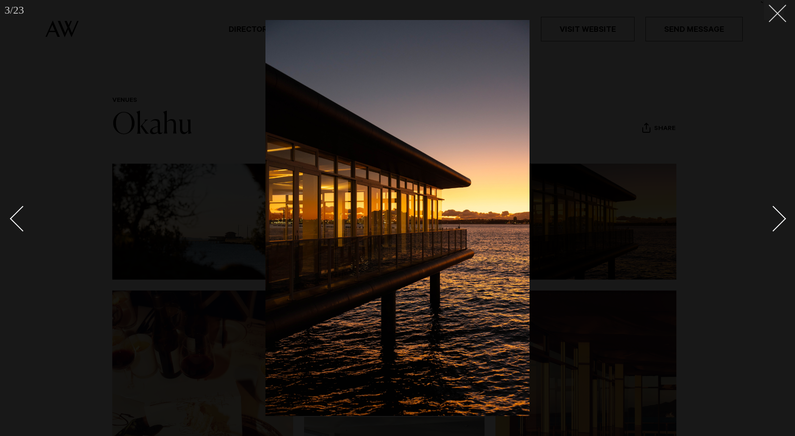
click at [768, 17] on button at bounding box center [774, 10] width 20 height 20
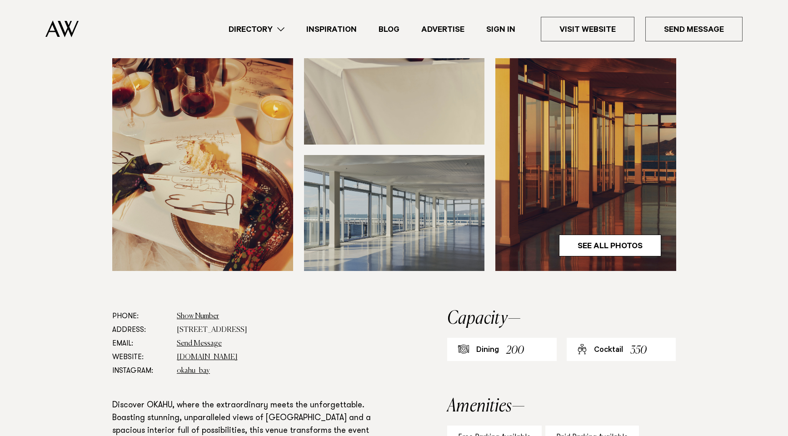
scroll to position [273, 0]
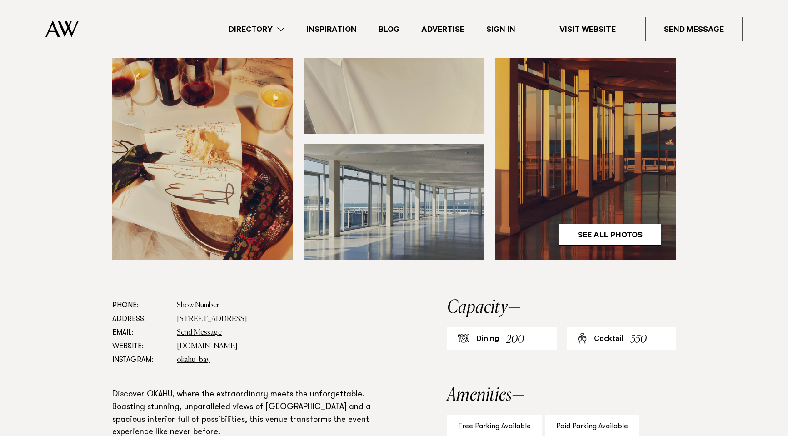
click at [520, 226] on img at bounding box center [585, 139] width 181 height 242
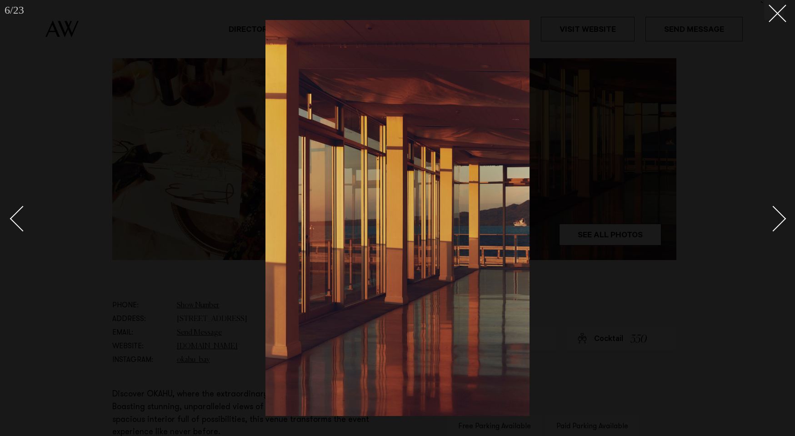
click at [780, 217] on div "Next slide" at bounding box center [773, 218] width 26 height 26
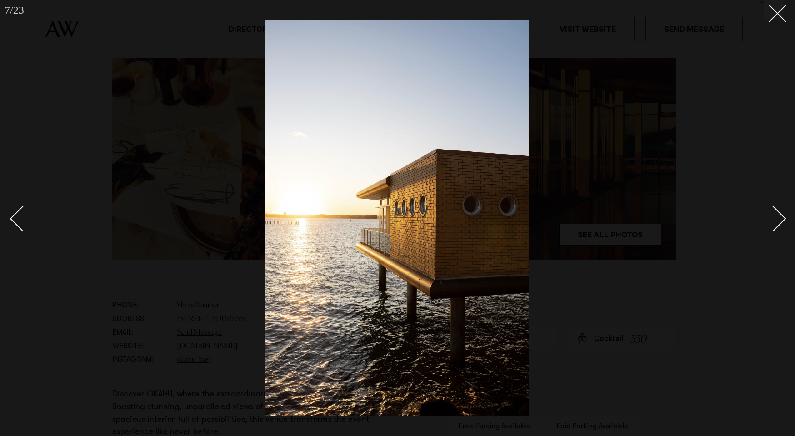
click at [778, 218] on div "Next slide" at bounding box center [773, 218] width 26 height 26
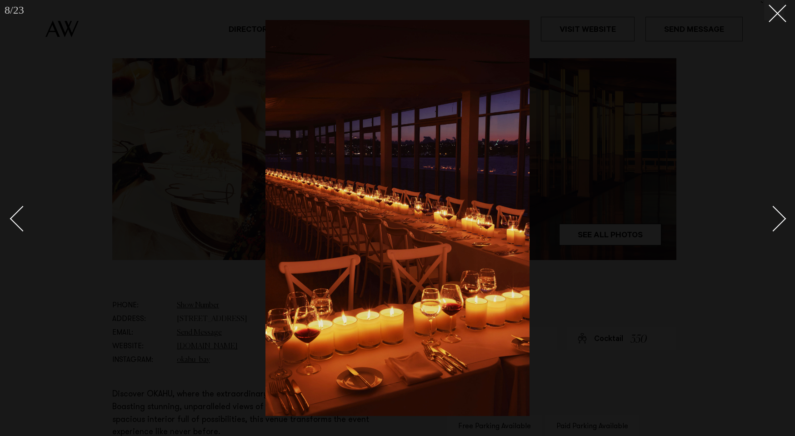
click at [778, 218] on div "Next slide" at bounding box center [773, 218] width 26 height 26
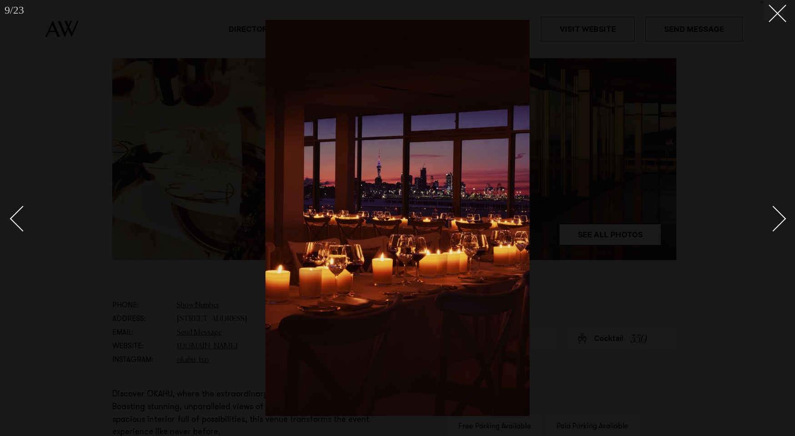
click at [778, 218] on div "Next slide" at bounding box center [773, 218] width 26 height 26
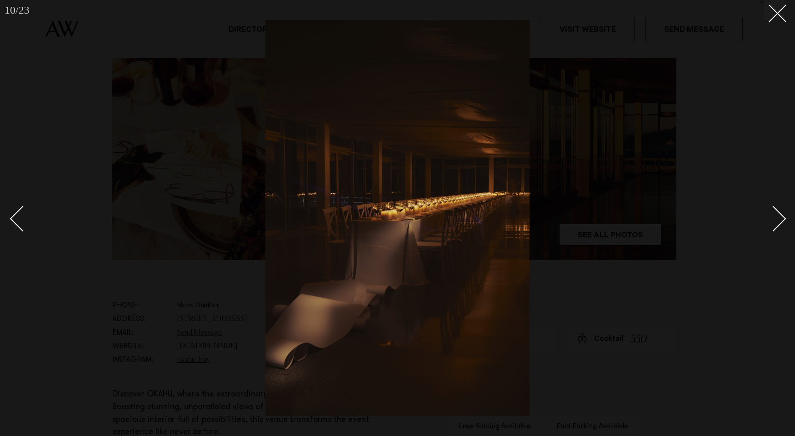
click at [778, 218] on div "Next slide" at bounding box center [773, 218] width 26 height 26
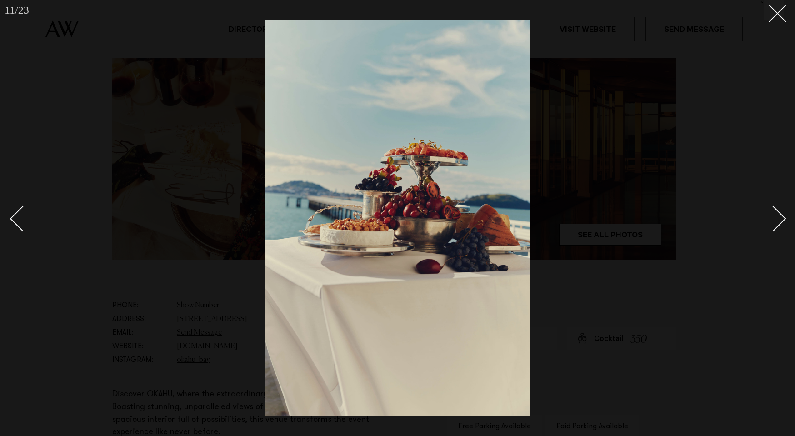
click at [778, 218] on div "Next slide" at bounding box center [773, 218] width 26 height 26
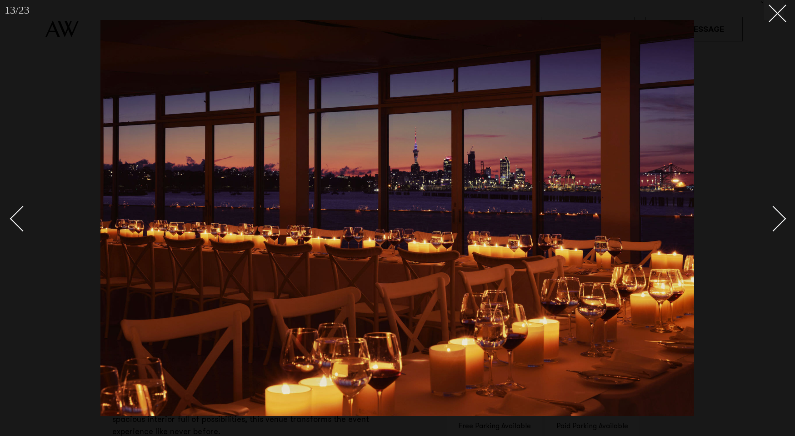
click at [777, 220] on div "Next slide" at bounding box center [773, 218] width 26 height 26
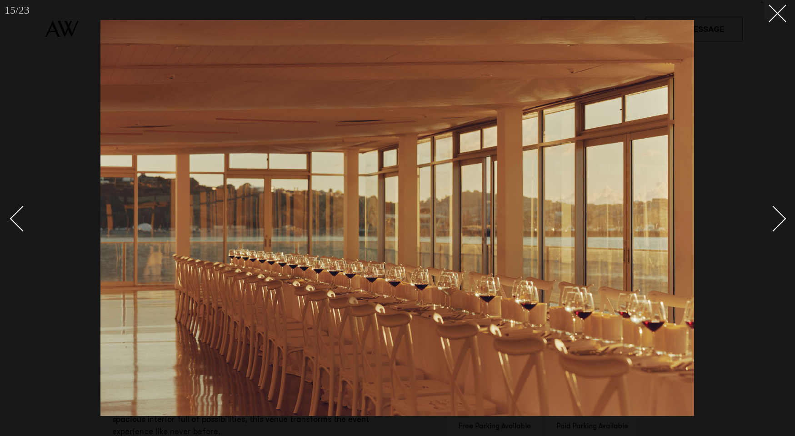
click at [776, 220] on div "Next slide" at bounding box center [773, 218] width 26 height 26
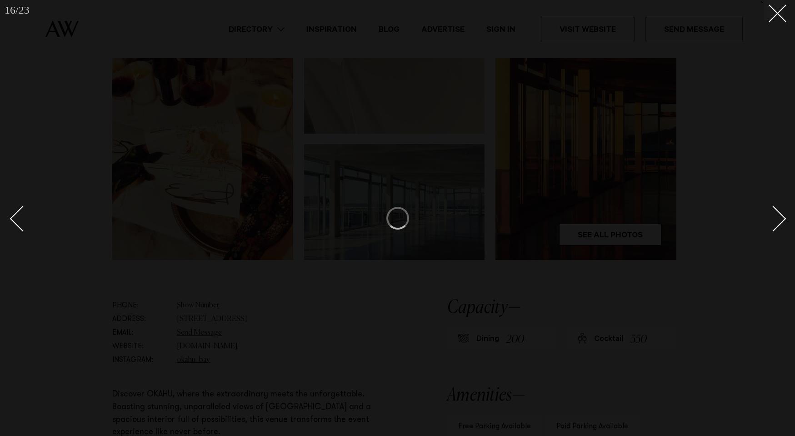
click at [776, 220] on div "Next slide" at bounding box center [773, 218] width 26 height 26
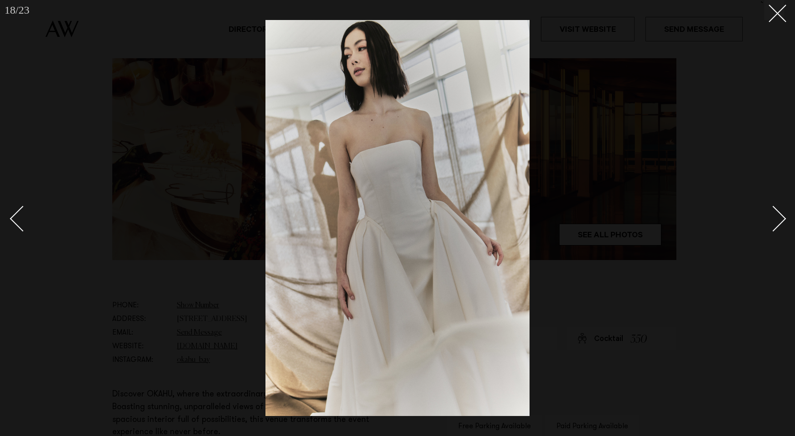
click at [775, 229] on div "Next slide" at bounding box center [773, 218] width 26 height 26
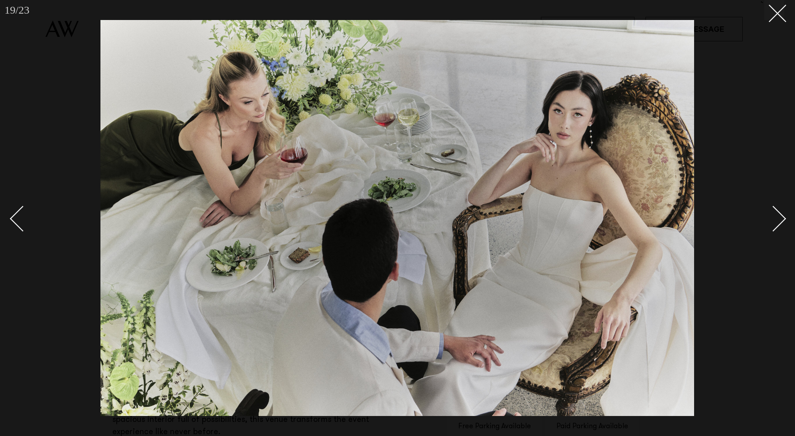
click at [772, 224] on div "Next slide" at bounding box center [773, 218] width 26 height 26
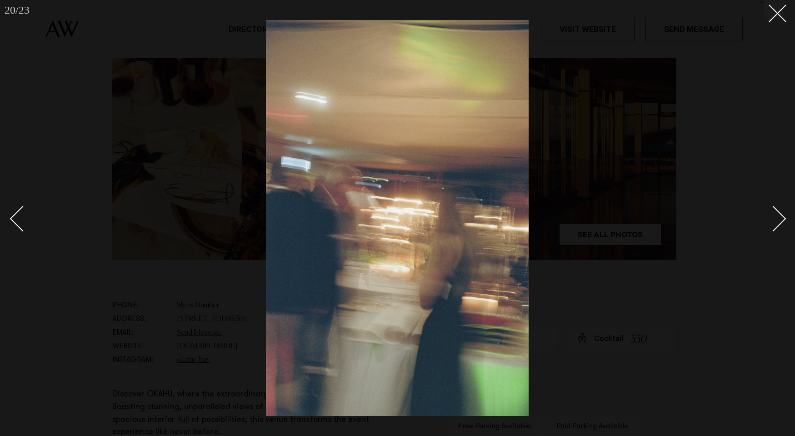
click at [772, 224] on div "Next slide" at bounding box center [773, 218] width 26 height 26
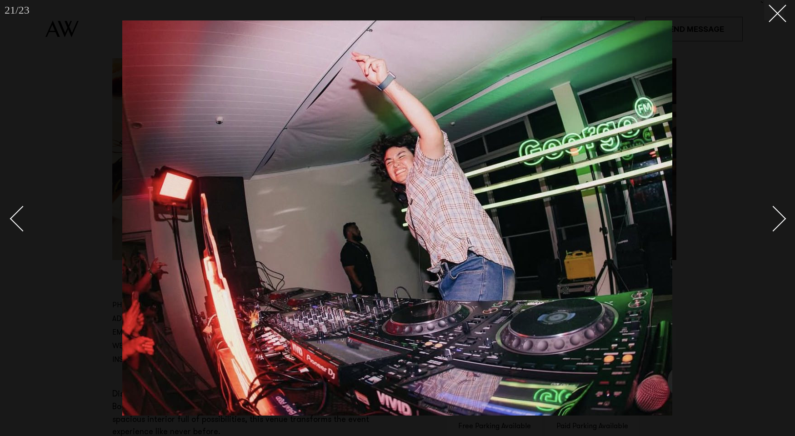
click at [772, 224] on div "Next slide" at bounding box center [773, 218] width 26 height 26
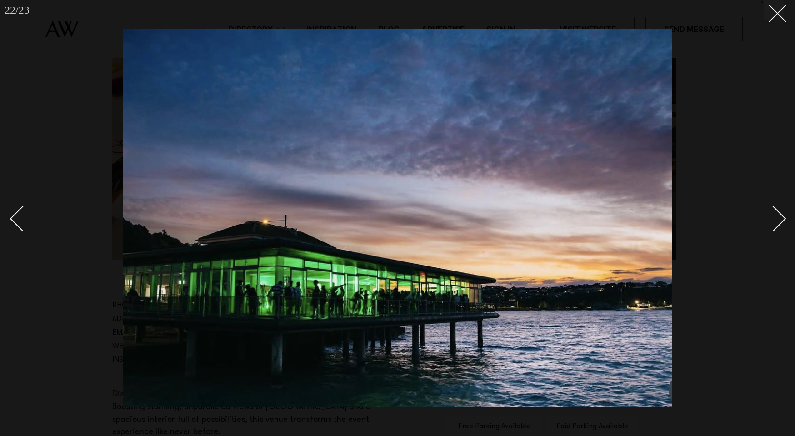
click at [772, 224] on div "Next slide" at bounding box center [773, 218] width 26 height 26
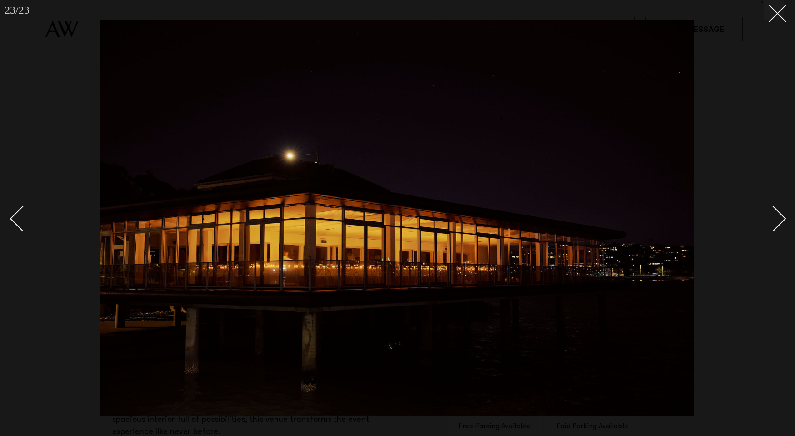
click at [772, 224] on div "Next slide" at bounding box center [773, 218] width 26 height 26
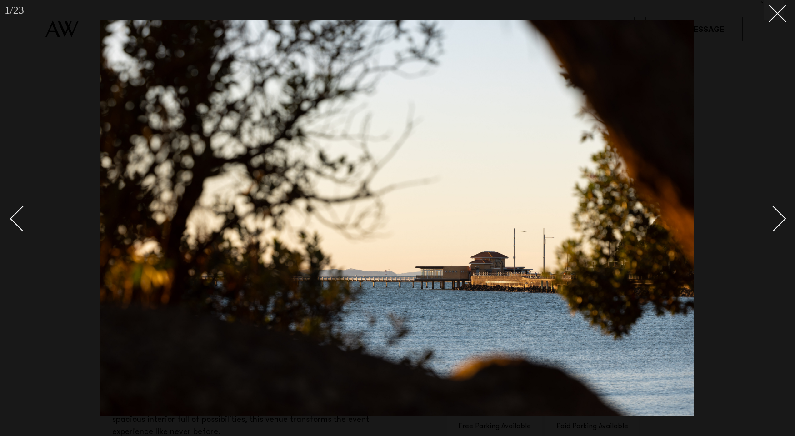
click at [772, 224] on div "Next slide" at bounding box center [773, 218] width 26 height 26
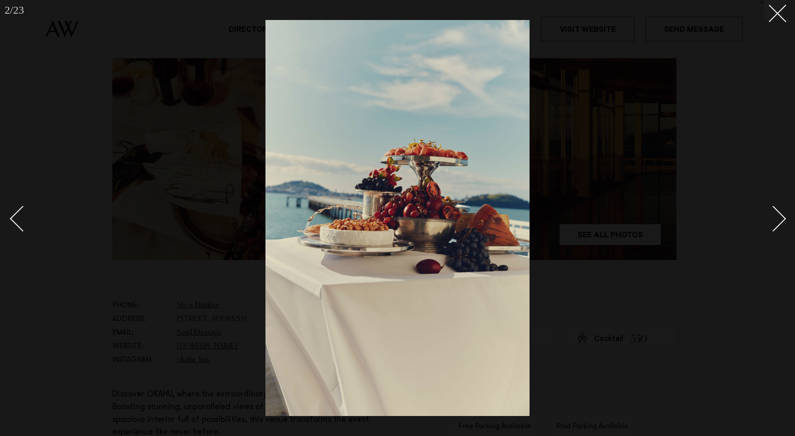
click at [772, 224] on div "Next slide" at bounding box center [773, 218] width 26 height 26
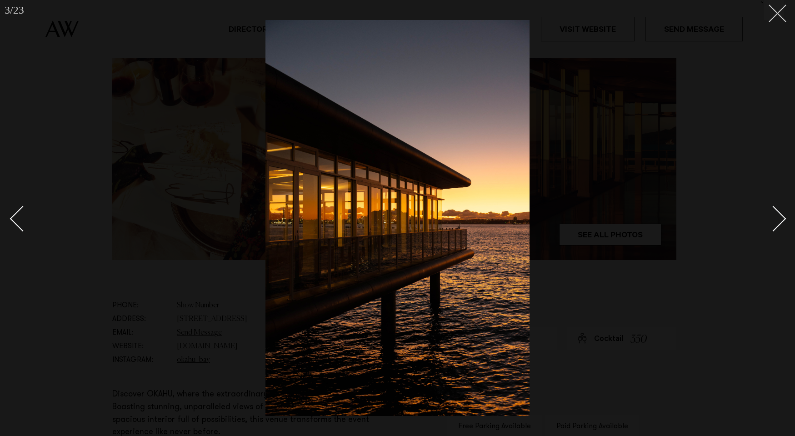
click at [783, 13] on button at bounding box center [774, 10] width 20 height 20
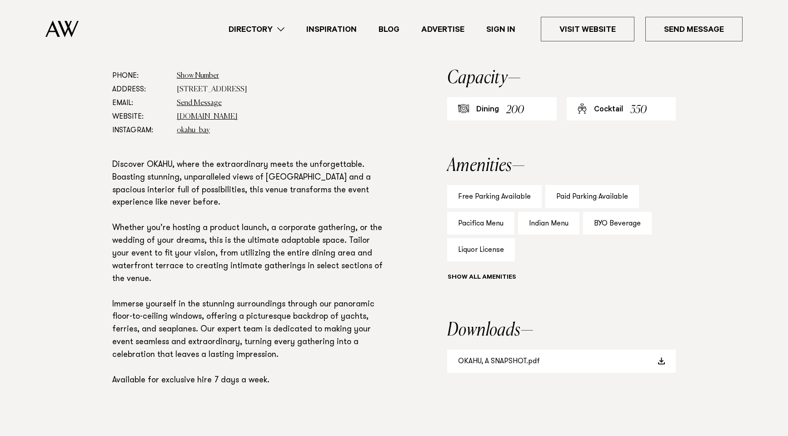
scroll to position [500, 0]
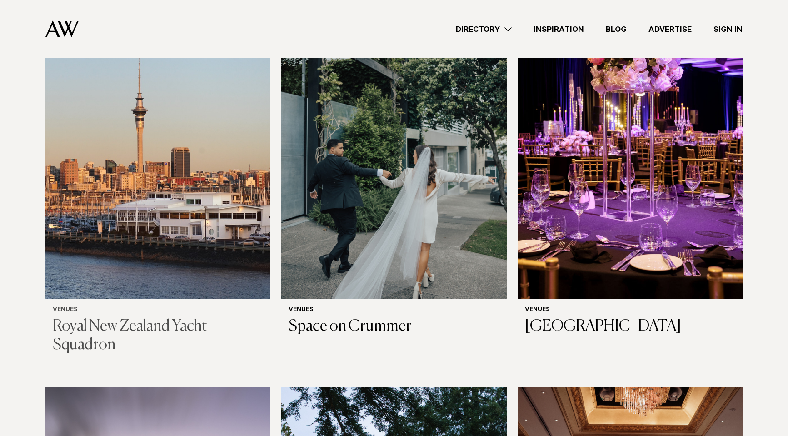
scroll to position [227, 0]
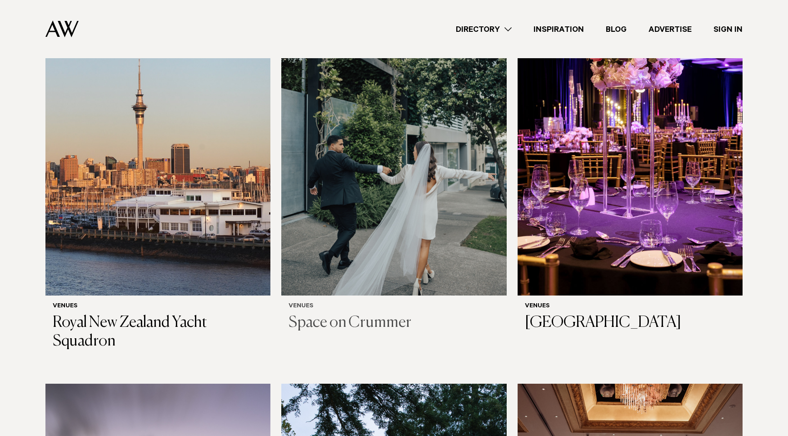
click at [388, 306] on h6 "Venues" at bounding box center [394, 307] width 210 height 8
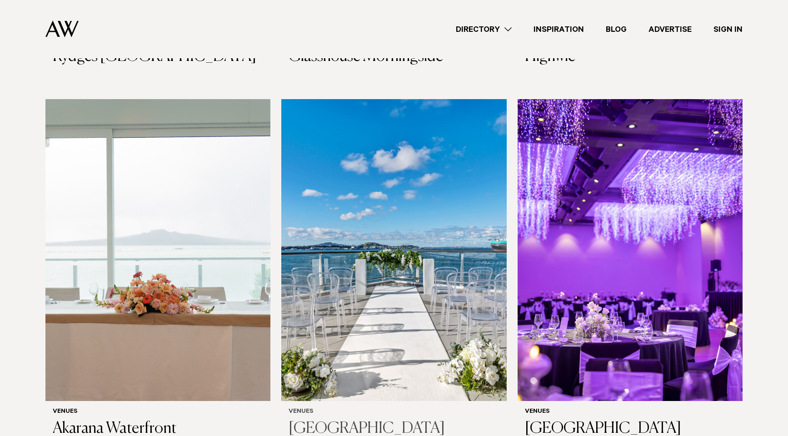
scroll to position [1364, 0]
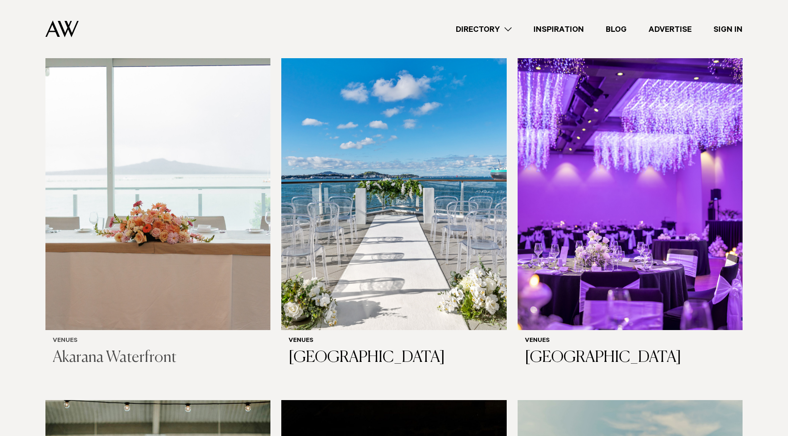
click at [186, 330] on div "Venues [GEOGRAPHIC_DATA]" at bounding box center [157, 352] width 225 height 45
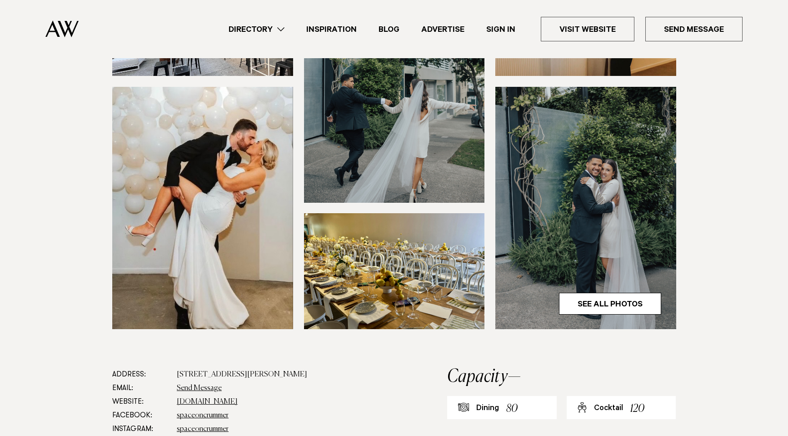
scroll to position [227, 0]
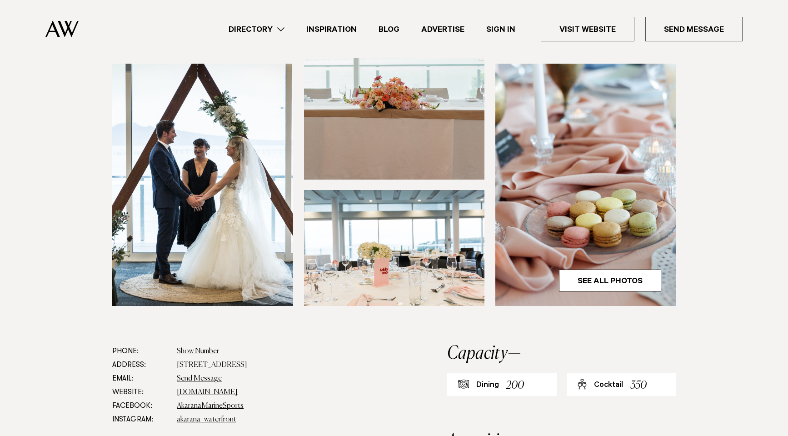
scroll to position [227, 0]
click at [596, 273] on link "See All Photos" at bounding box center [610, 280] width 102 height 22
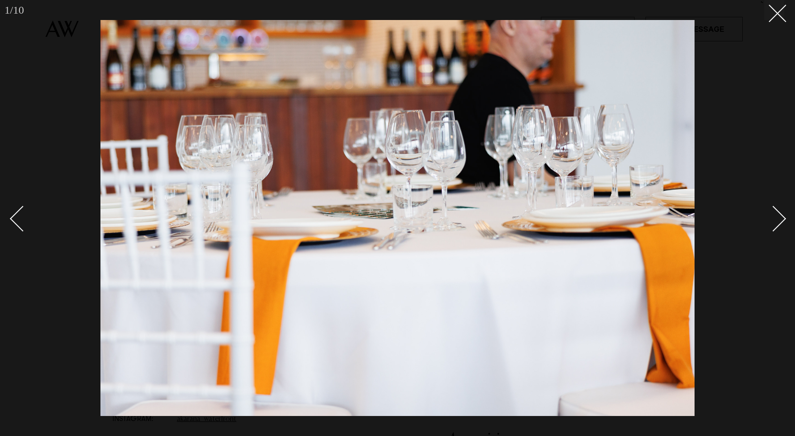
click at [774, 211] on div "Next slide" at bounding box center [773, 218] width 26 height 26
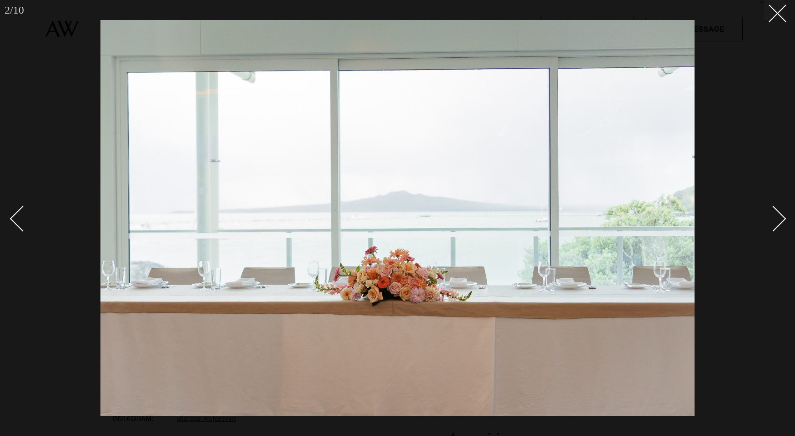
click at [774, 214] on div "Next slide" at bounding box center [773, 218] width 26 height 26
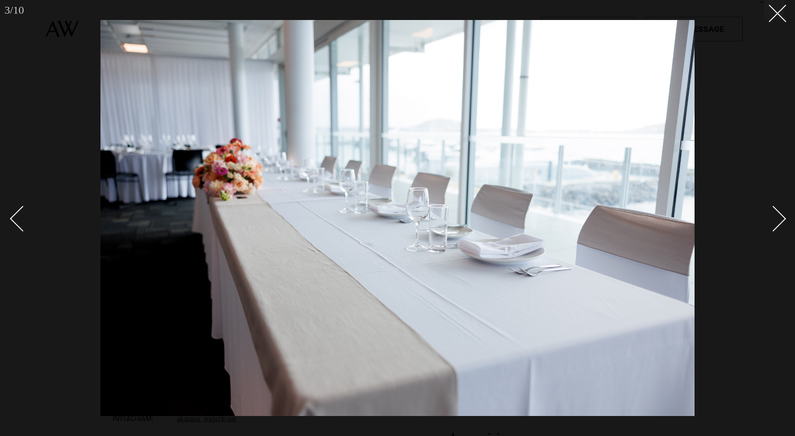
click at [774, 214] on div "Next slide" at bounding box center [773, 218] width 26 height 26
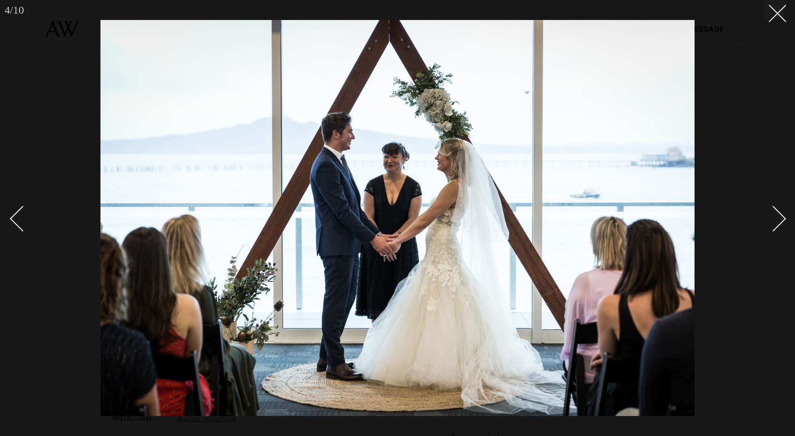
click at [774, 214] on div "Next slide" at bounding box center [773, 218] width 26 height 26
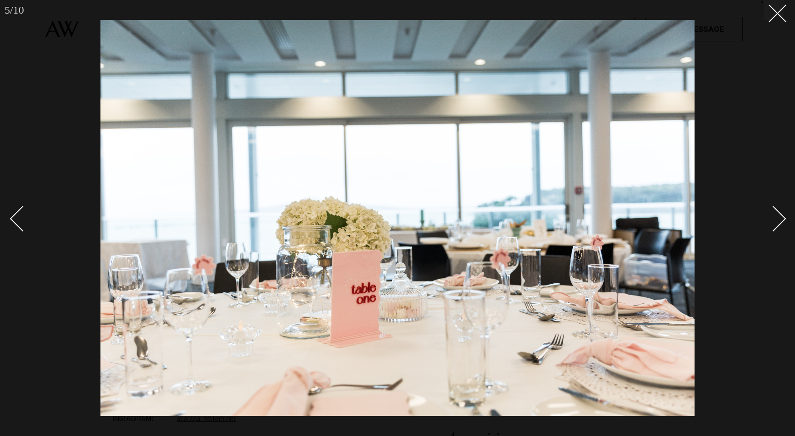
click at [774, 215] on div "Next slide" at bounding box center [773, 218] width 26 height 26
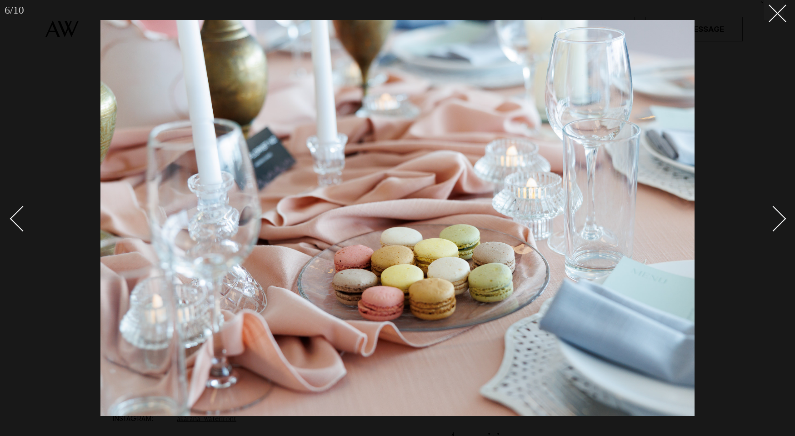
click at [774, 215] on div "Next slide" at bounding box center [773, 218] width 26 height 26
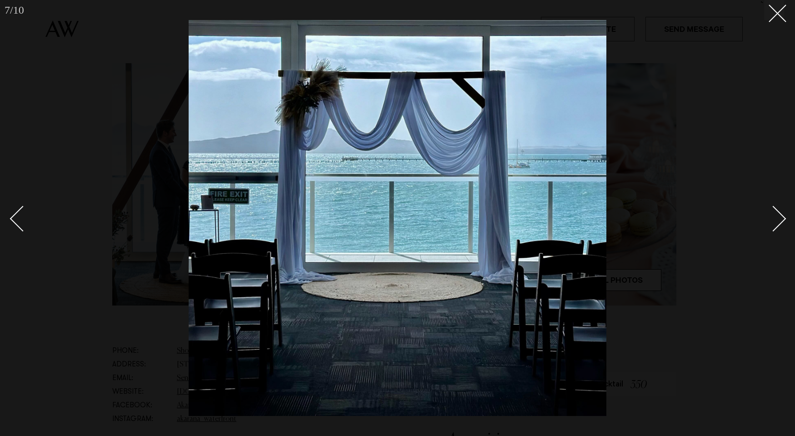
click at [774, 215] on div "Next slide" at bounding box center [773, 218] width 26 height 26
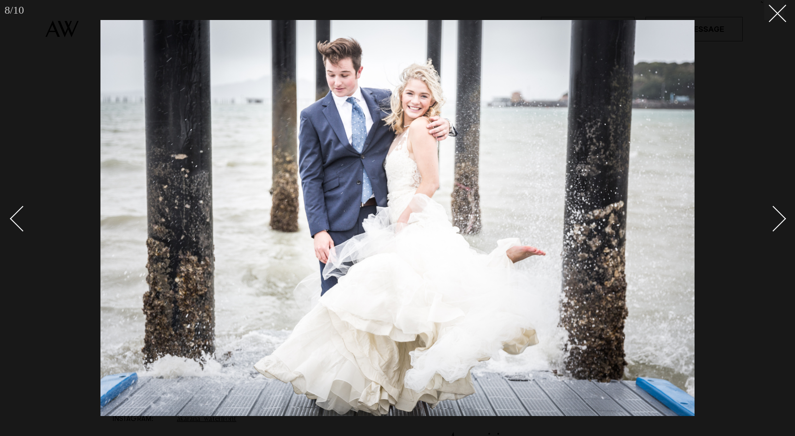
click at [774, 215] on div "Next slide" at bounding box center [773, 218] width 26 height 26
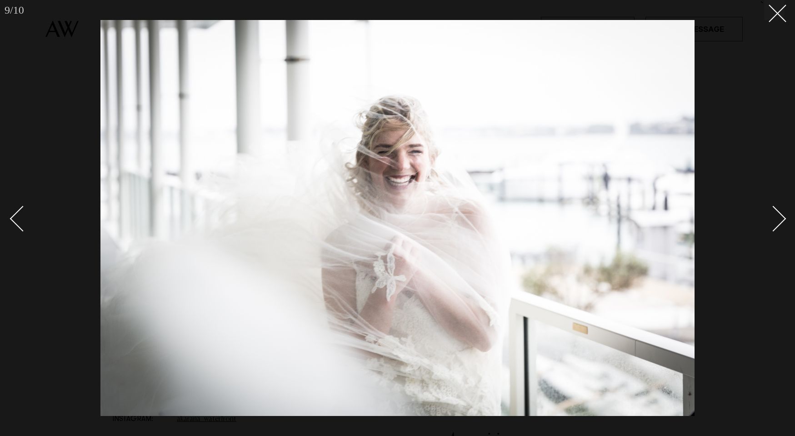
click at [774, 215] on div "Next slide" at bounding box center [773, 218] width 26 height 26
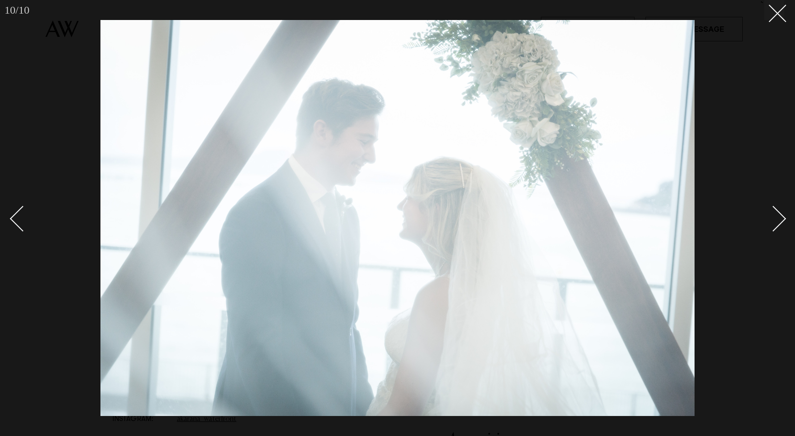
click at [774, 215] on div "Next slide" at bounding box center [773, 218] width 26 height 26
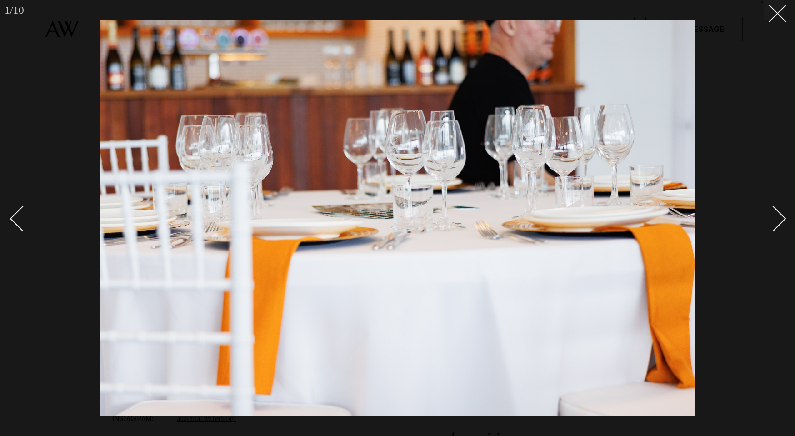
click at [774, 215] on div "Next slide" at bounding box center [773, 218] width 26 height 26
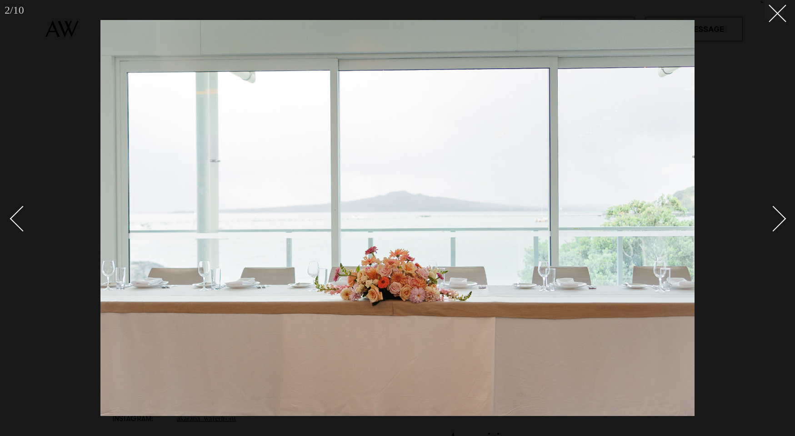
click at [774, 215] on div "Next slide" at bounding box center [773, 218] width 26 height 26
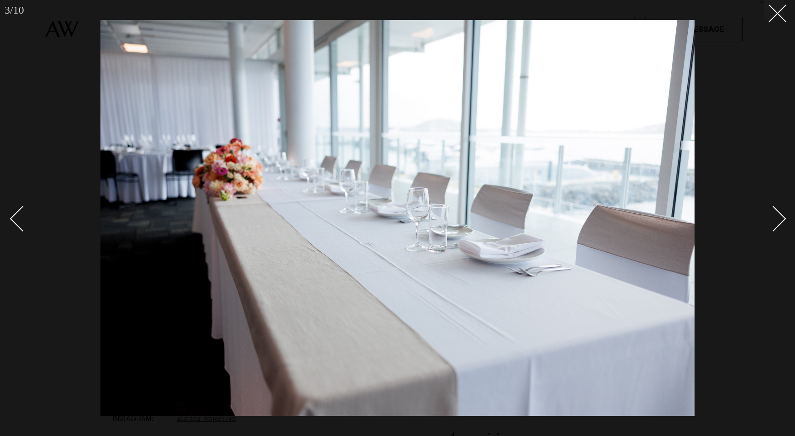
click at [774, 215] on div "Next slide" at bounding box center [773, 218] width 26 height 26
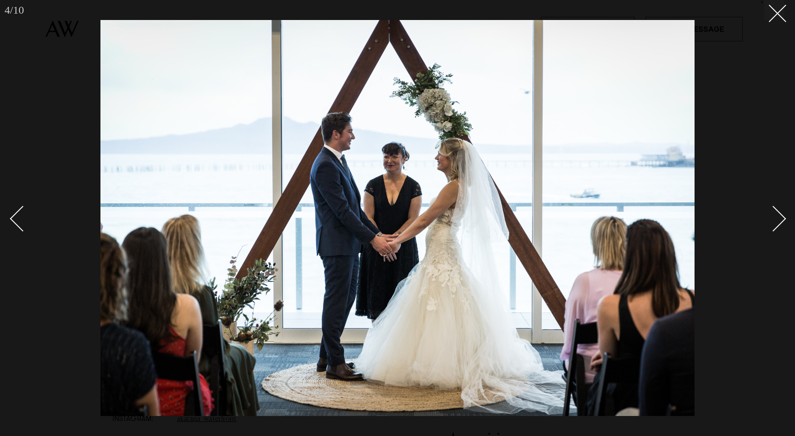
click at [774, 215] on div "Next slide" at bounding box center [773, 218] width 26 height 26
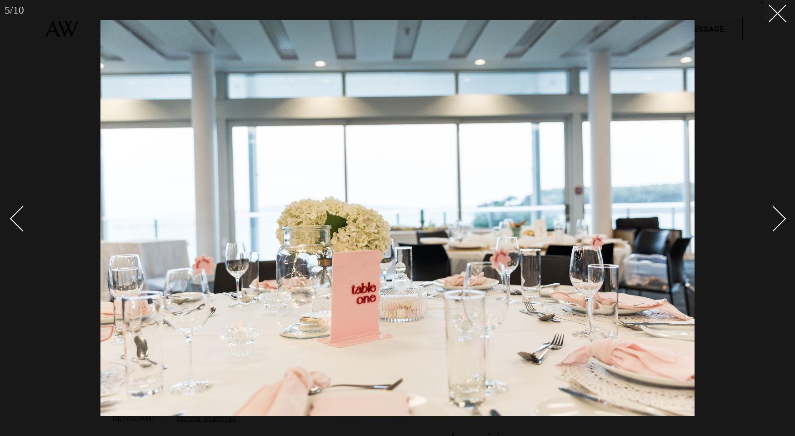
click at [774, 215] on div "Next slide" at bounding box center [773, 218] width 26 height 26
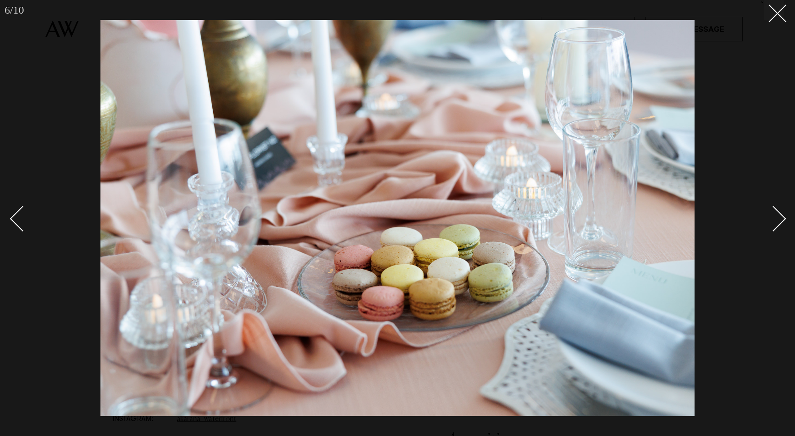
click at [774, 215] on div "Next slide" at bounding box center [773, 218] width 26 height 26
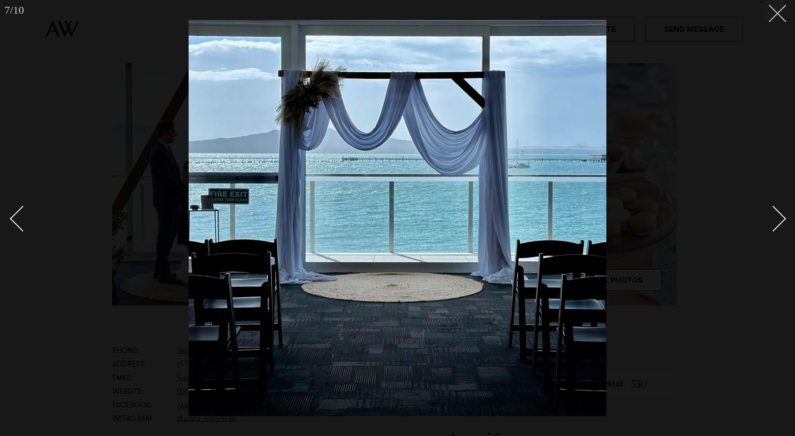
click at [778, 16] on button at bounding box center [774, 10] width 20 height 20
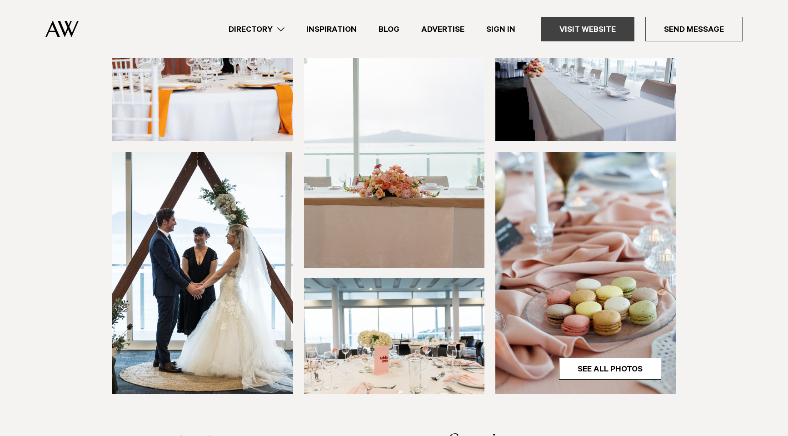
scroll to position [136, 0]
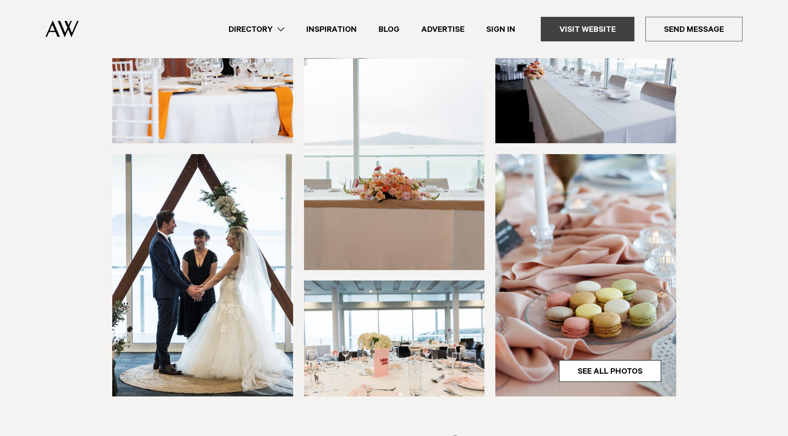
click at [566, 30] on link "Visit Website" at bounding box center [588, 29] width 94 height 25
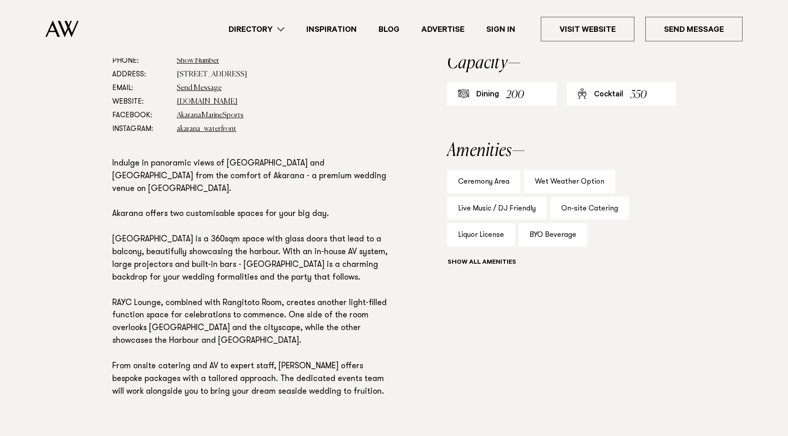
scroll to position [545, 0]
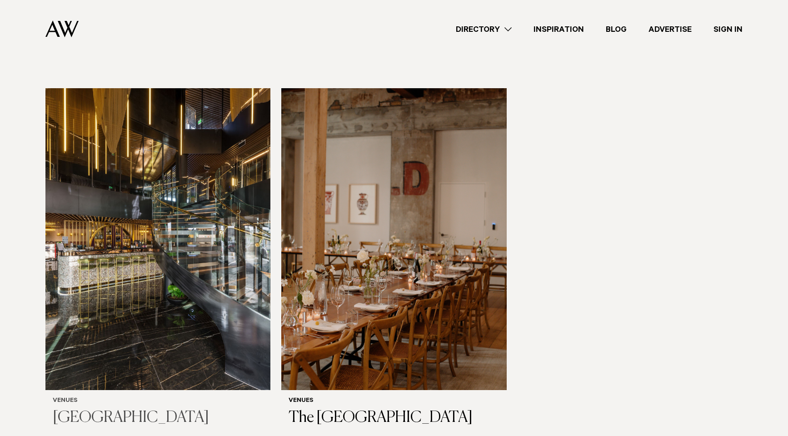
scroll to position [2046, 0]
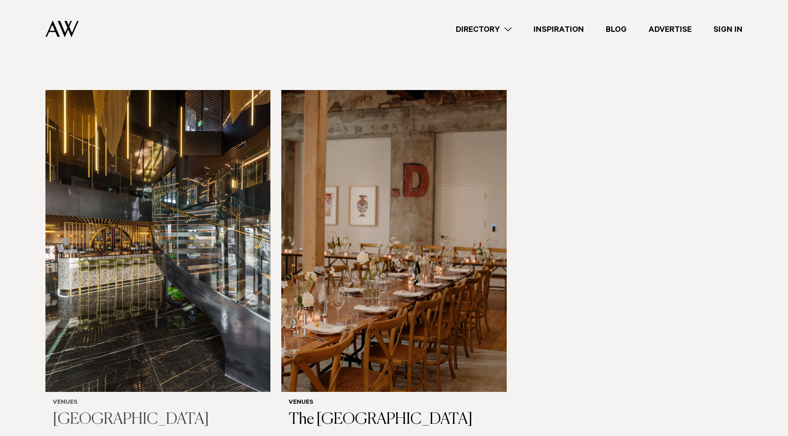
click at [181, 325] on img at bounding box center [157, 241] width 225 height 302
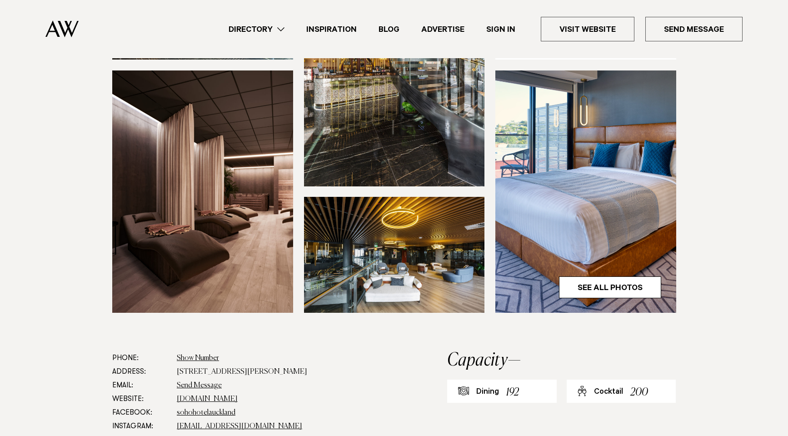
scroll to position [227, 0]
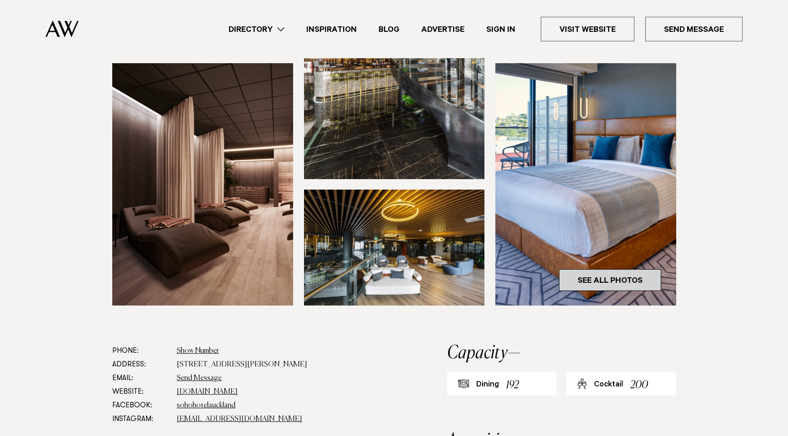
click at [597, 280] on link "See All Photos" at bounding box center [610, 280] width 102 height 22
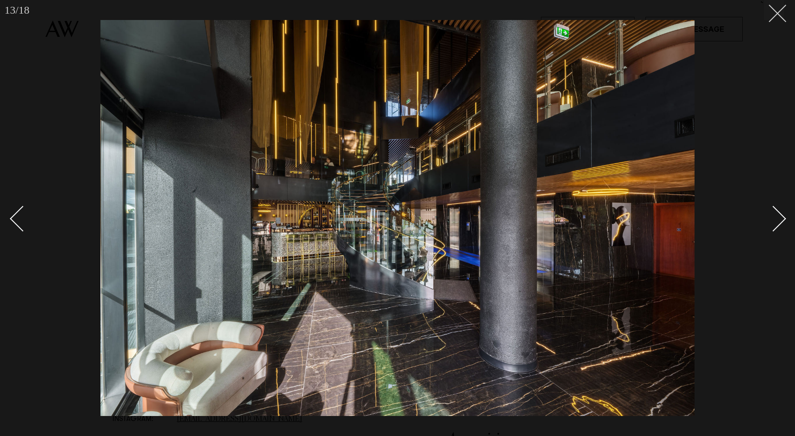
click at [775, 19] on button at bounding box center [774, 10] width 20 height 20
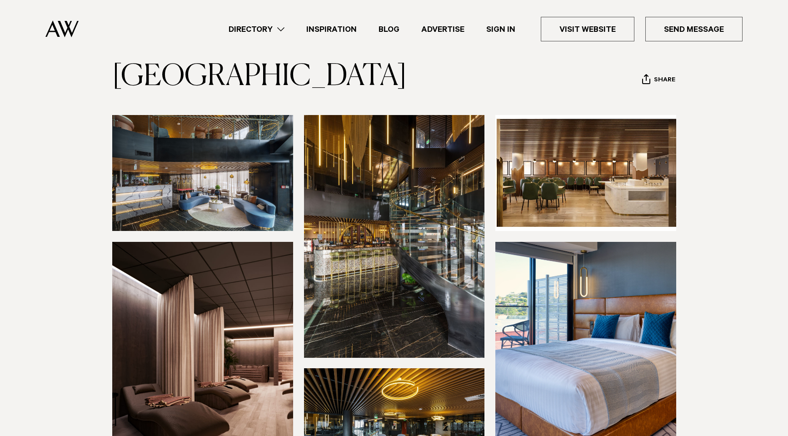
scroll to position [45, 0]
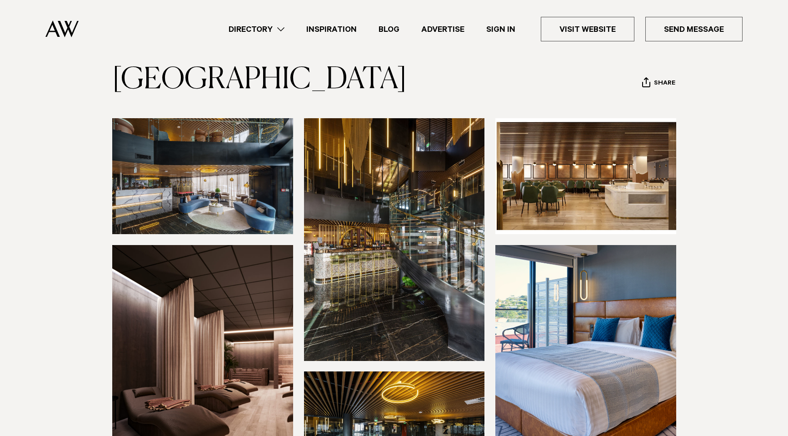
click at [272, 30] on link "Directory" at bounding box center [257, 29] width 78 height 12
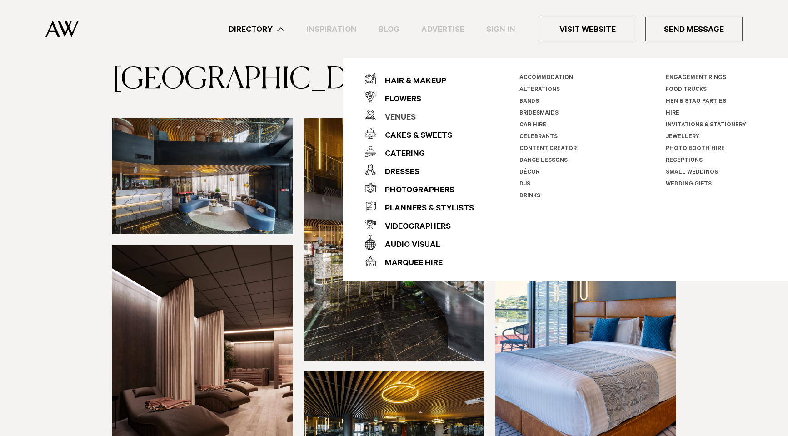
click at [401, 119] on div "Venues" at bounding box center [396, 118] width 40 height 18
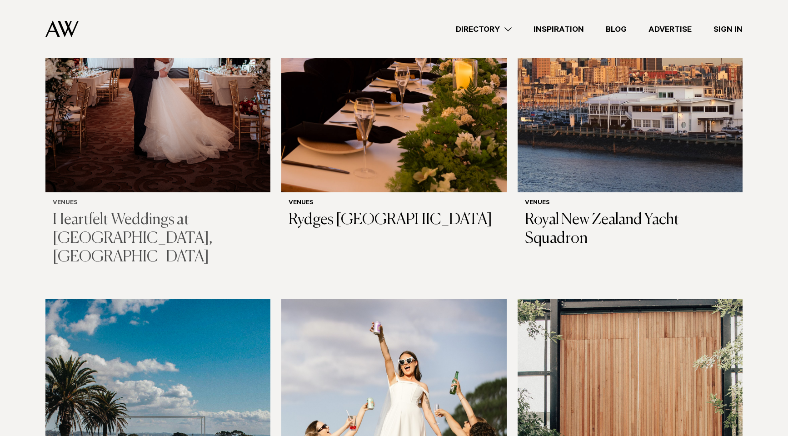
scroll to position [1182, 0]
